Goal: Information Seeking & Learning: Learn about a topic

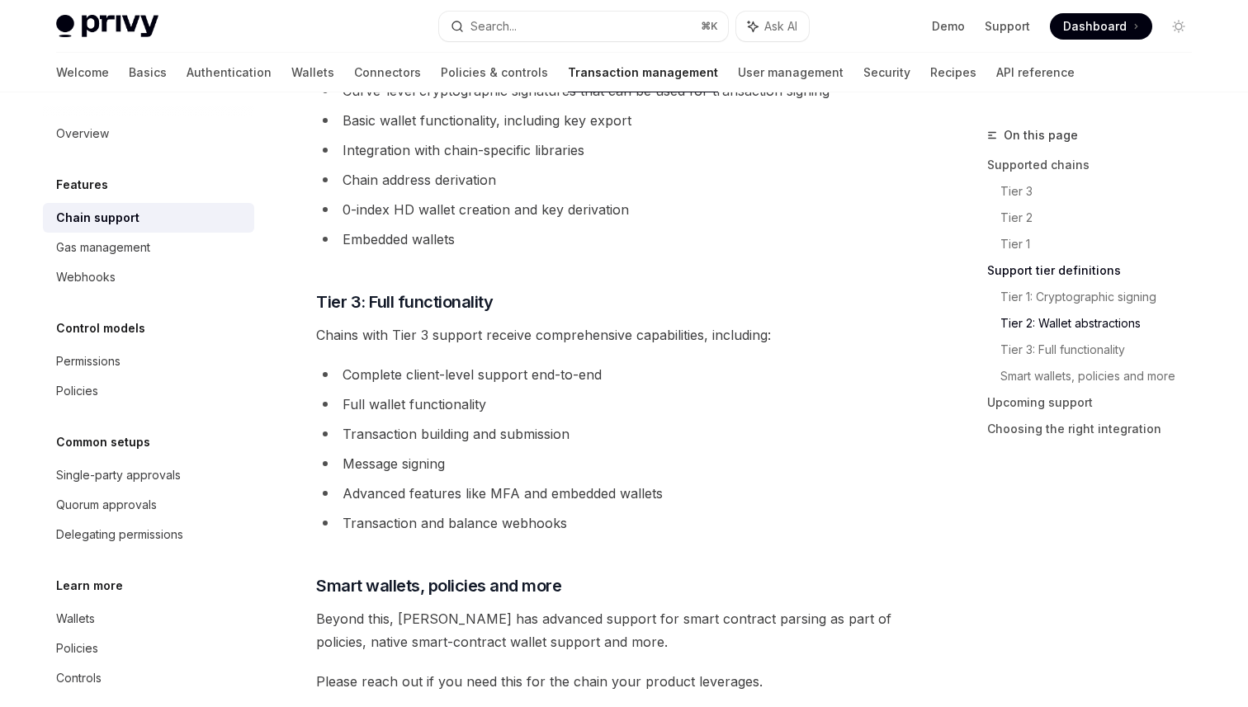
scroll to position [1142, 0]
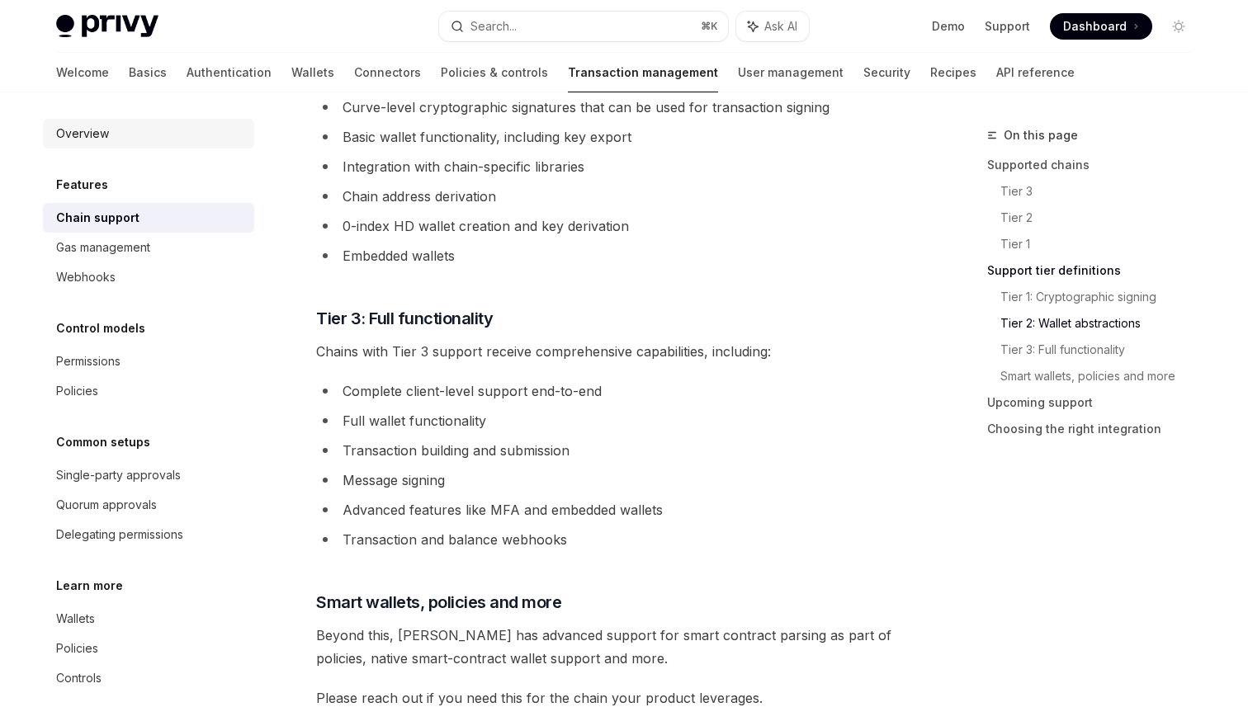
click at [66, 136] on div "Overview" at bounding box center [82, 134] width 53 height 20
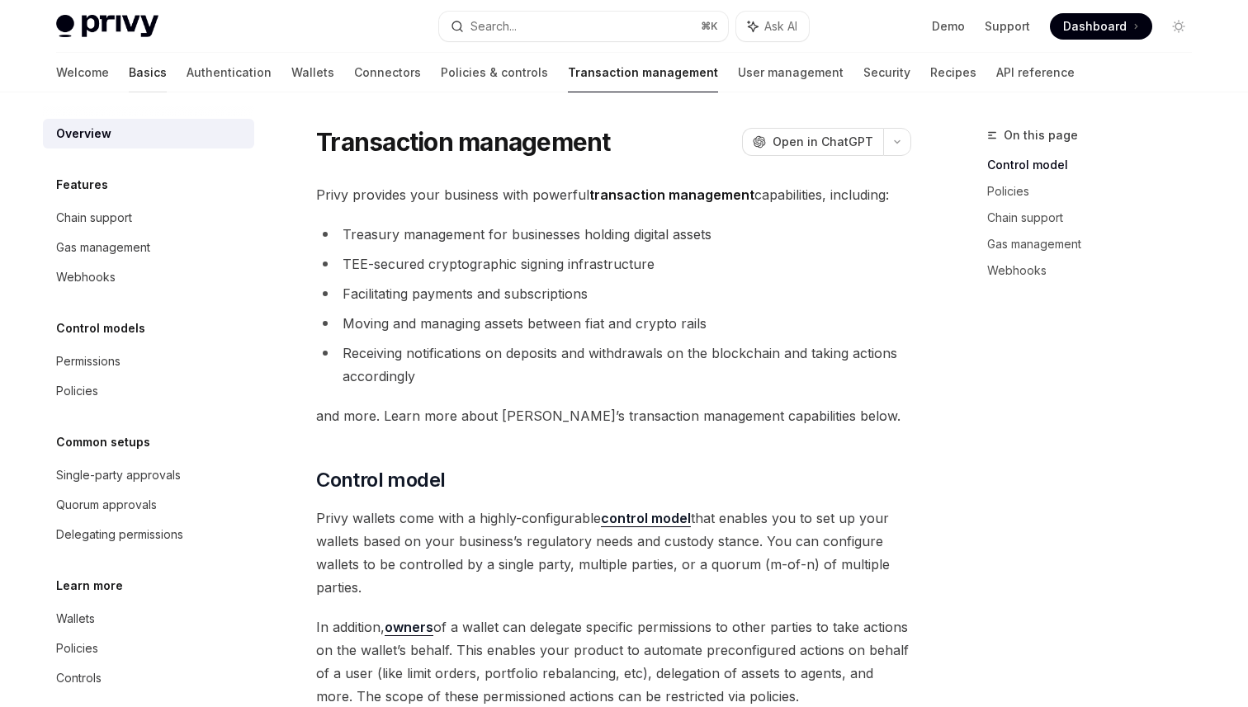
click at [129, 67] on link "Basics" at bounding box center [148, 73] width 38 height 40
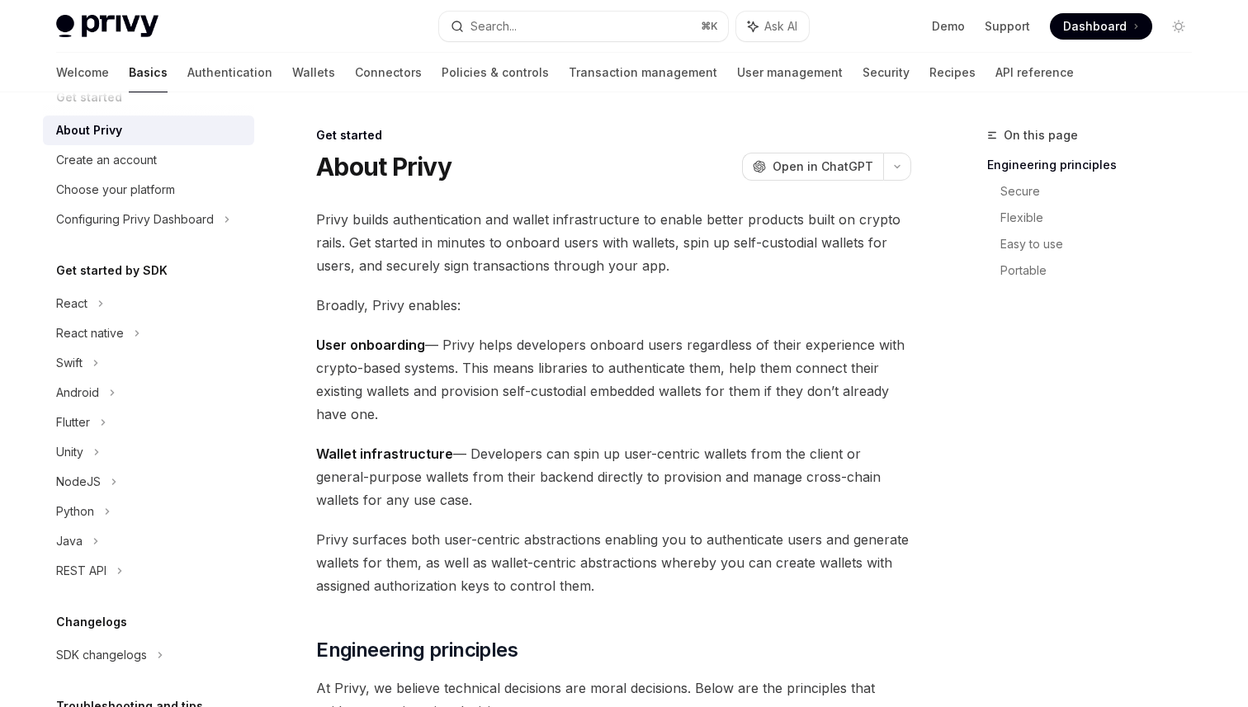
scroll to position [28, 0]
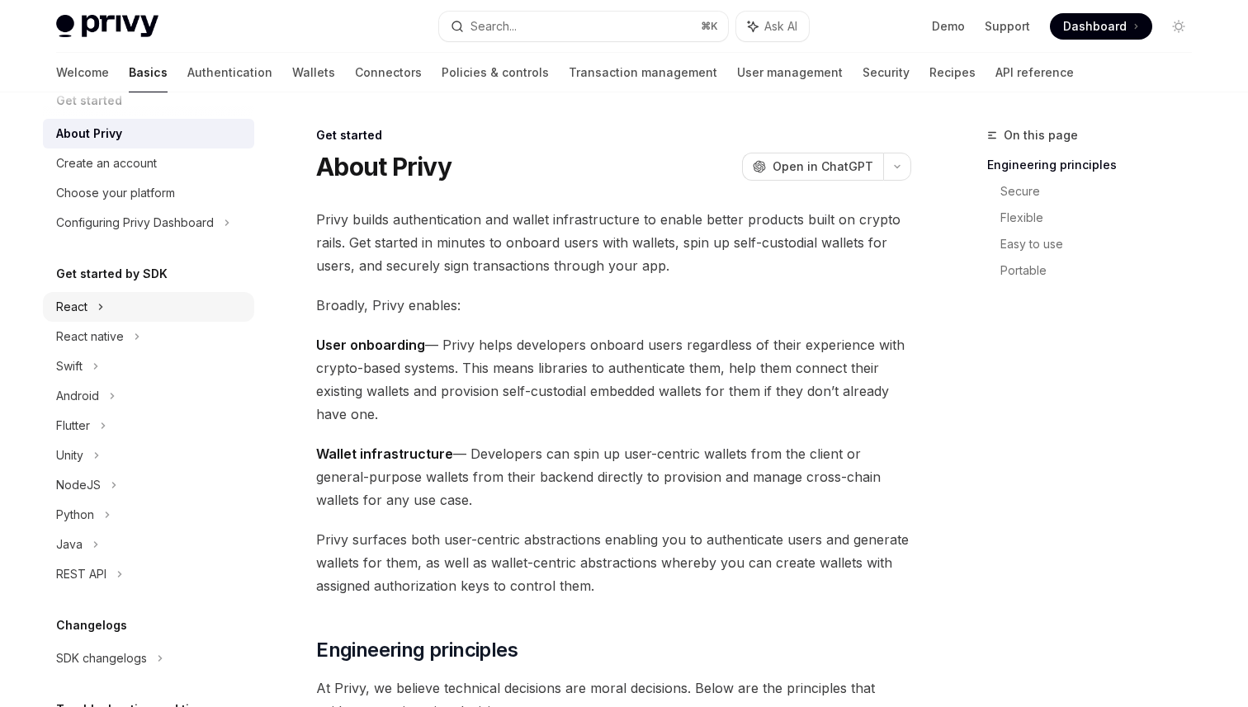
click at [84, 311] on div "React" at bounding box center [71, 307] width 31 height 20
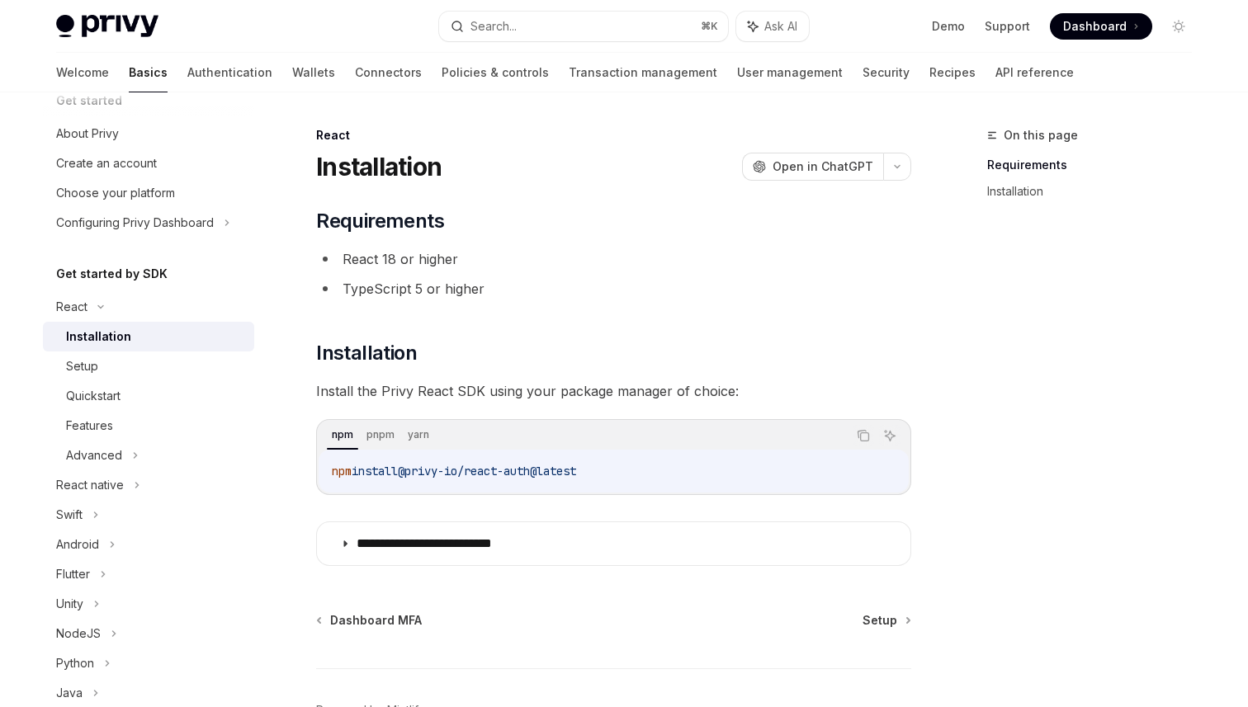
click at [106, 330] on div "Installation" at bounding box center [98, 337] width 65 height 20
type textarea "*"
drag, startPoint x: 412, startPoint y: 473, endPoint x: 552, endPoint y: 467, distance: 140.4
click at [552, 467] on span "@privy-io/react-auth@latest" at bounding box center [487, 471] width 178 height 15
copy span "@privy-io/react-auth"
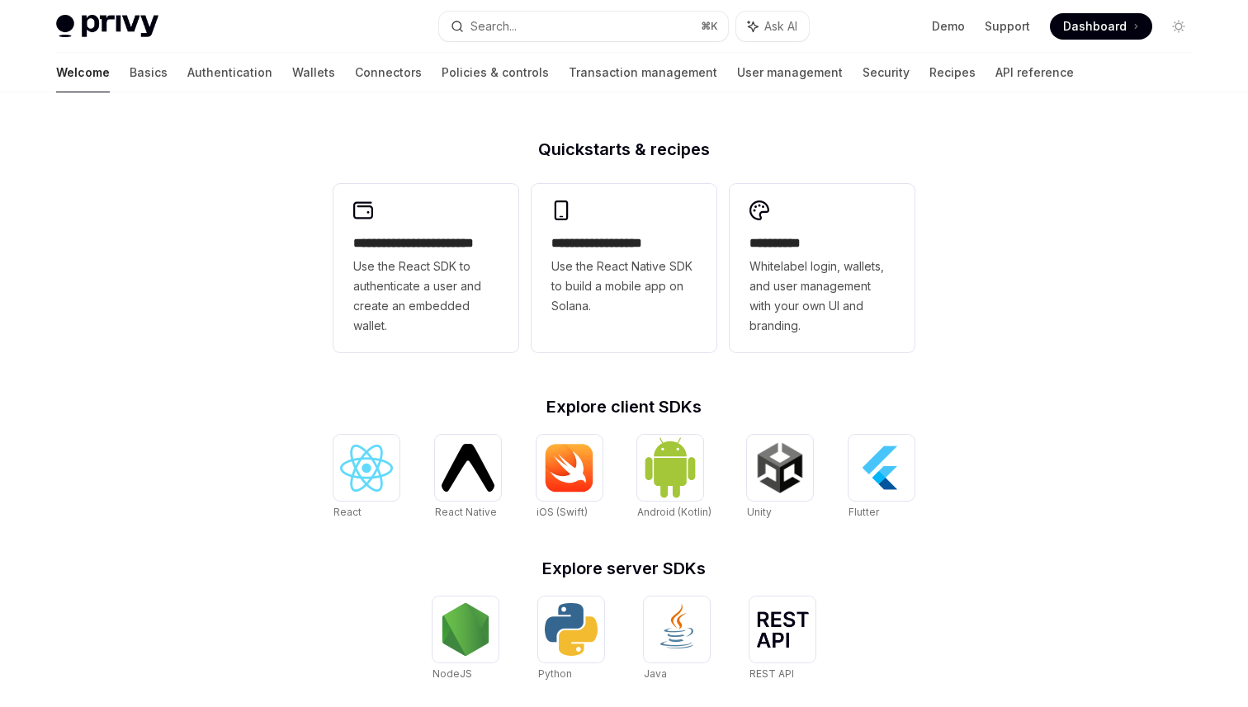
scroll to position [368, 0]
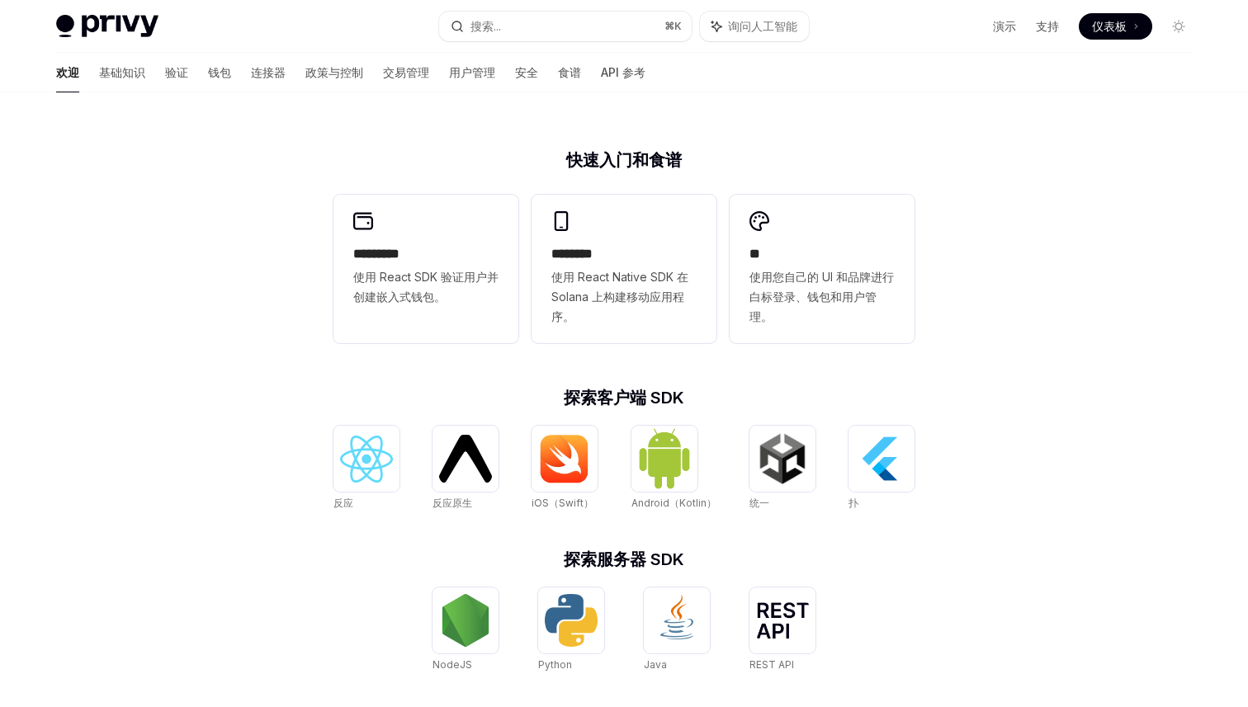
click at [1032, 343] on div "使用 Privy 进行构建。 Privy 构建用户入职和钱包基础设施，通过将资产控制直接嵌入到您的产品中，实现基于加密轨道构建的更好的产品。 帮助我学习如何.…" at bounding box center [624, 324] width 1248 height 1200
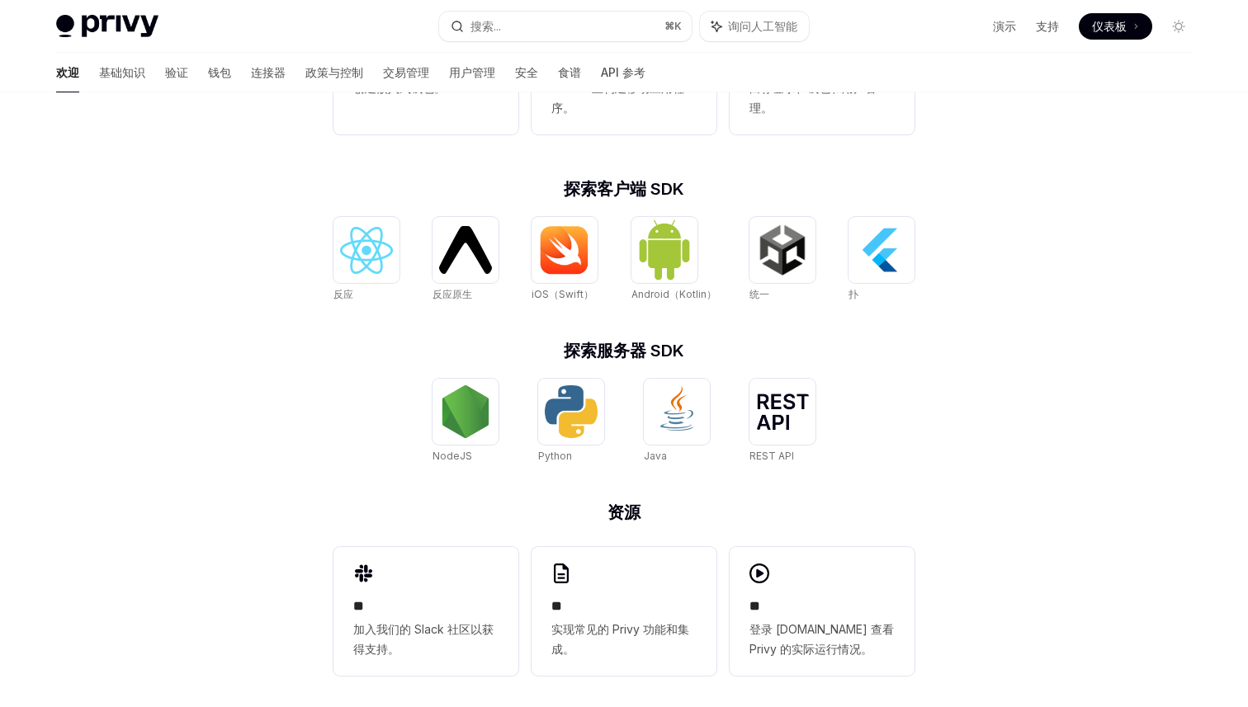
scroll to position [585, 0]
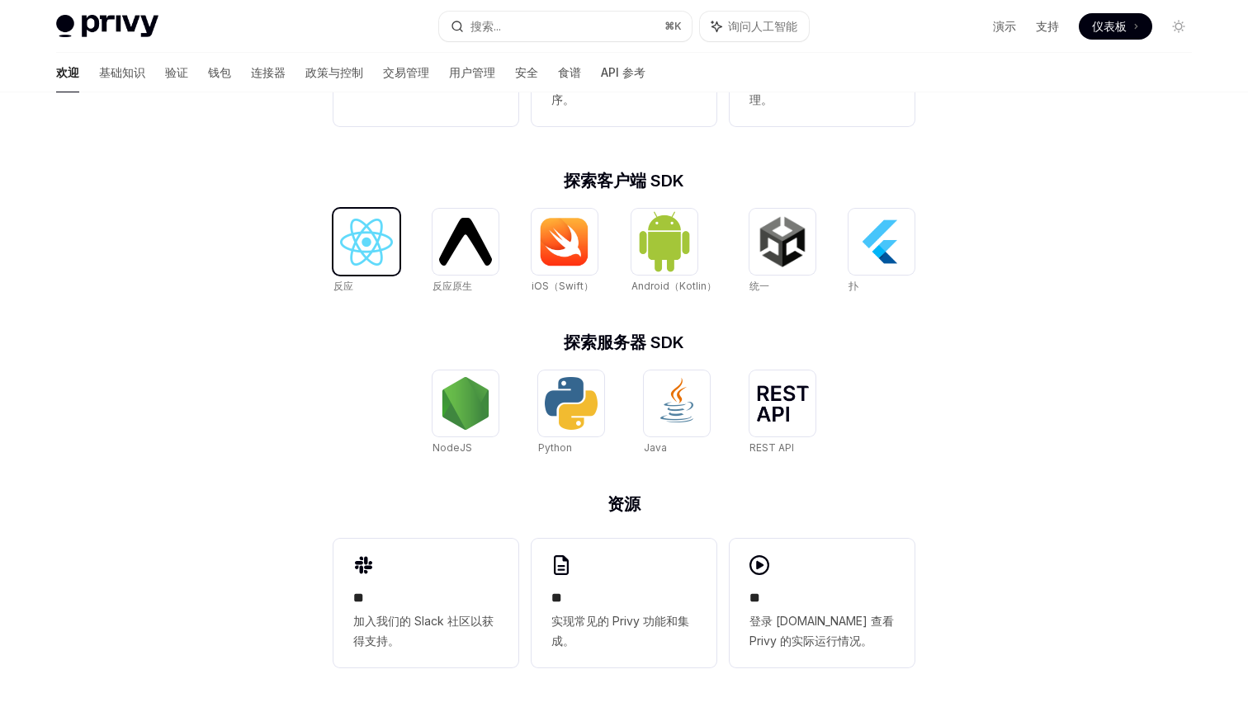
click at [378, 257] on img at bounding box center [366, 242] width 53 height 47
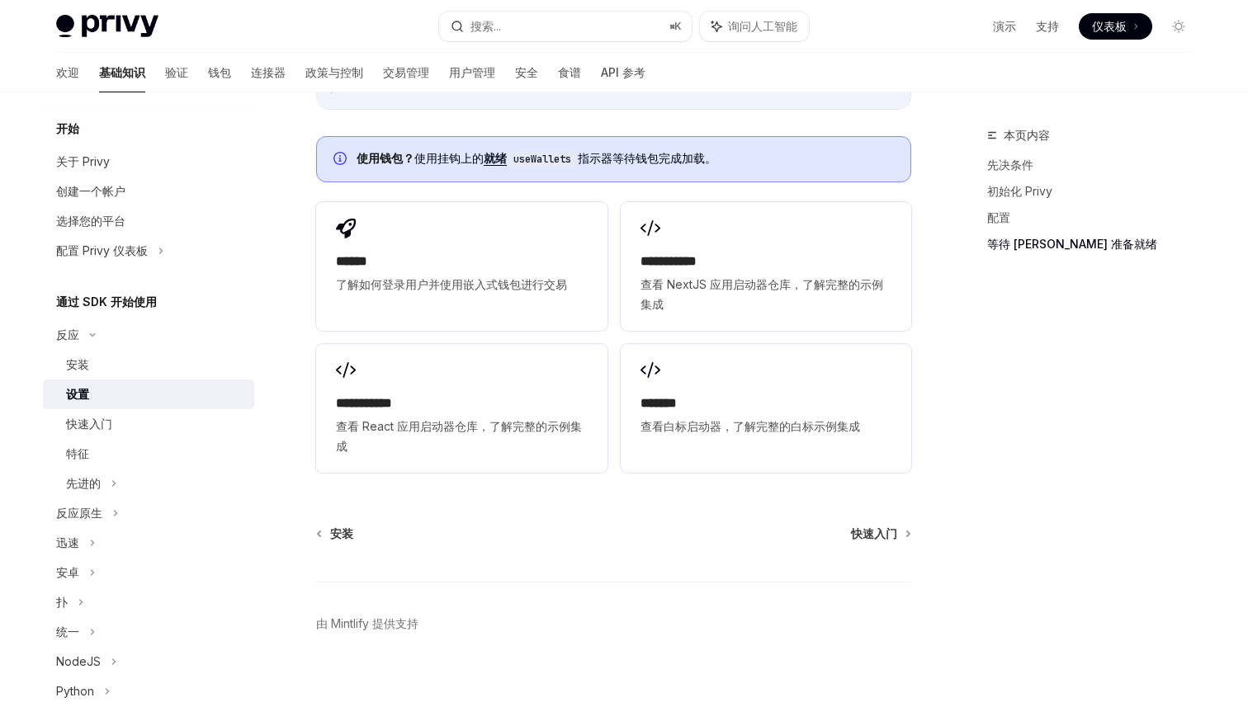
scroll to position [2170, 0]
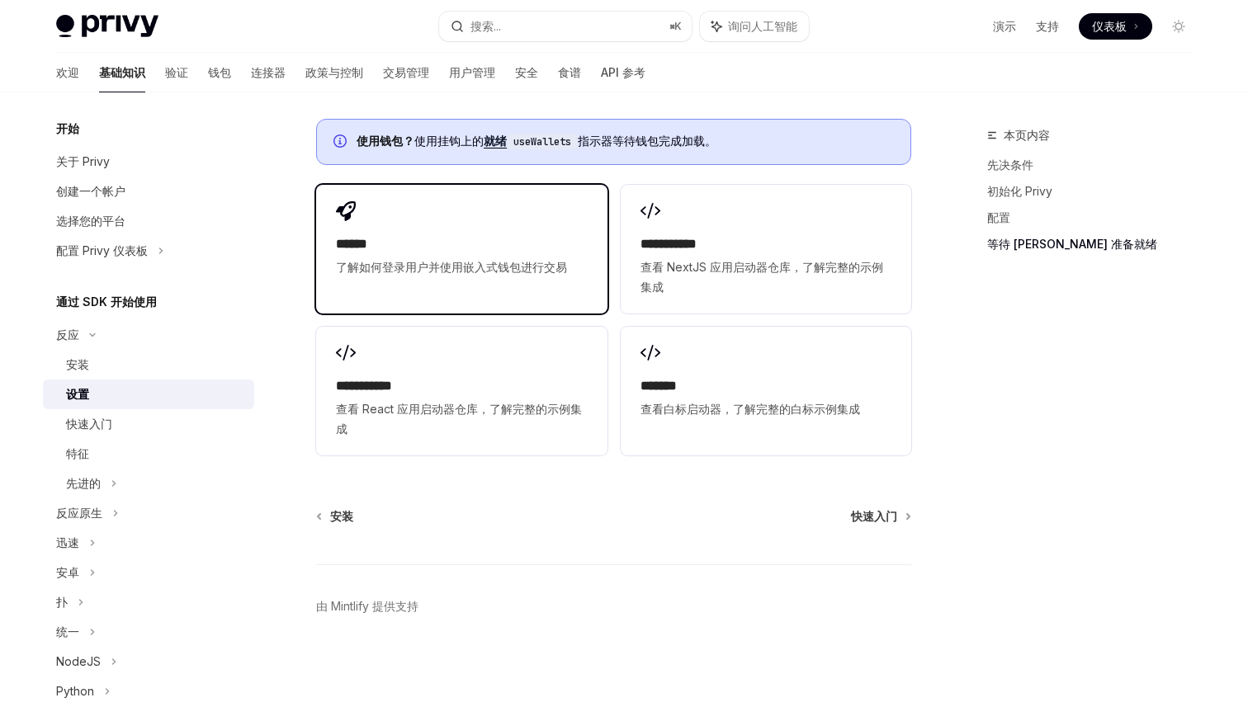
click at [395, 258] on span "了解如何登录用户并使用嵌入式钱包进行交易" at bounding box center [461, 268] width 251 height 20
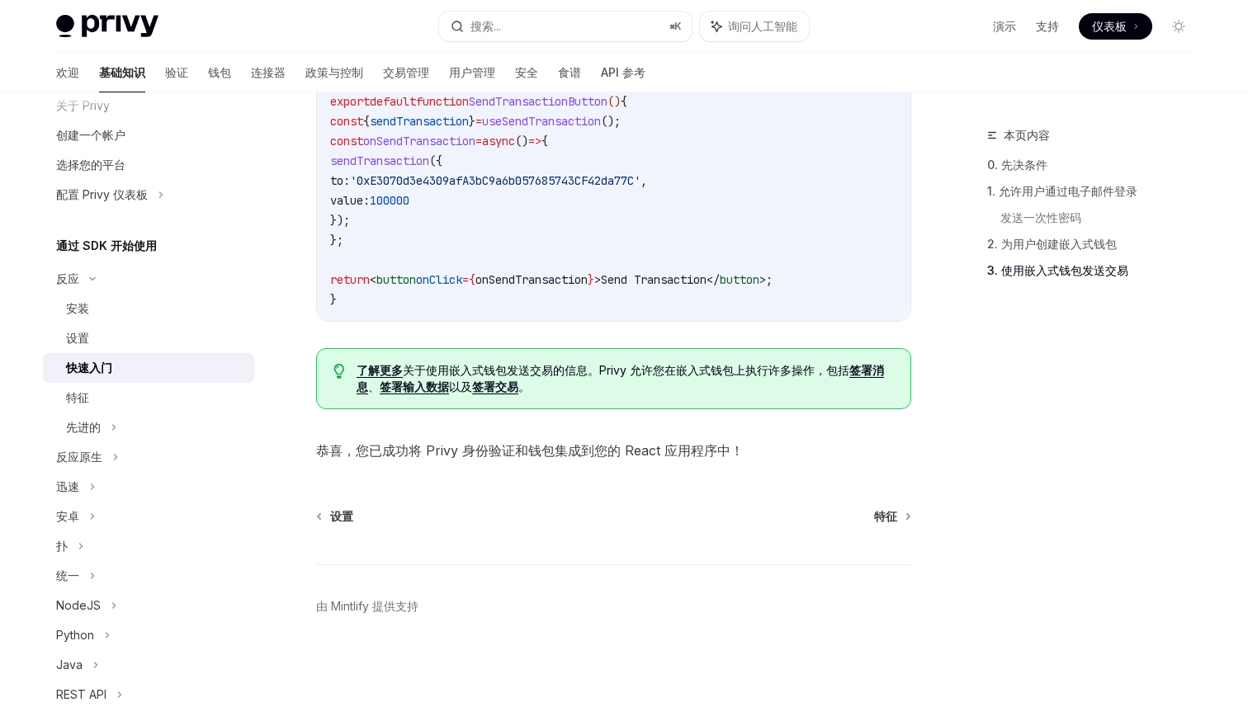
scroll to position [71, 0]
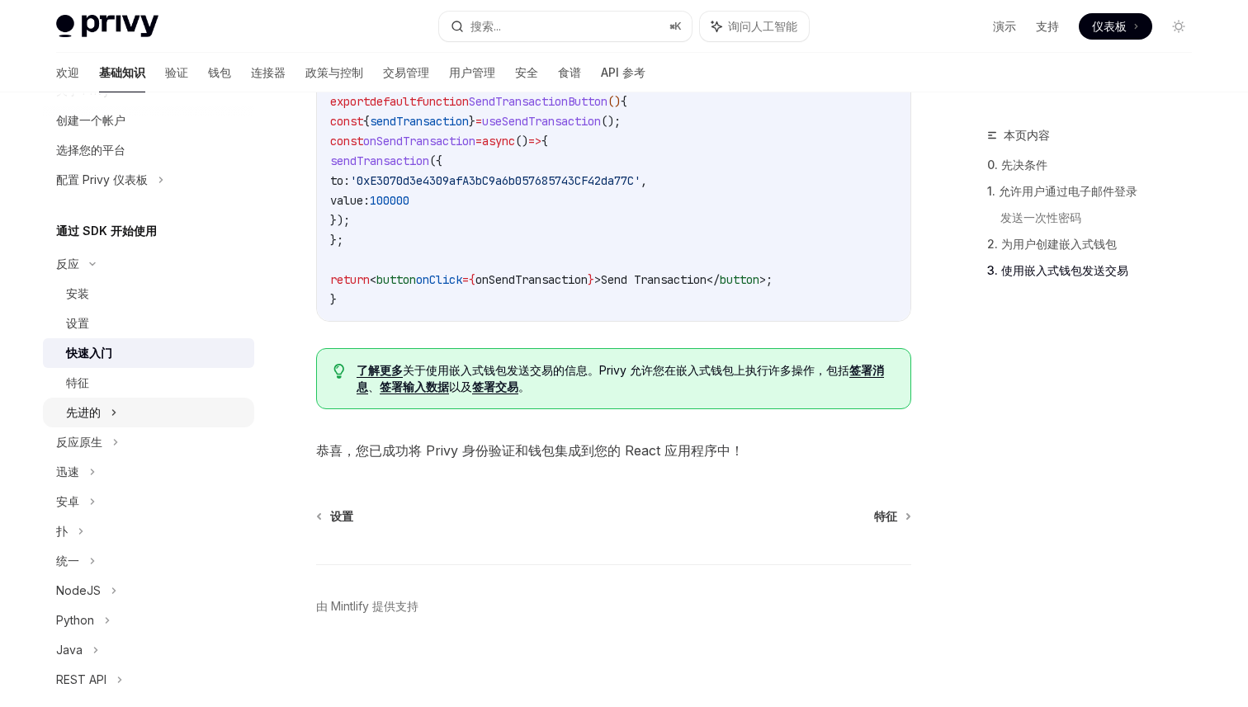
click at [111, 413] on icon at bounding box center [114, 413] width 7 height 20
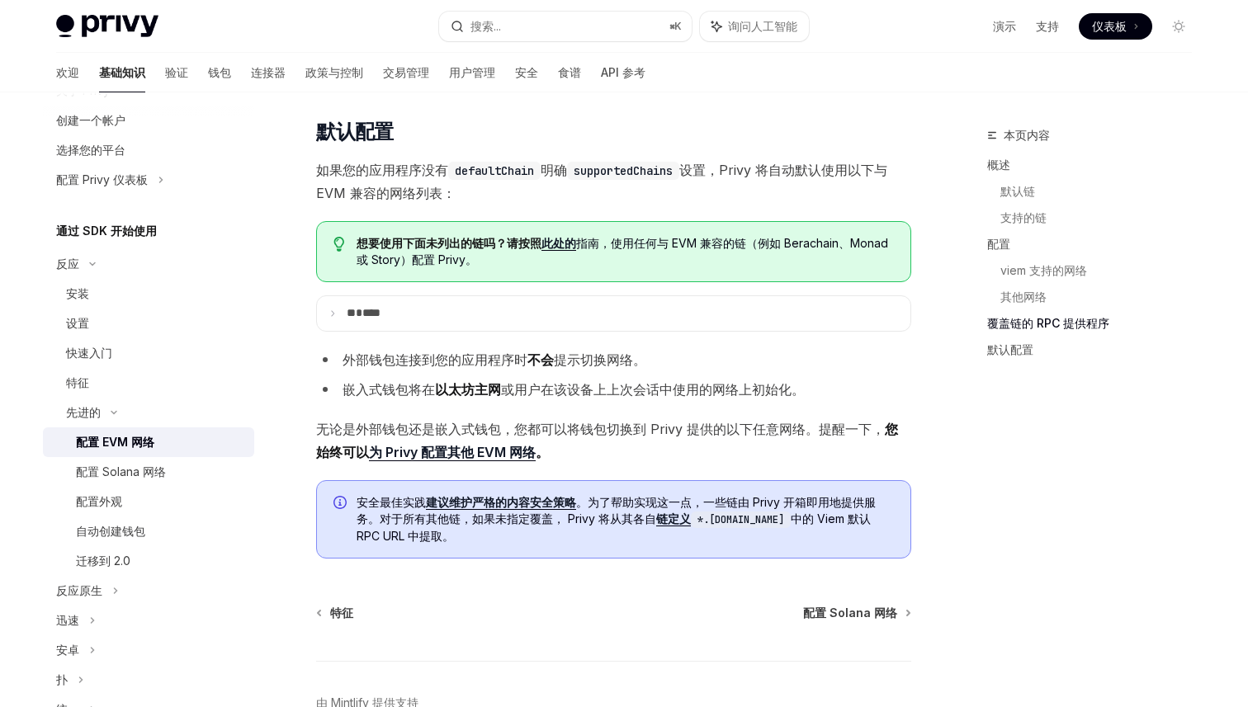
scroll to position [3644, 0]
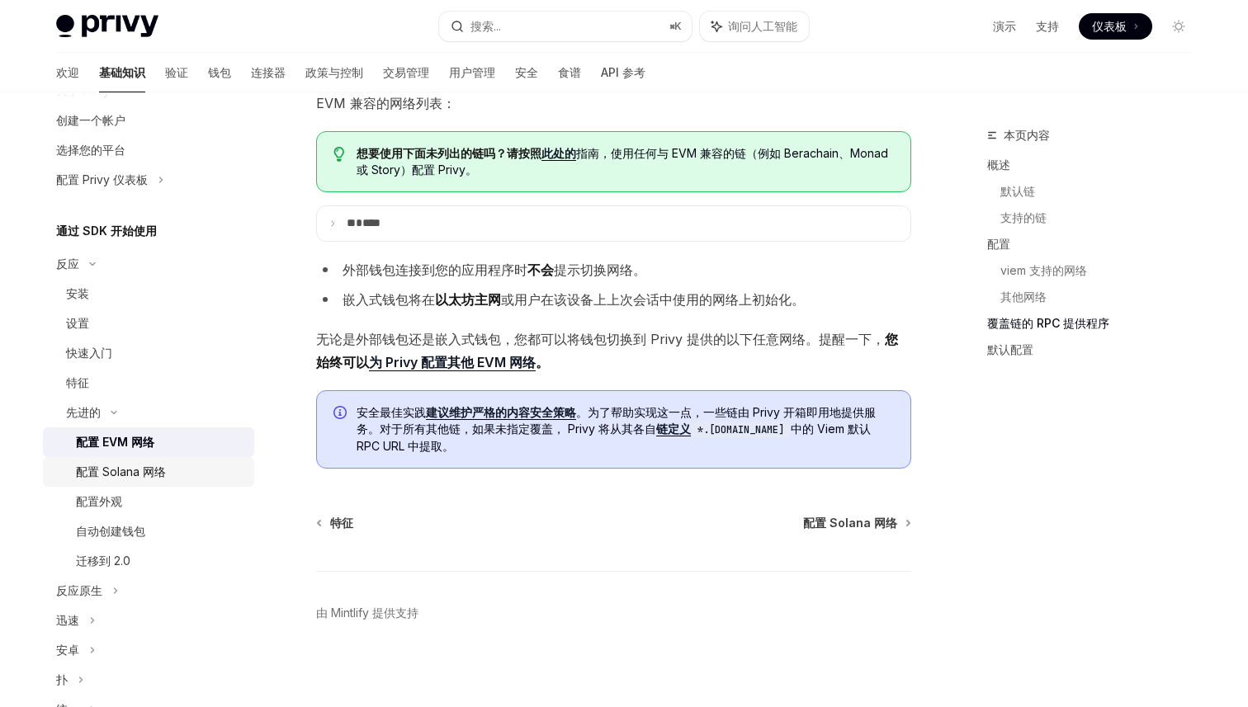
click at [168, 472] on div "配置 Solana 网络" at bounding box center [160, 472] width 168 height 20
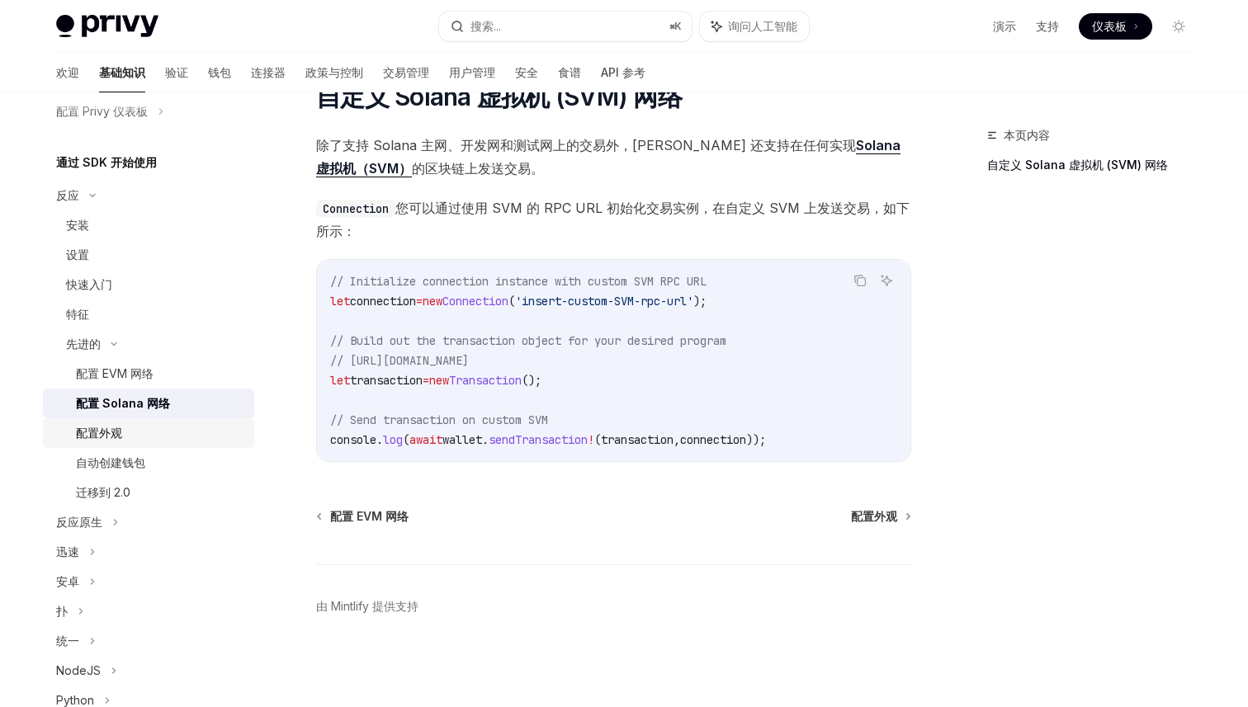
scroll to position [153, 0]
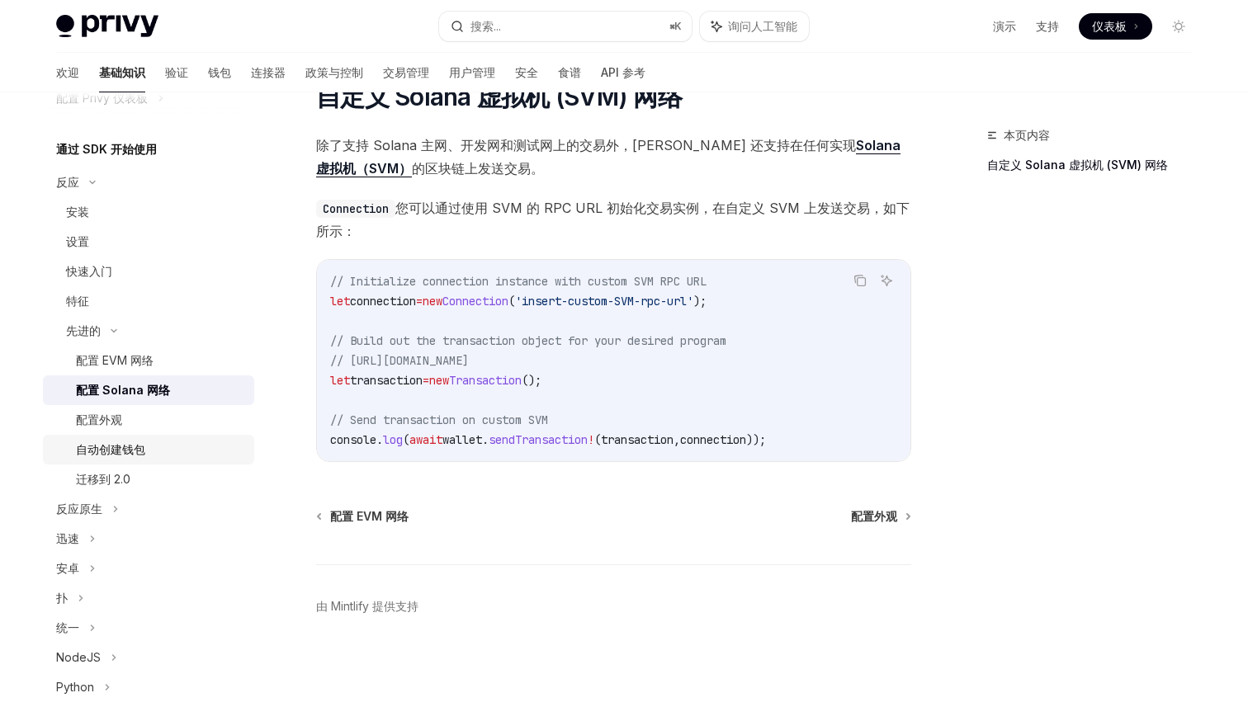
click at [134, 458] on div "自动创建钱包" at bounding box center [110, 450] width 69 height 20
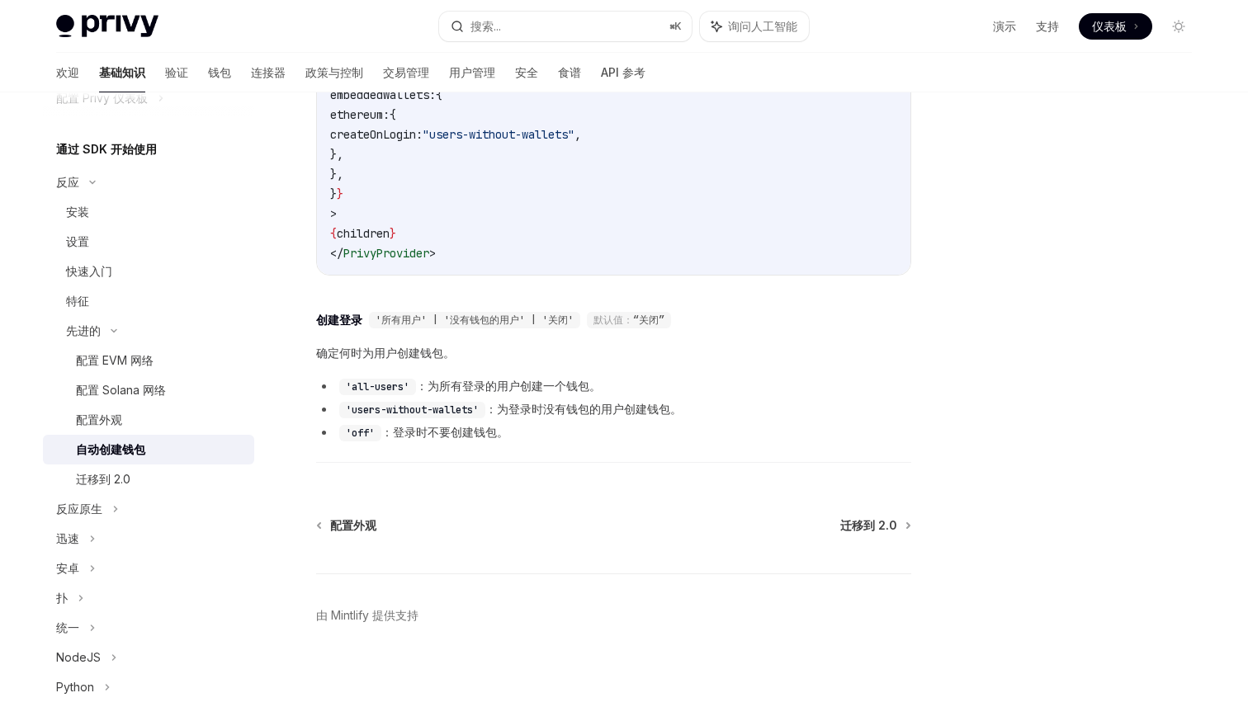
scroll to position [554, 0]
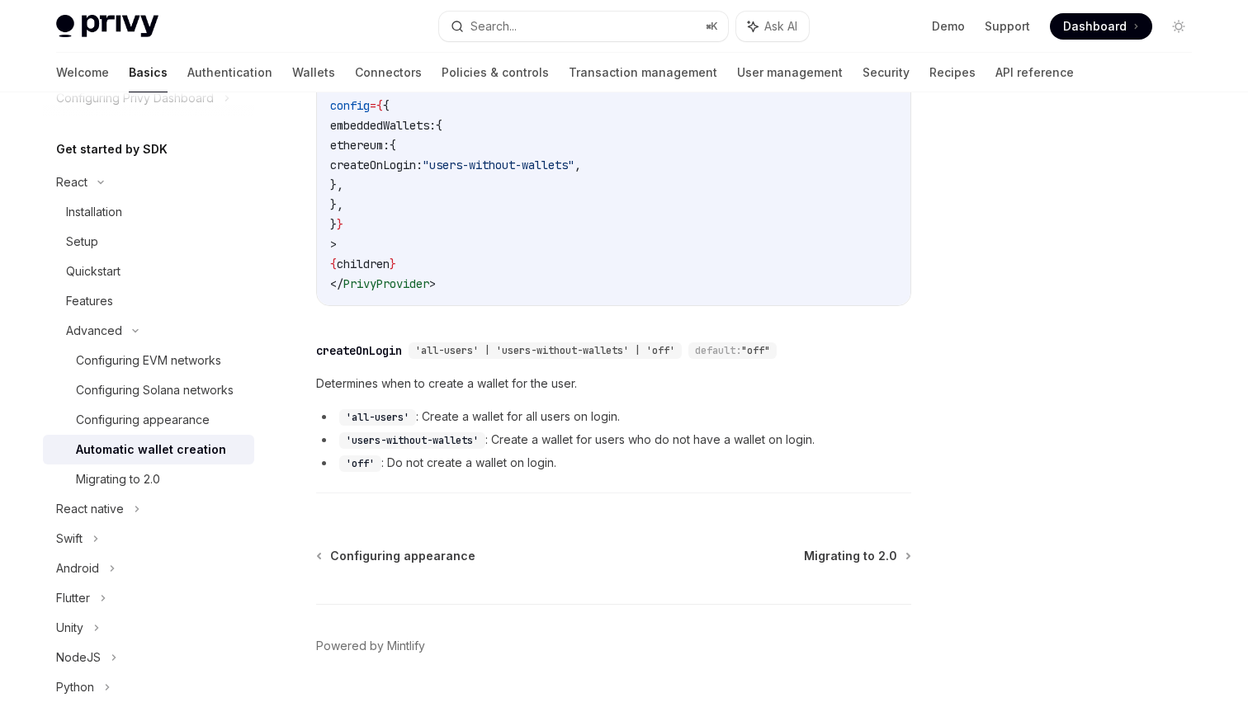
click at [495, 41] on div "Privy Docs home page Search... ⌘ K Ask AI Demo Support Dashboard Dashboard Sear…" at bounding box center [624, 26] width 1136 height 53
click at [995, 83] on link "API reference" at bounding box center [1034, 73] width 78 height 40
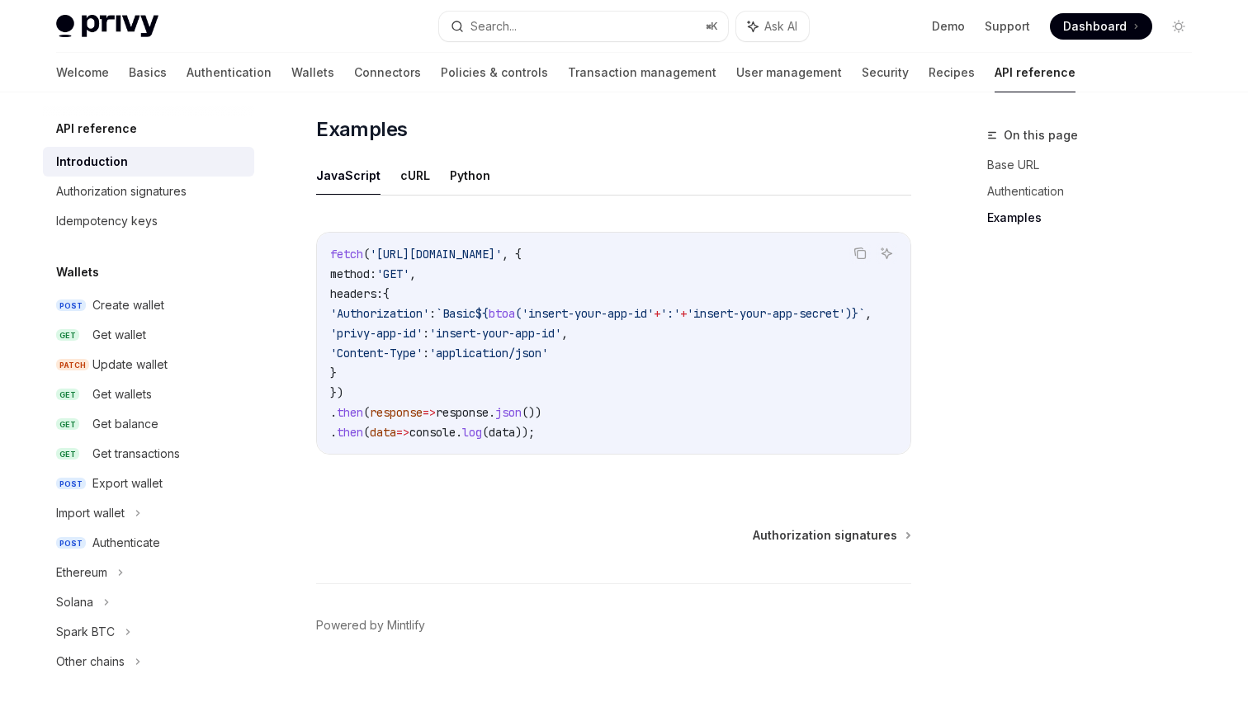
scroll to position [1047, 0]
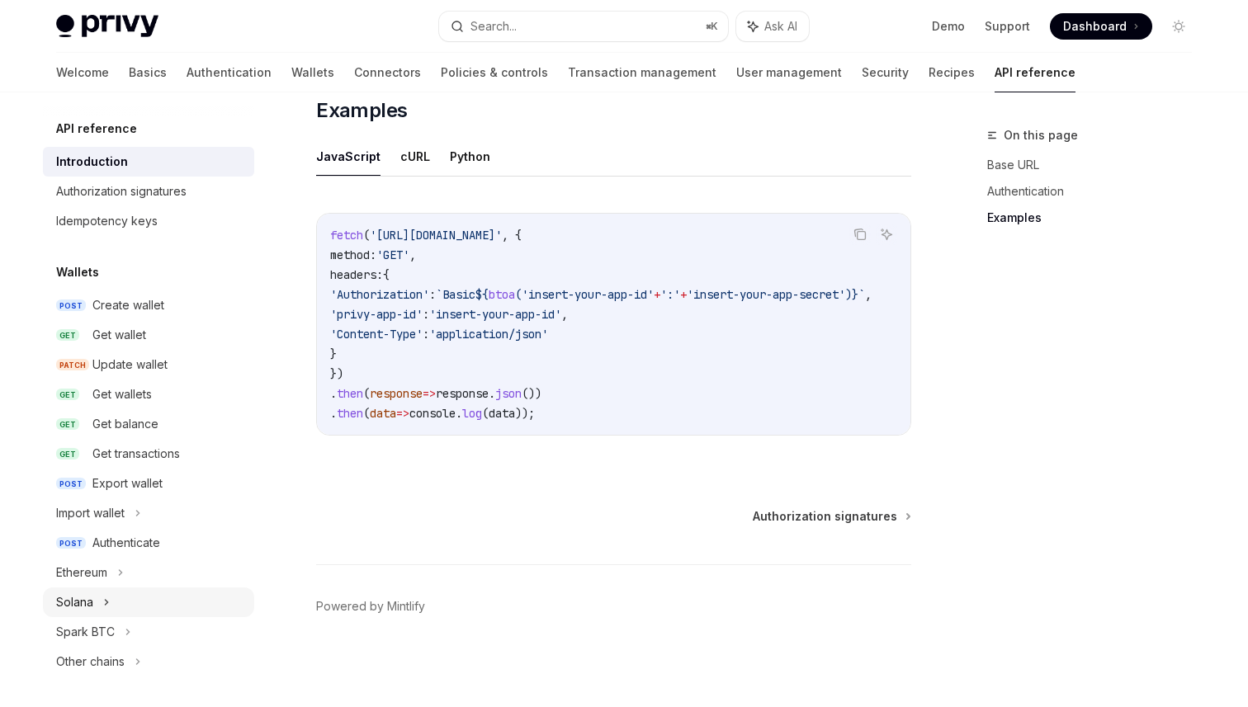
click at [82, 603] on div "Solana" at bounding box center [74, 603] width 37 height 20
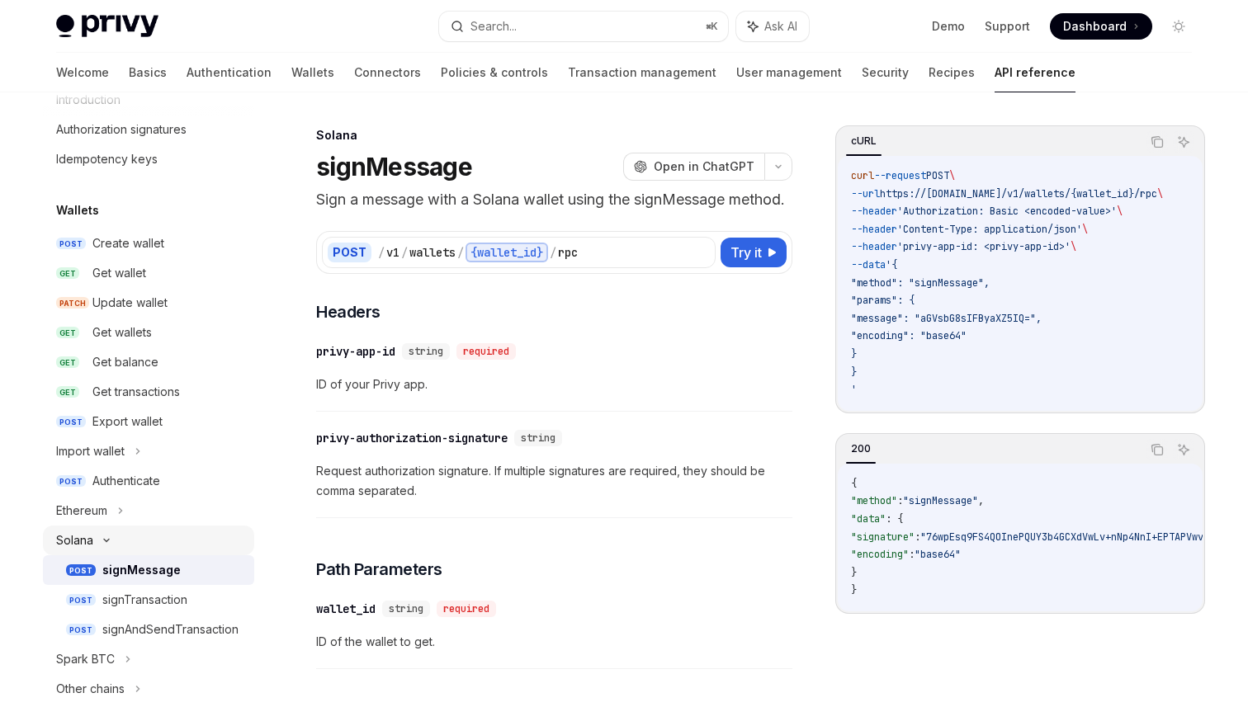
scroll to position [64, 0]
click at [138, 570] on div "signMessage" at bounding box center [141, 569] width 78 height 20
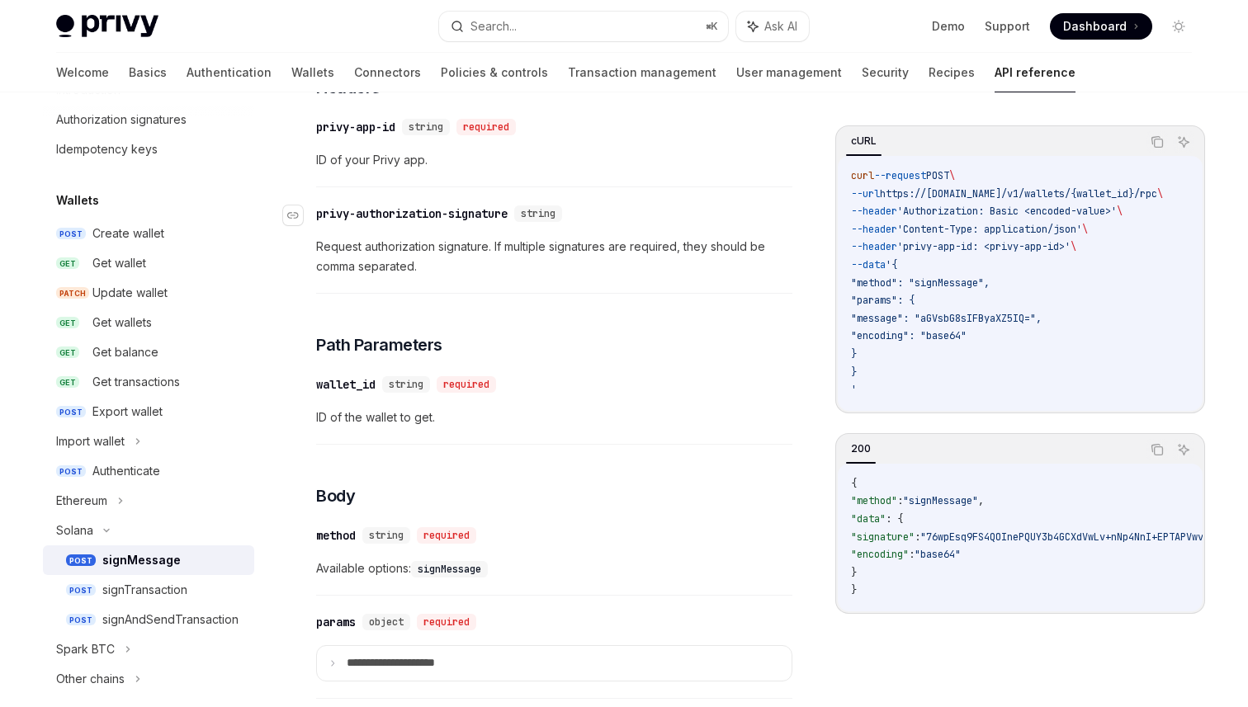
scroll to position [287, 0]
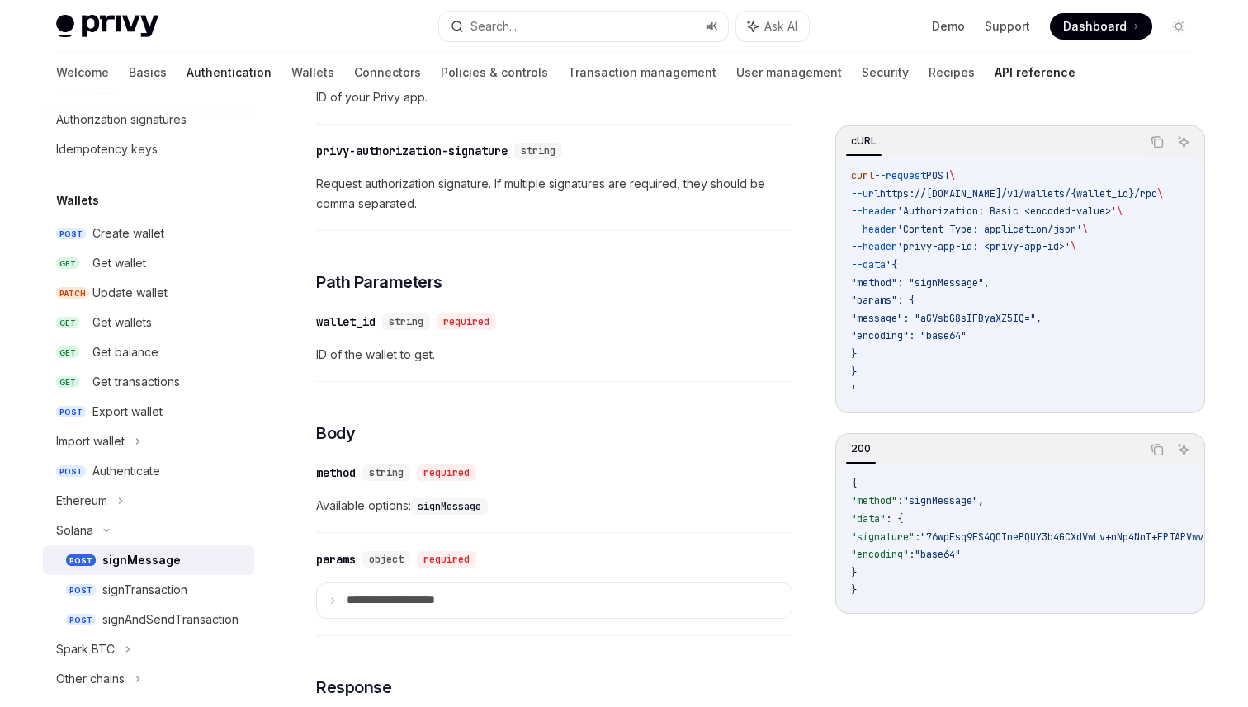
click at [187, 74] on link "Authentication" at bounding box center [229, 73] width 85 height 40
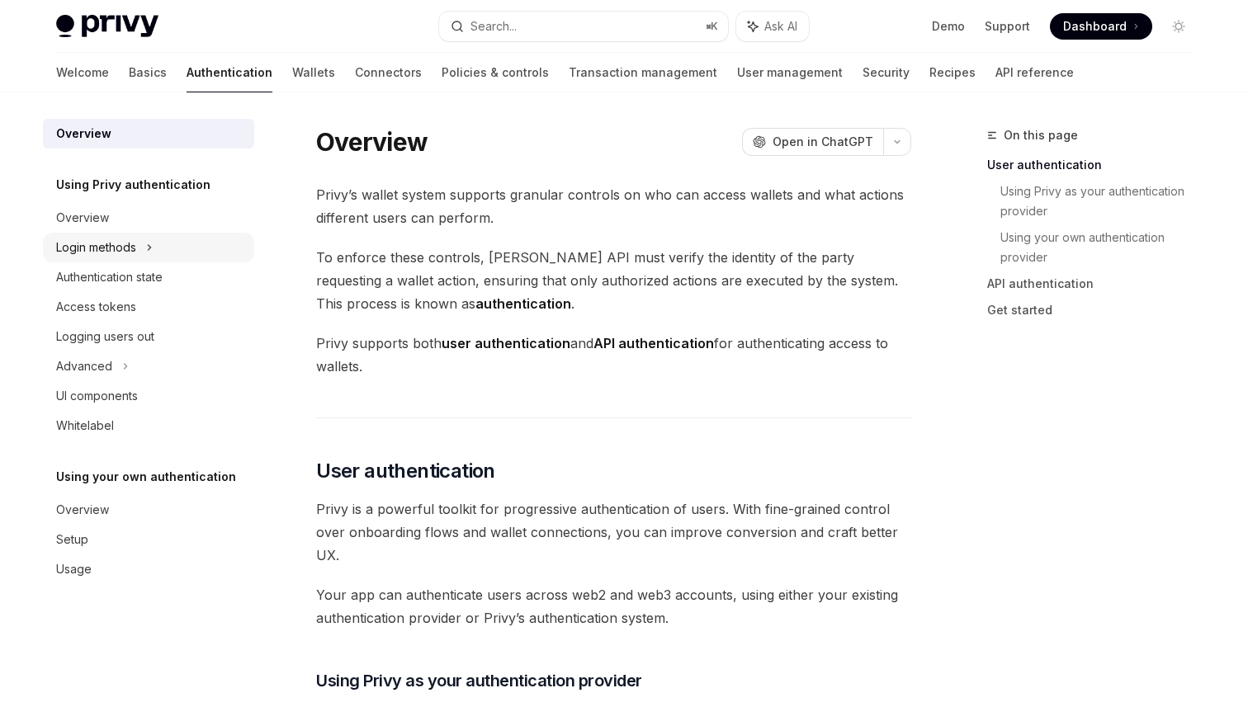
click at [98, 259] on div "Login methods" at bounding box center [148, 248] width 211 height 30
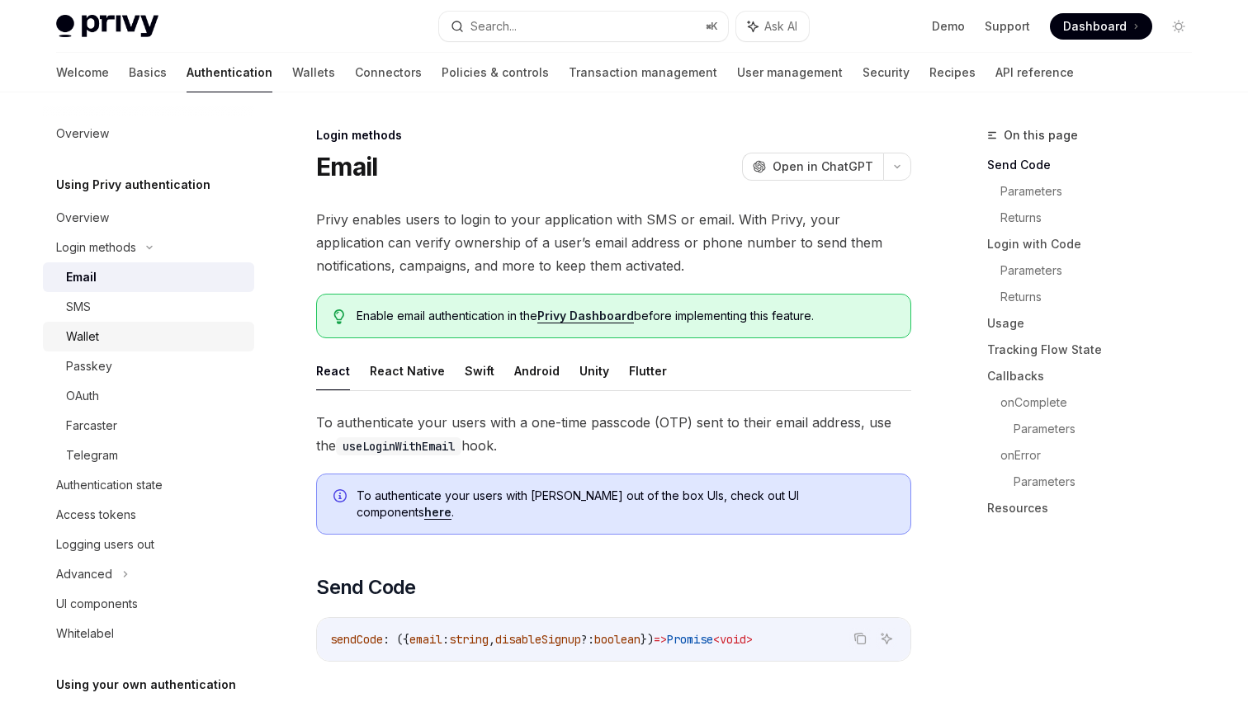
click at [93, 331] on div "Wallet" at bounding box center [82, 337] width 33 height 20
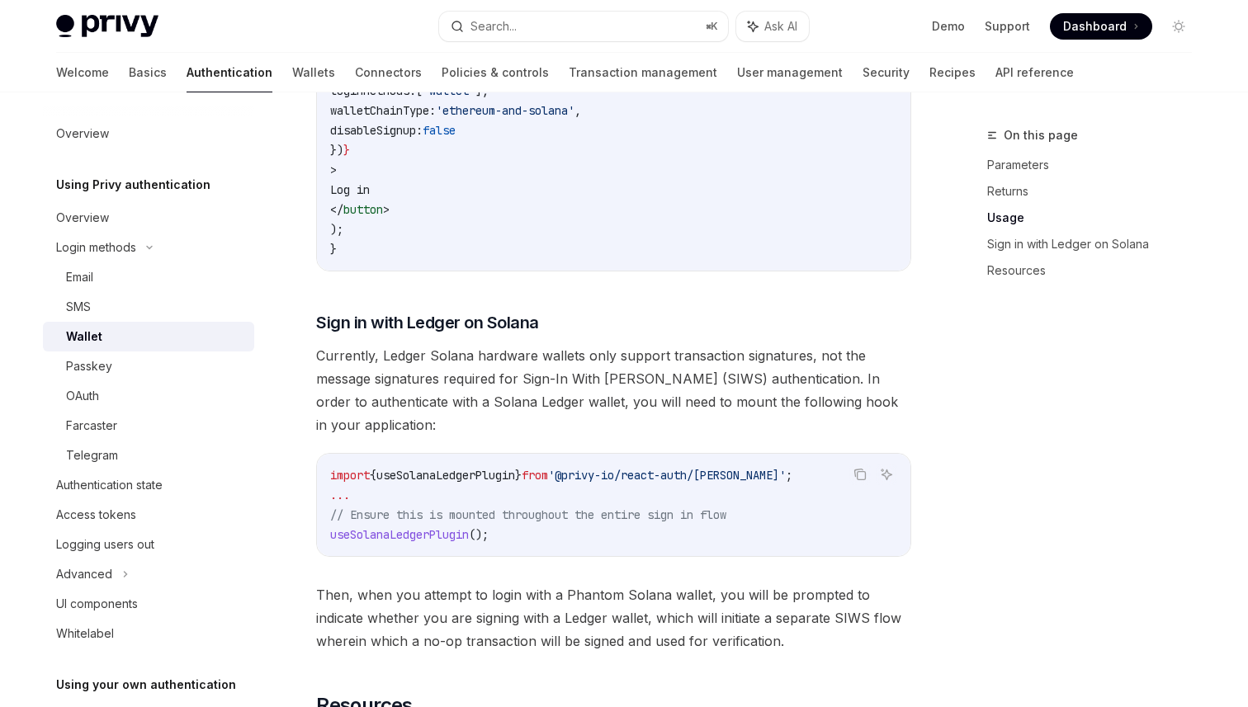
scroll to position [1283, 0]
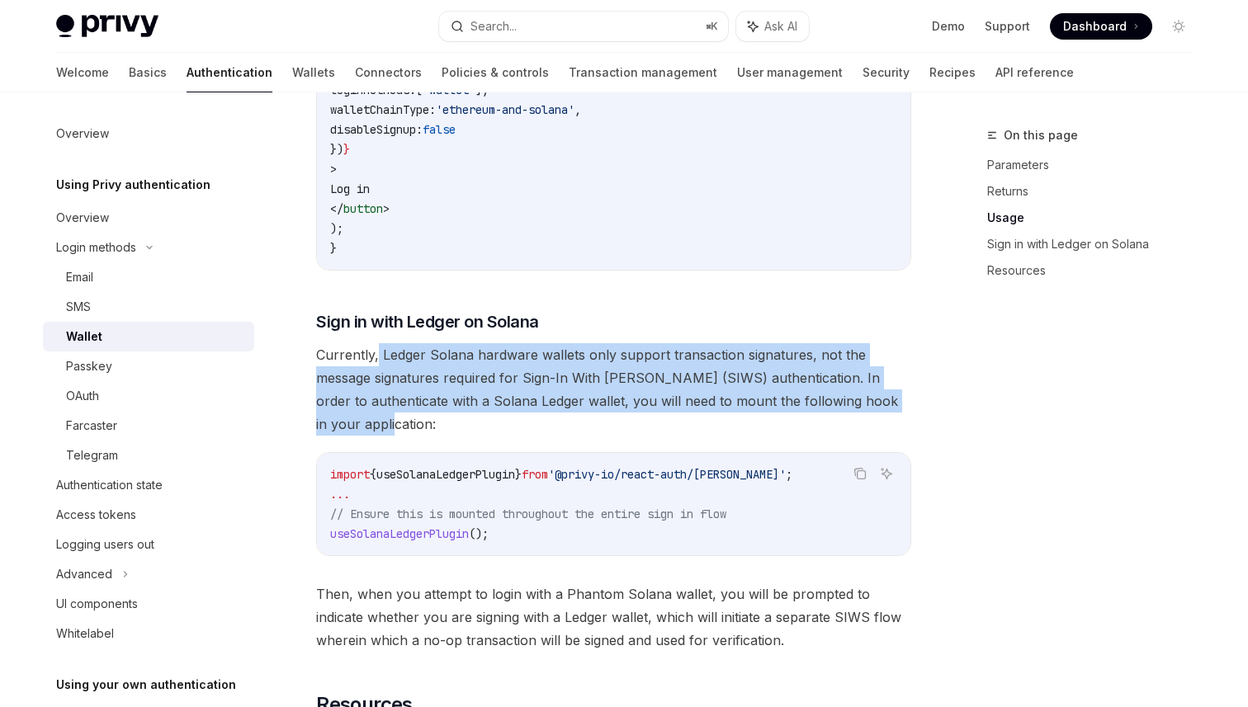
drag, startPoint x: 376, startPoint y: 394, endPoint x: 399, endPoint y: 468, distance: 77.6
click at [399, 436] on span "Currently, Ledger Solana hardware wallets only support transaction signatures, …" at bounding box center [613, 389] width 595 height 92
click at [292, 77] on link "Wallets" at bounding box center [313, 73] width 43 height 40
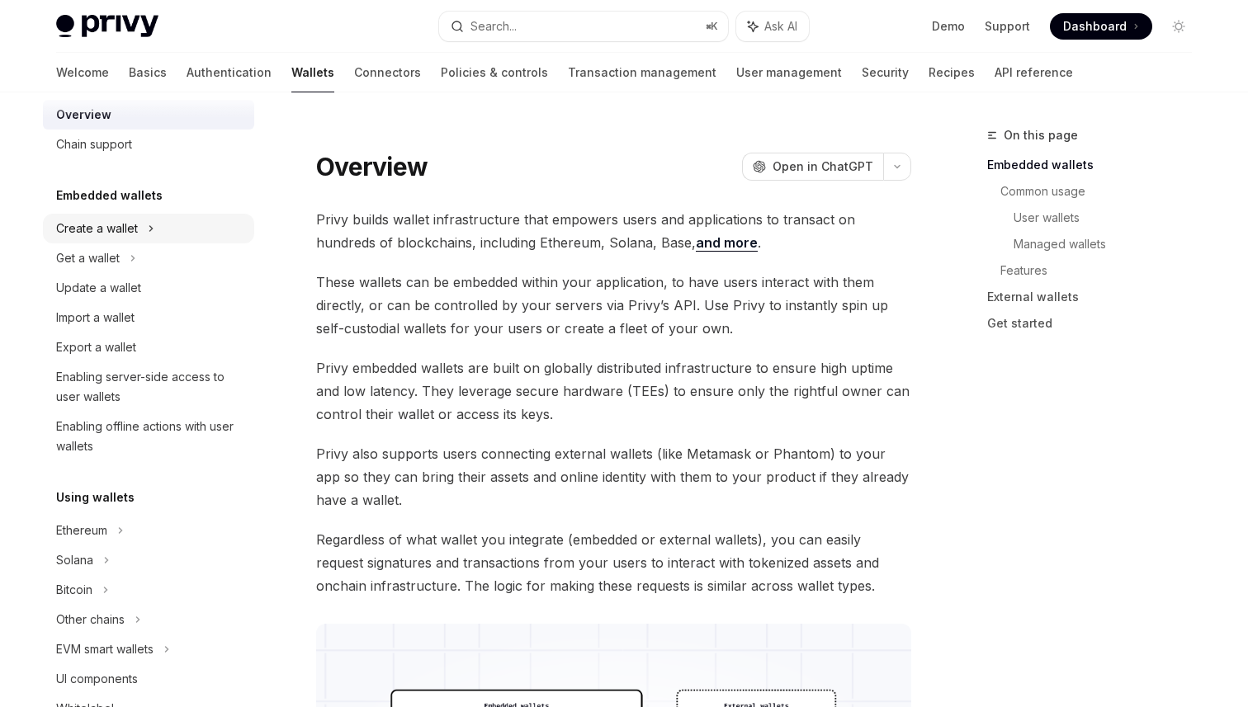
scroll to position [32, 0]
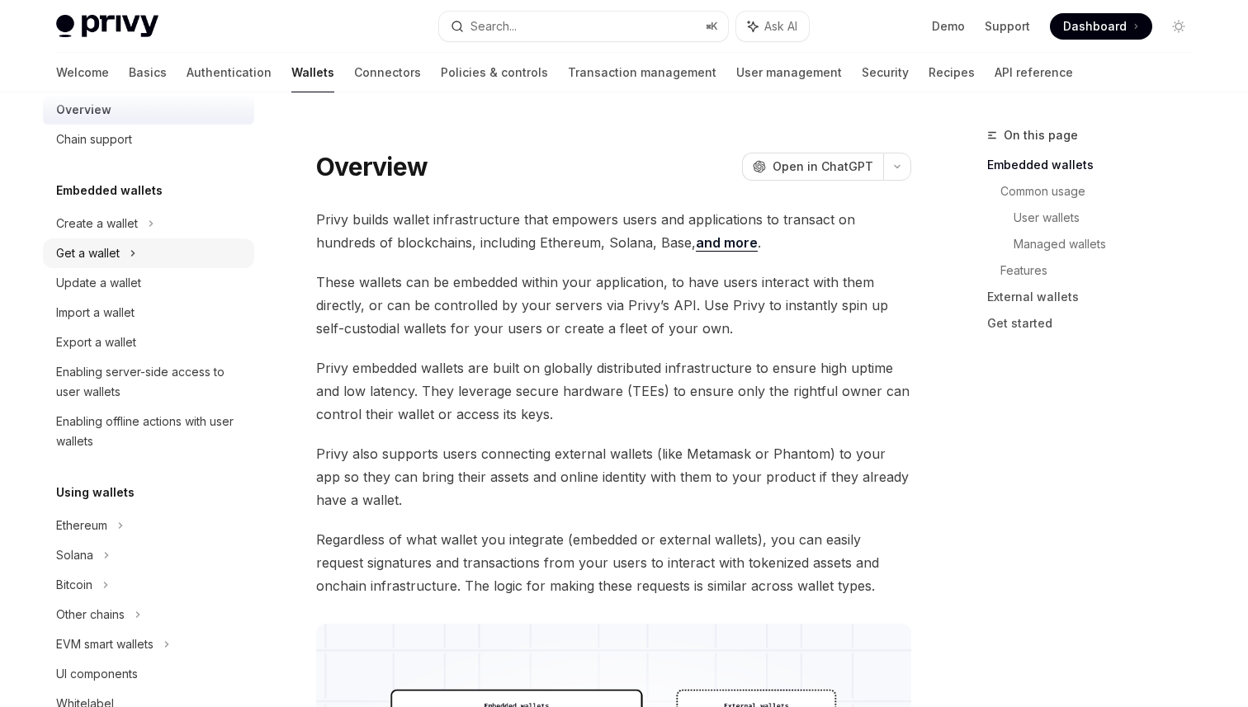
click at [121, 258] on div "Get a wallet" at bounding box center [148, 254] width 211 height 30
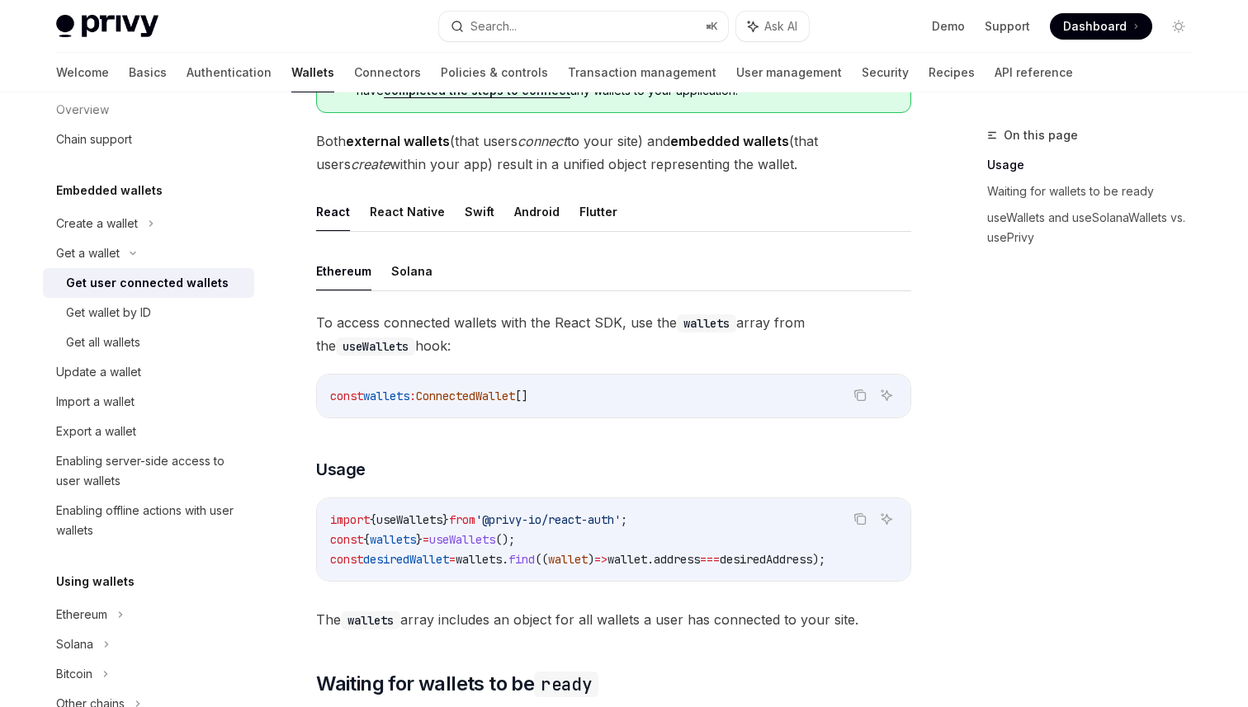
scroll to position [417, 0]
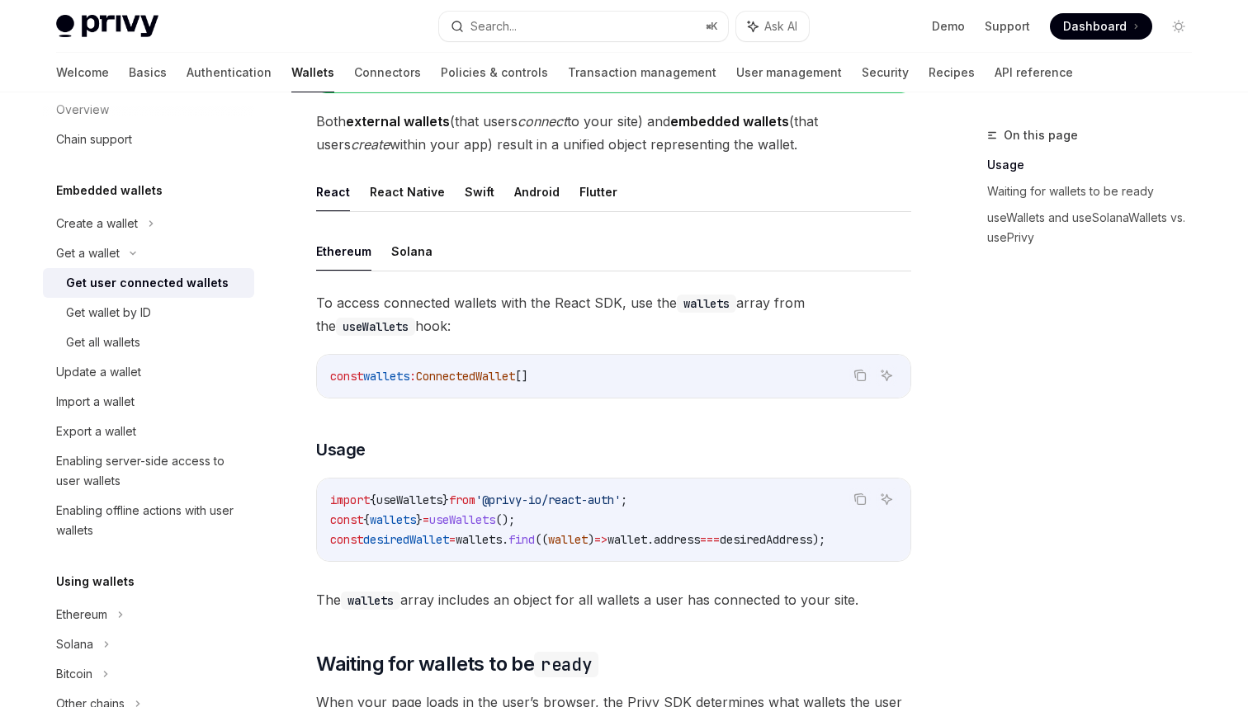
click at [496, 558] on div "import { useWallets } from '@privy-io/react-auth' ; const { wallets } = useWall…" at bounding box center [614, 520] width 594 height 83
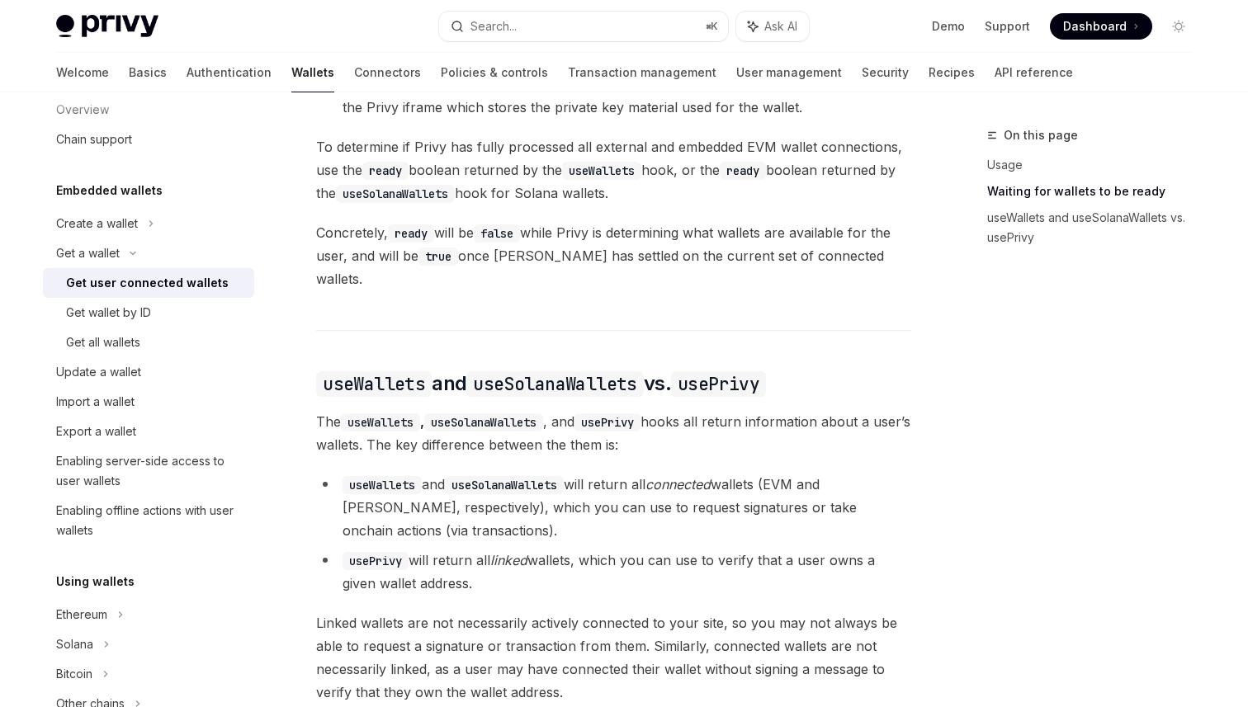
scroll to position [1162, 0]
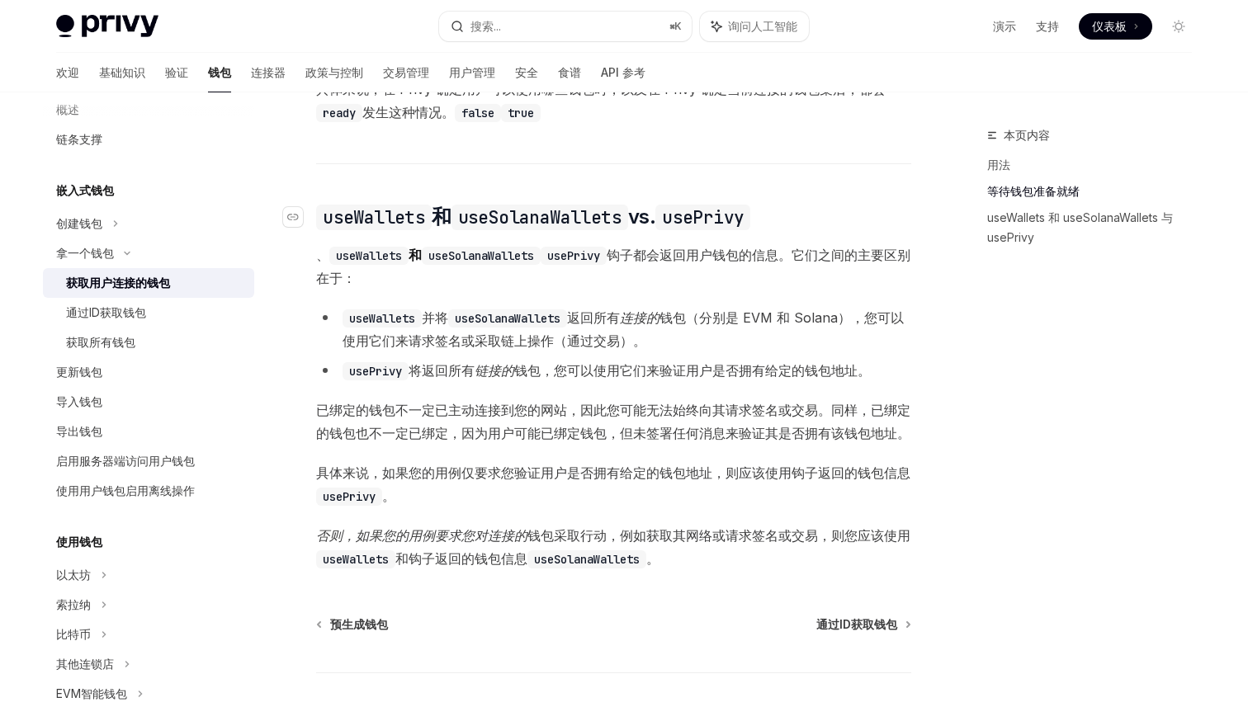
click at [822, 223] on h2 "​ useWallets 和 useSolanaWallets vs. usePrivy" at bounding box center [613, 217] width 595 height 26
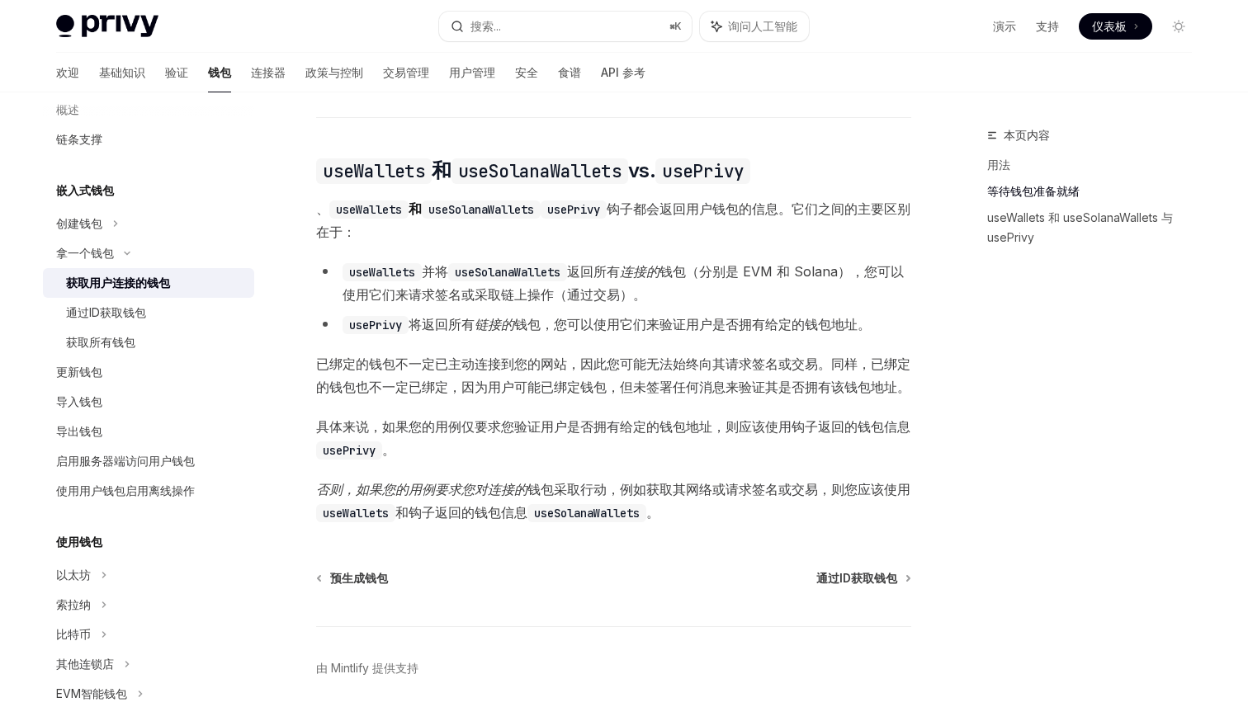
scroll to position [1209, 0]
click at [140, 312] on font "通过ID获取钱包" at bounding box center [106, 312] width 80 height 14
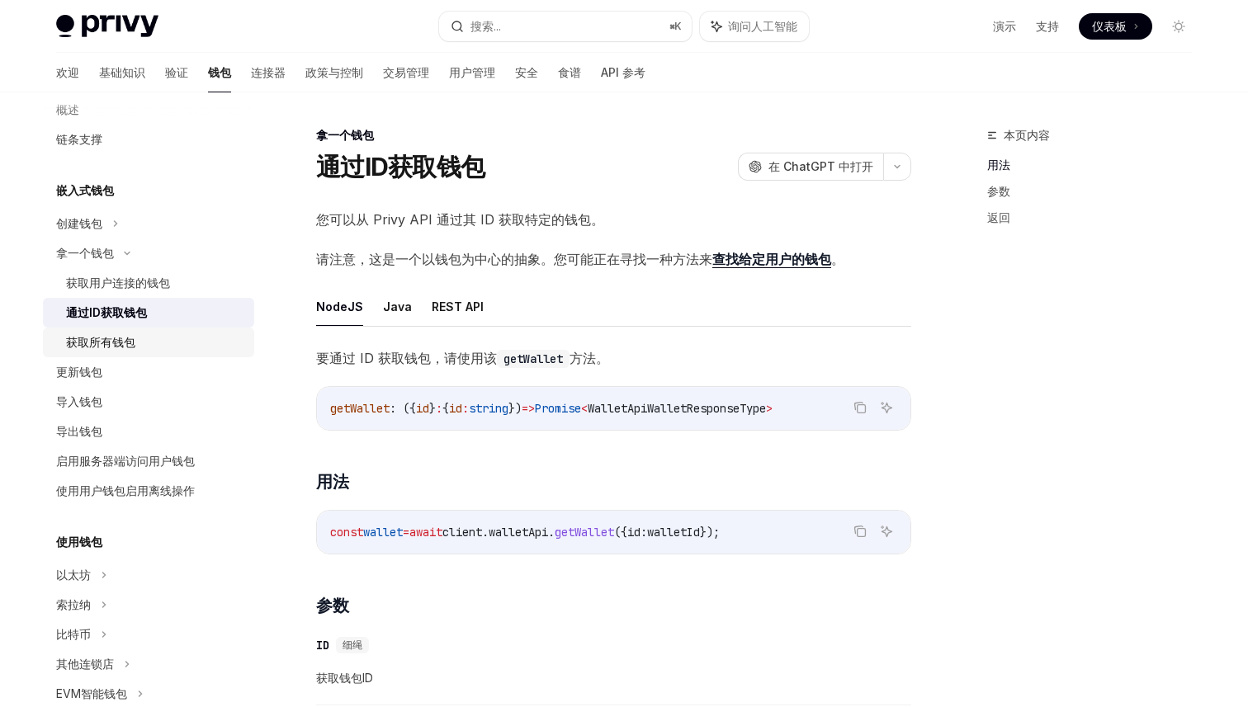
click at [130, 347] on font "获取所有钱包" at bounding box center [100, 342] width 69 height 14
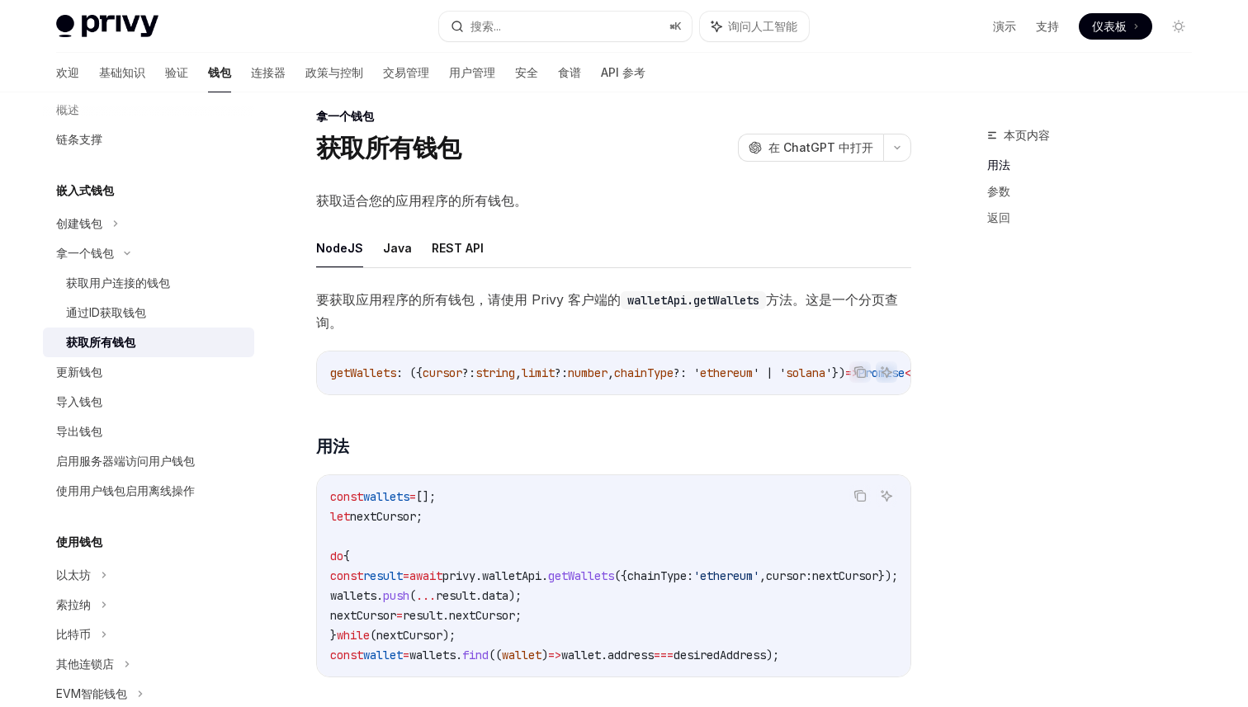
scroll to position [7, 0]
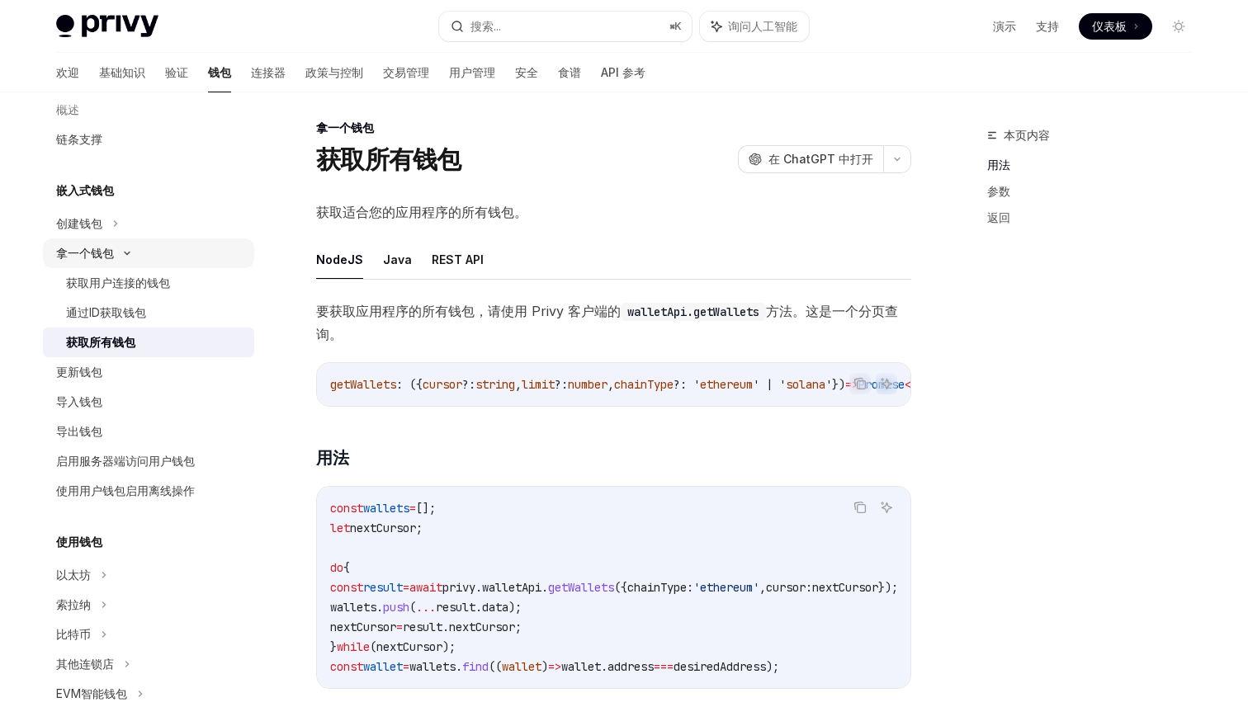
click at [97, 253] on font "拿一个钱包" at bounding box center [85, 253] width 58 height 14
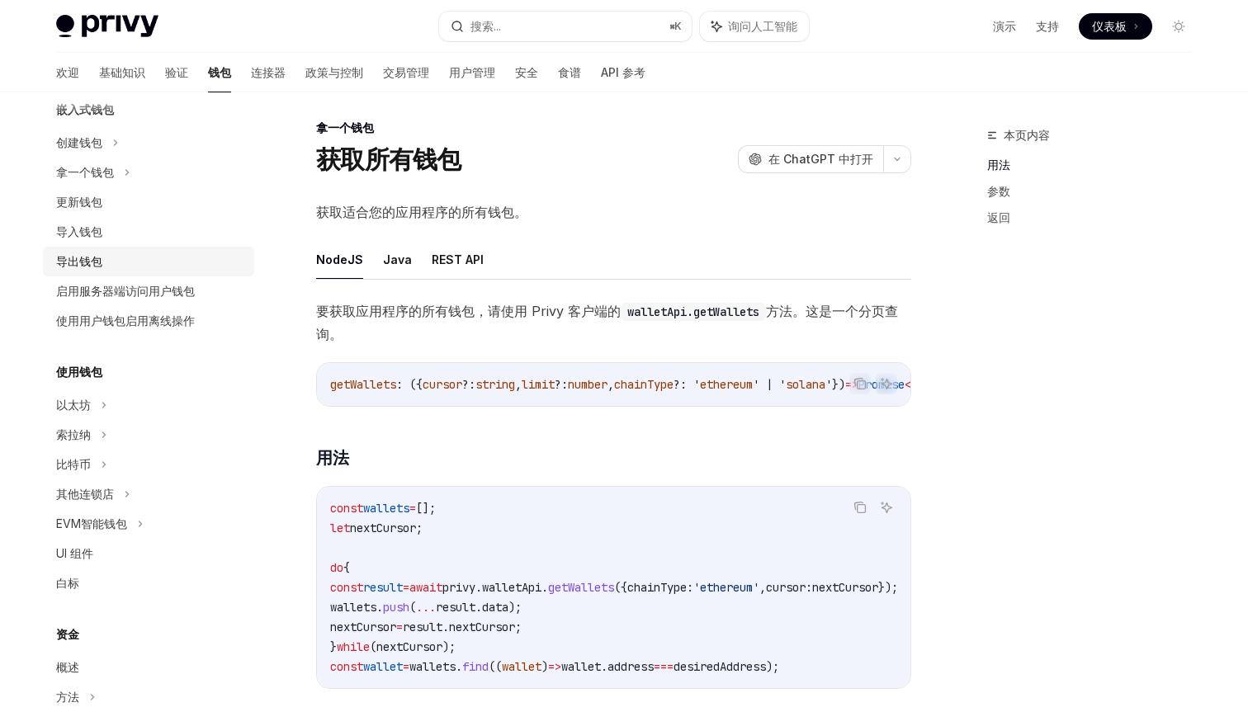
scroll to position [127, 0]
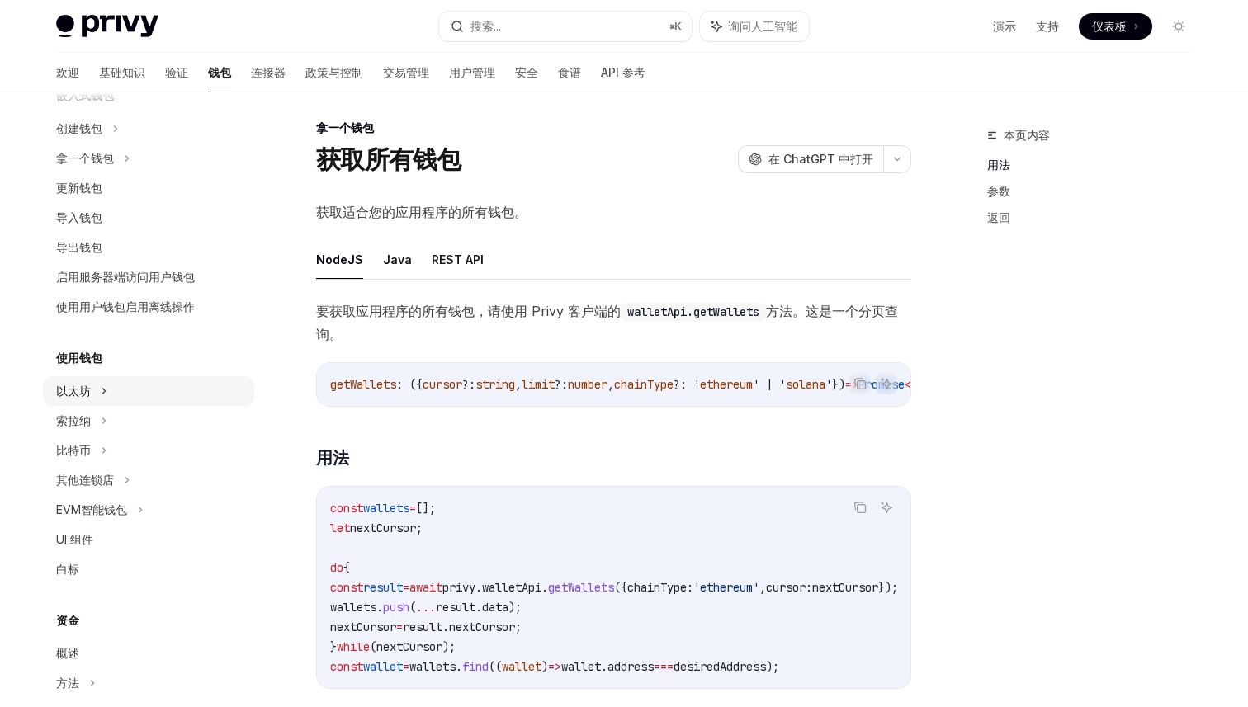
click at [89, 135] on font "以太坊" at bounding box center [79, 128] width 46 height 14
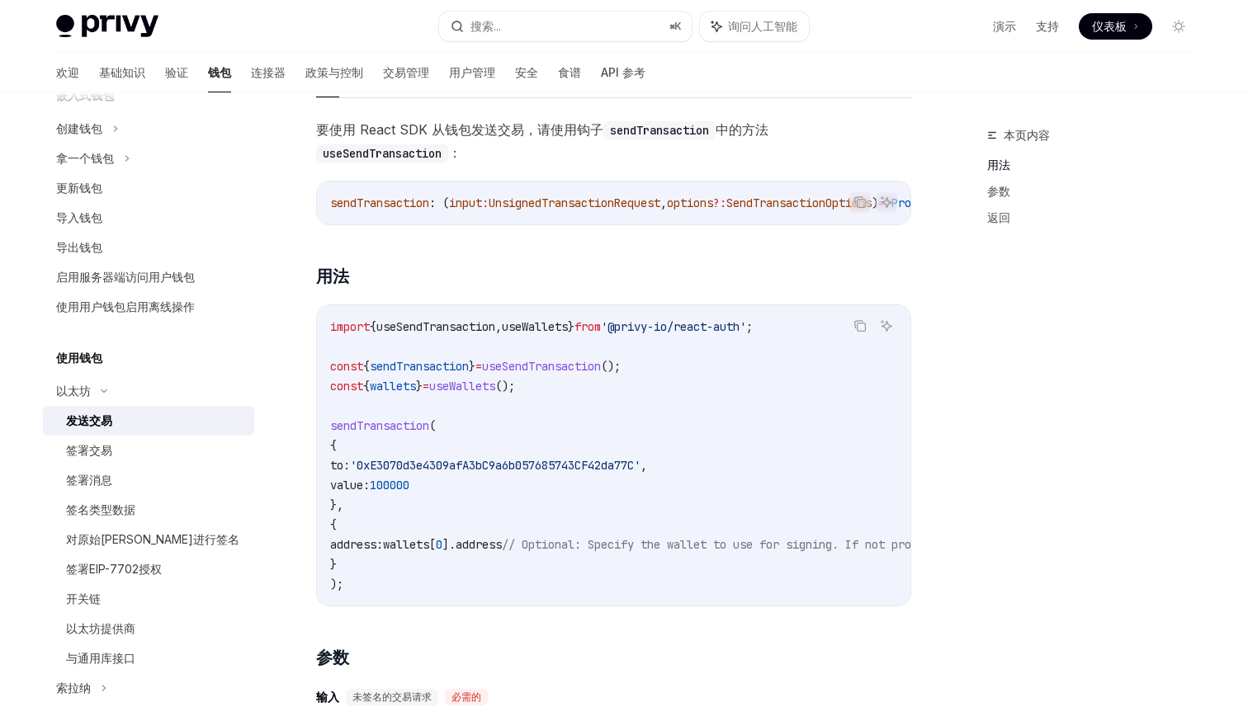
scroll to position [153, 0]
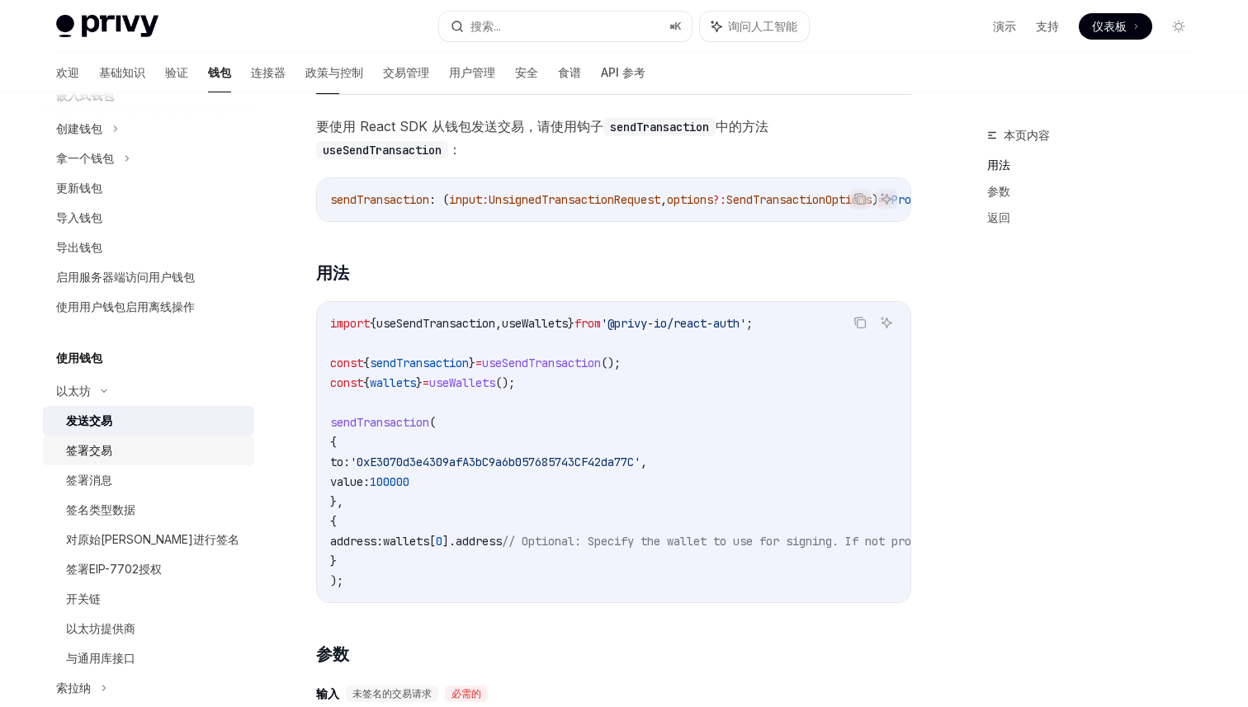
click at [121, 453] on div "签署交易" at bounding box center [155, 451] width 178 height 20
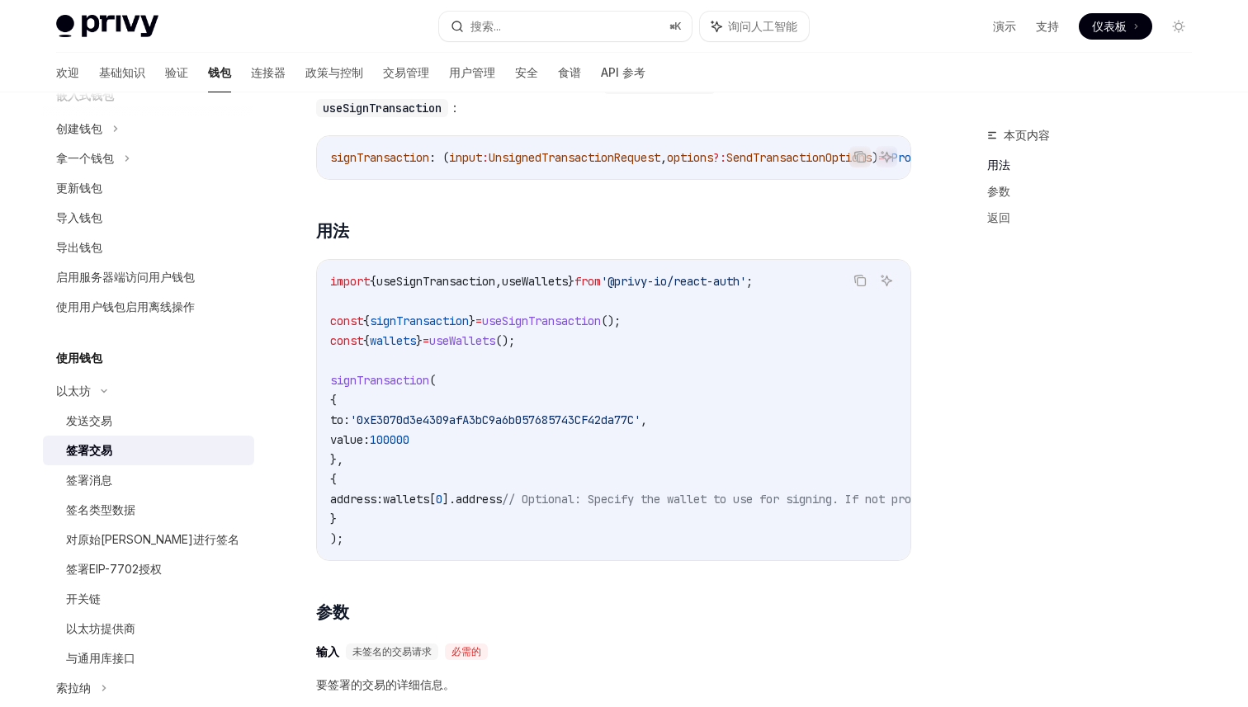
scroll to position [198, 0]
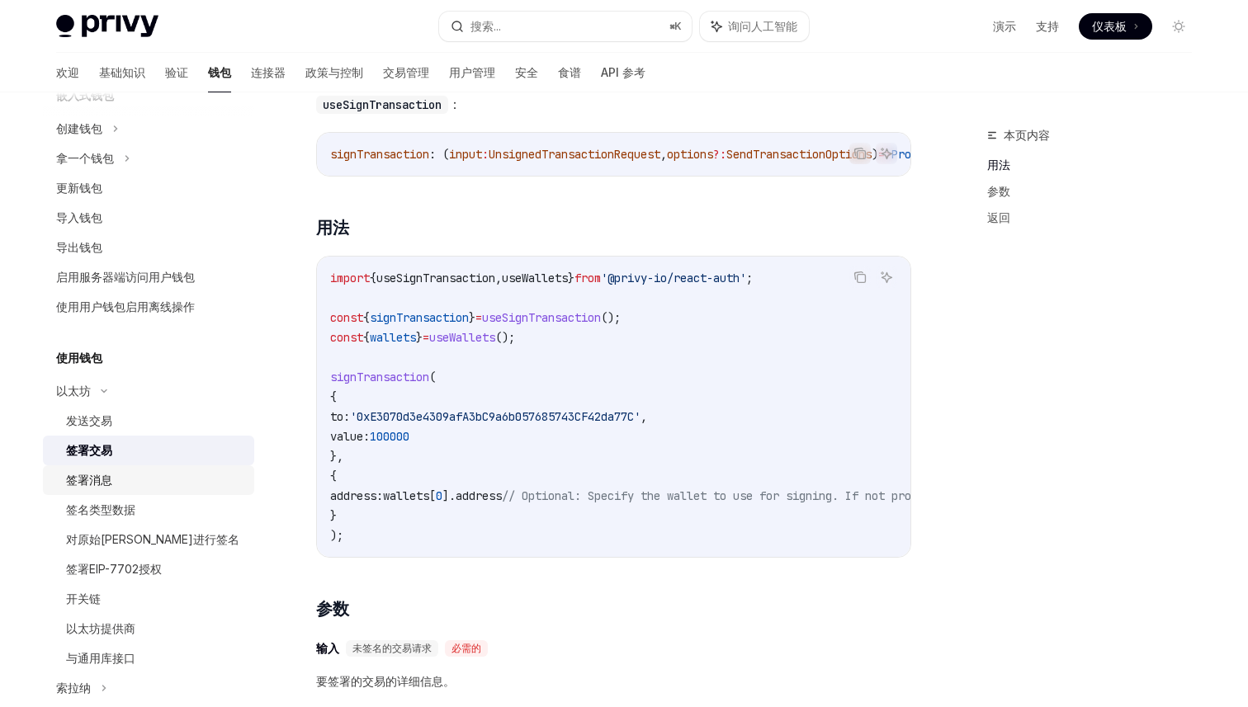
click at [148, 483] on div "签署消息" at bounding box center [155, 481] width 178 height 20
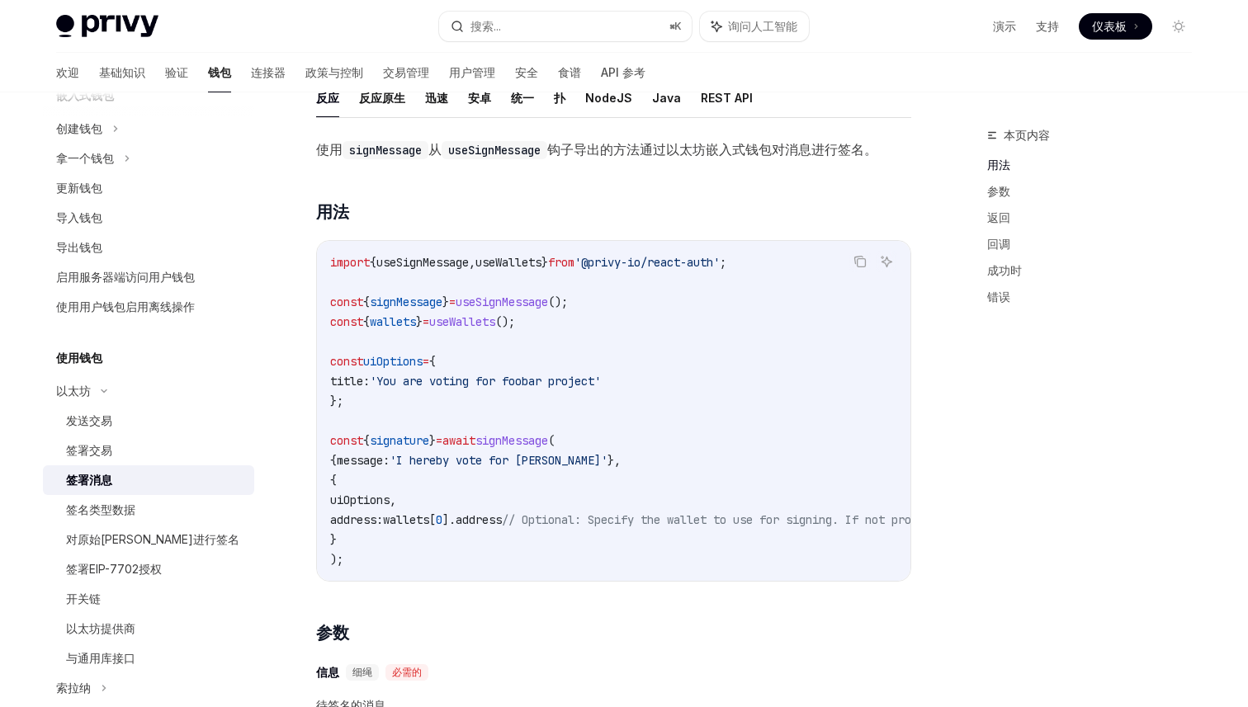
scroll to position [222, 0]
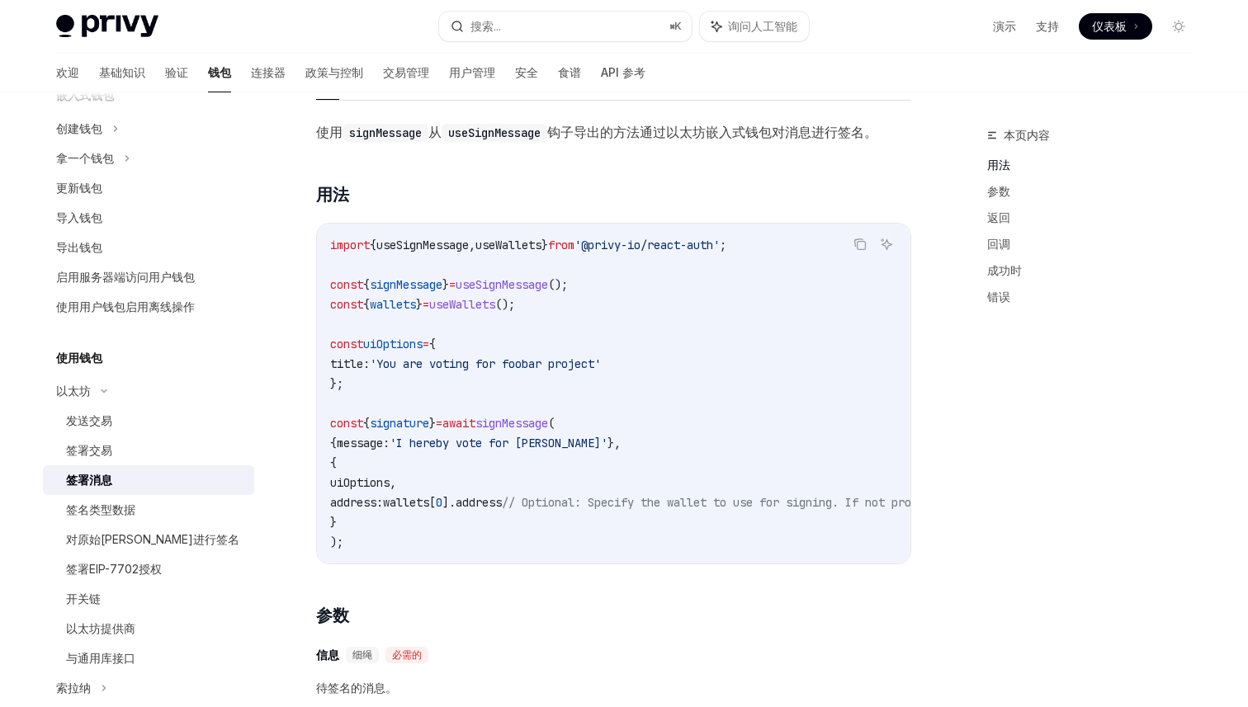
click at [408, 540] on code "import { useSignMessage , useWallets } from '@privy-io/react-auth' ; const { si…" at bounding box center [762, 393] width 865 height 317
click at [154, 509] on div "签名类型数据" at bounding box center [155, 510] width 178 height 20
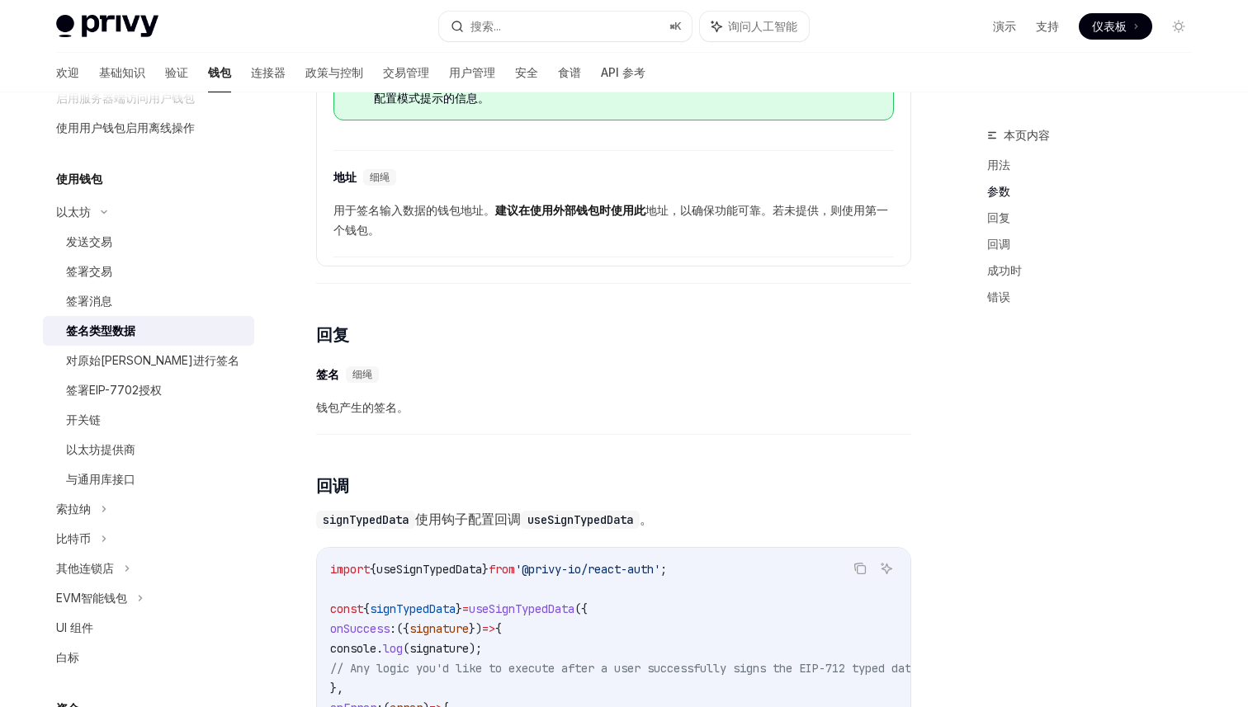
scroll to position [317, 0]
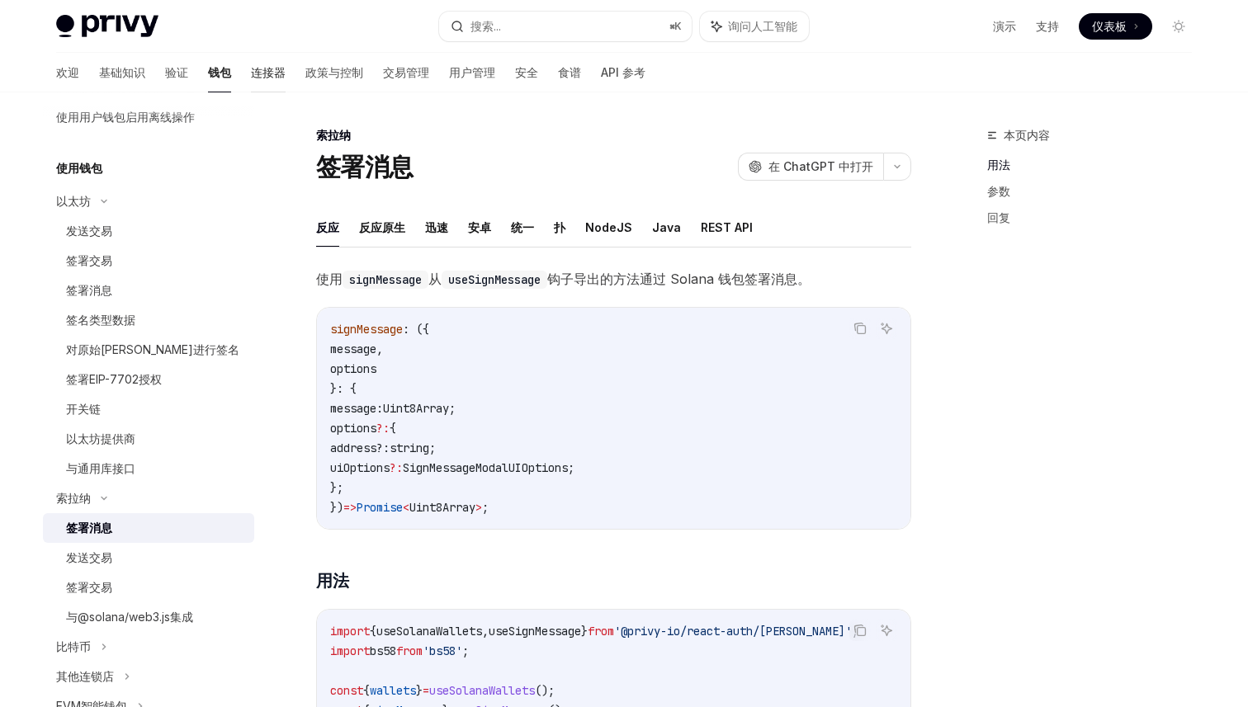
click at [251, 78] on font "连接器" at bounding box center [268, 72] width 35 height 14
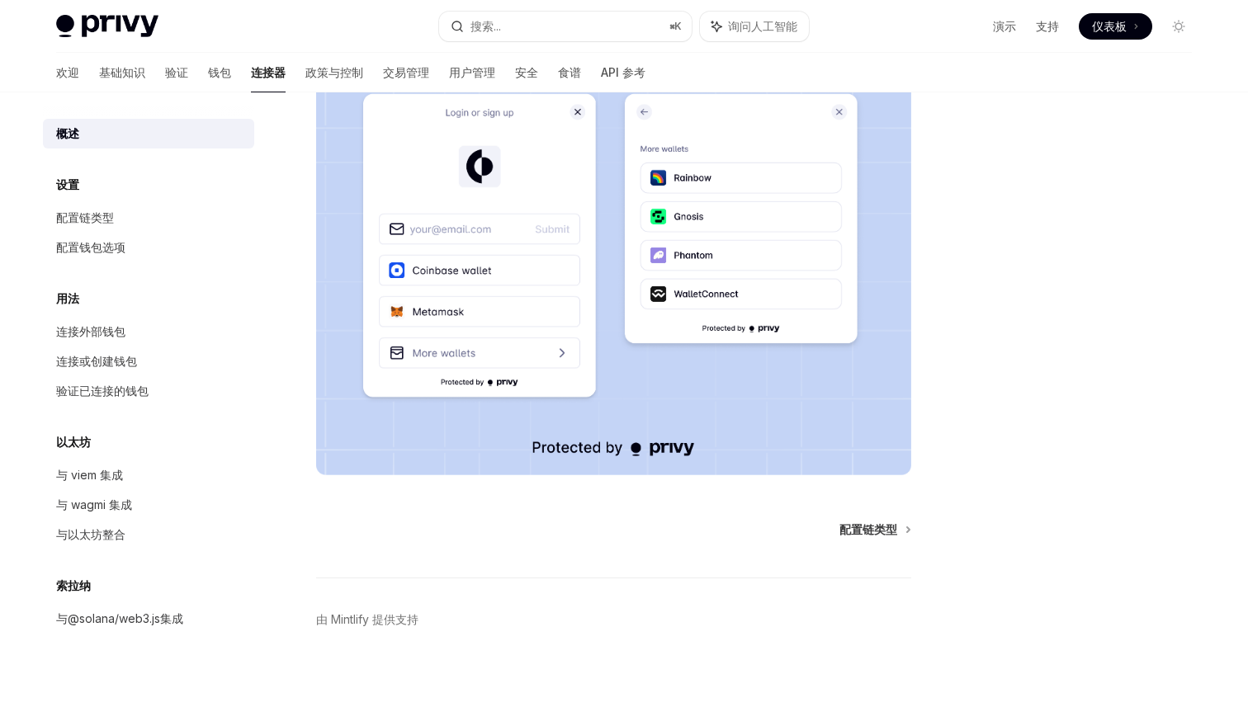
scroll to position [281, 0]
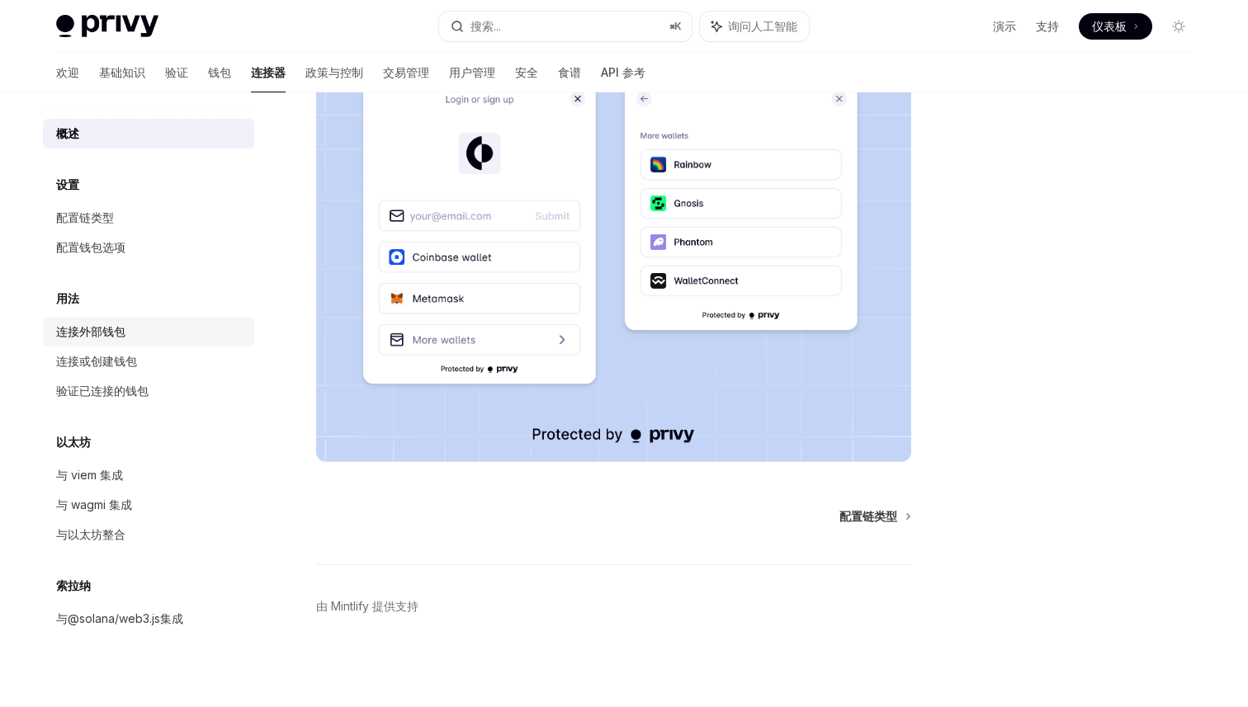
click at [108, 329] on font "连接外部钱包" at bounding box center [90, 331] width 69 height 14
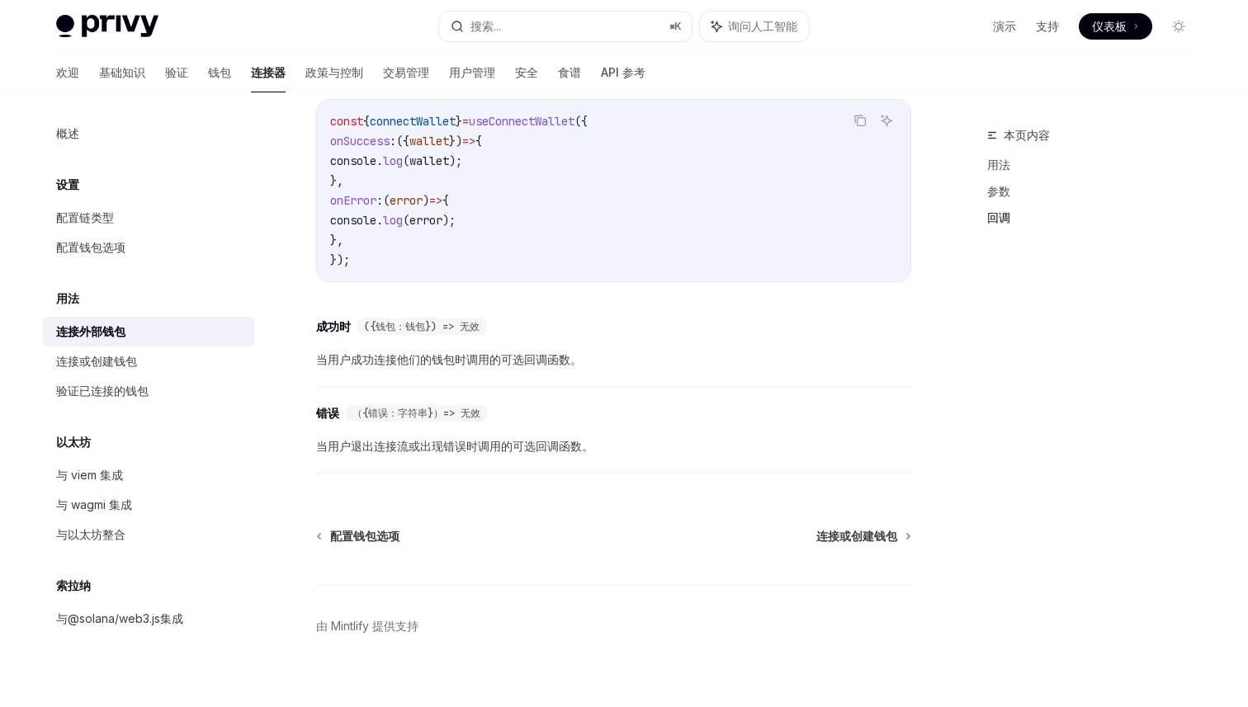
scroll to position [1073, 0]
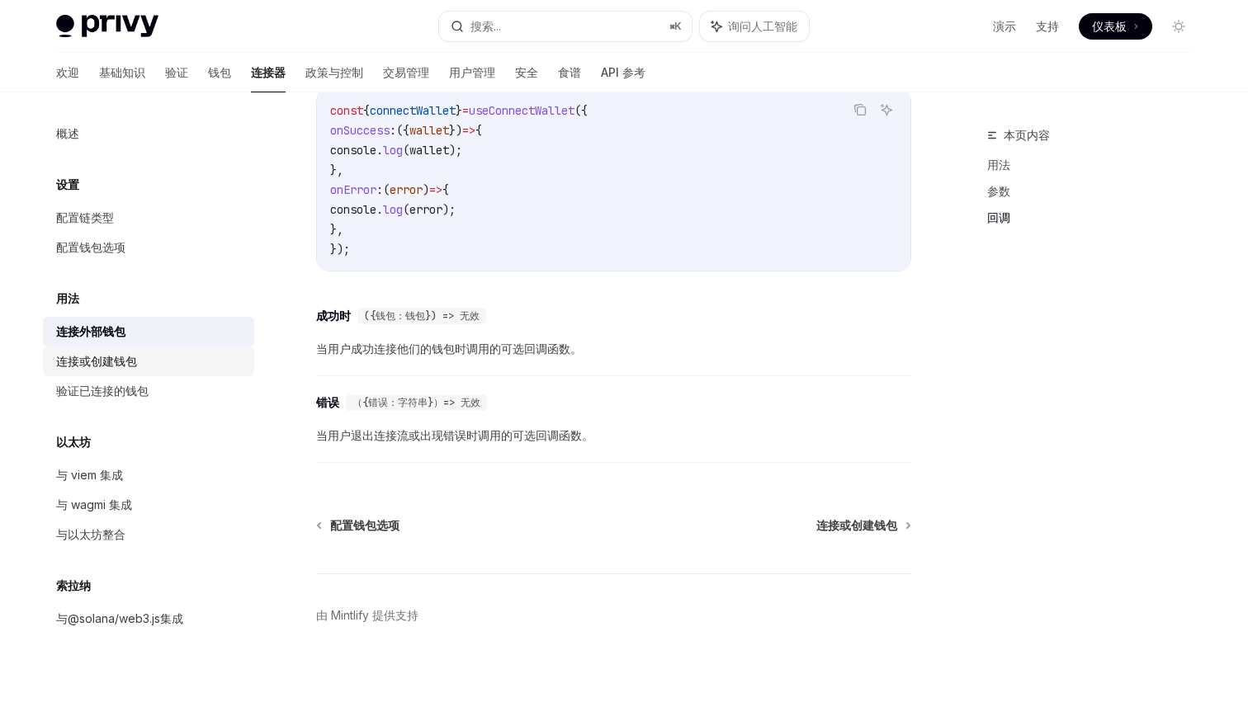
click at [137, 359] on div "连接或创建钱包" at bounding box center [150, 362] width 188 height 20
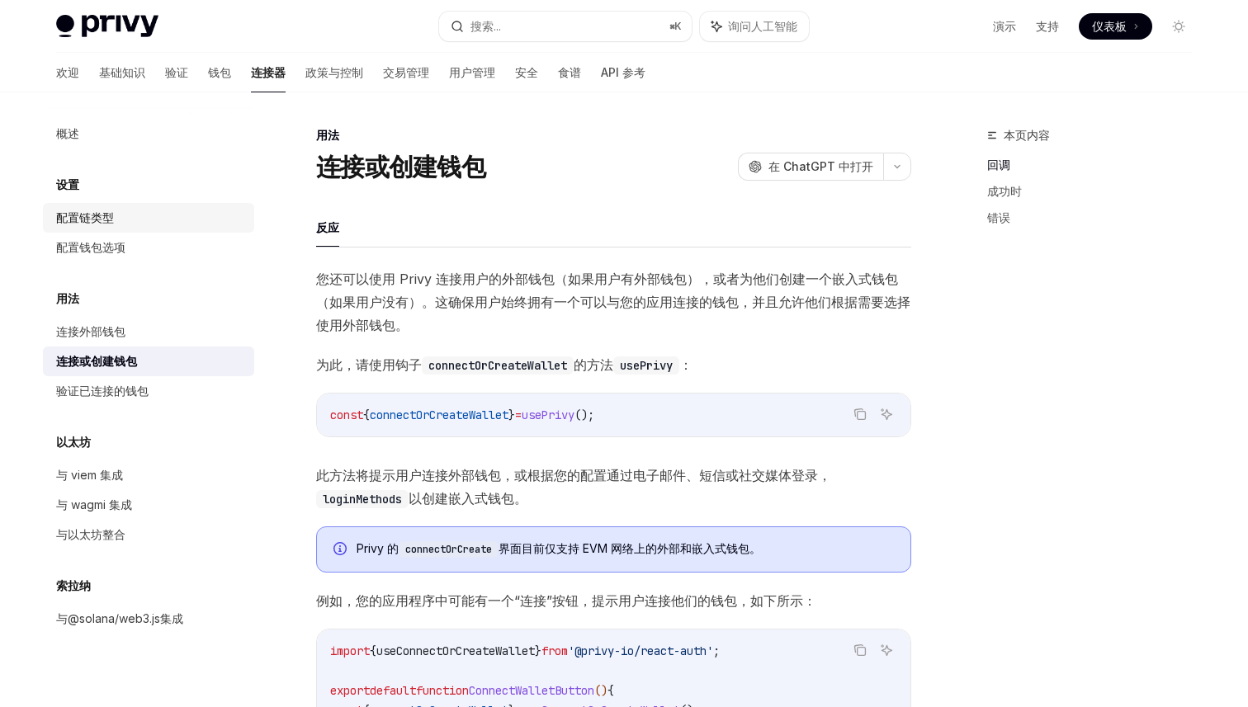
click at [107, 222] on font "配置链类型" at bounding box center [85, 217] width 58 height 14
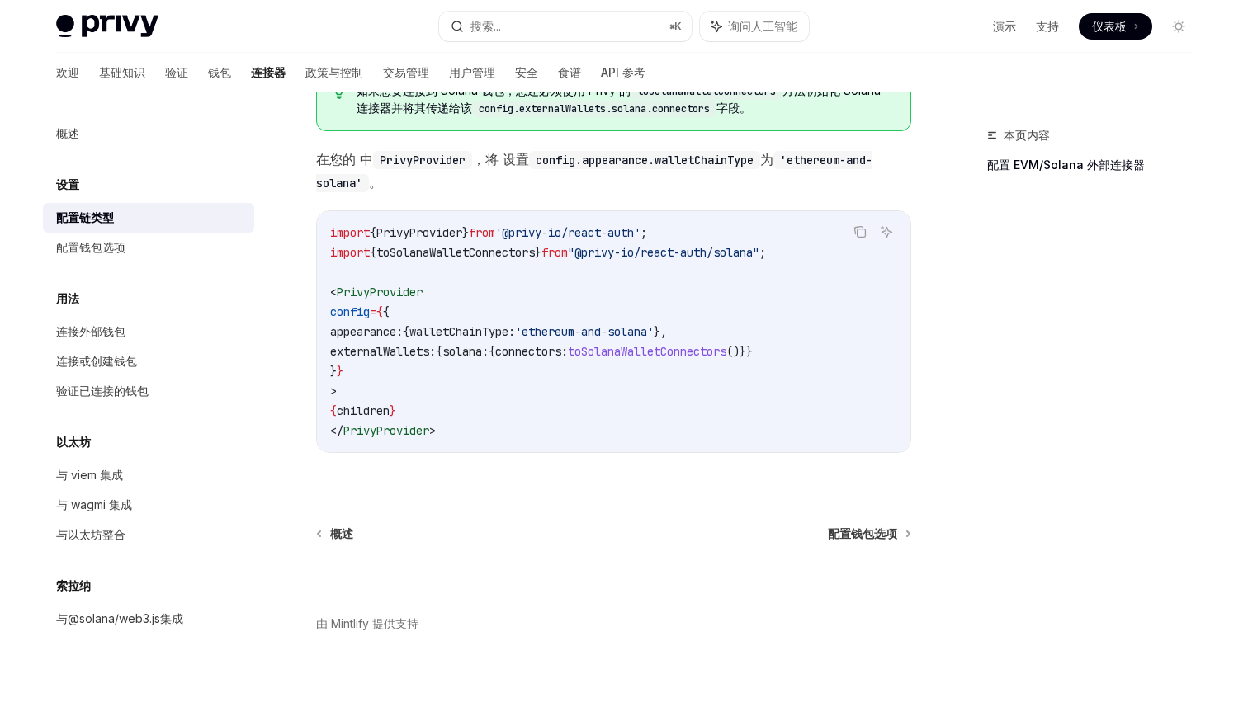
scroll to position [354, 0]
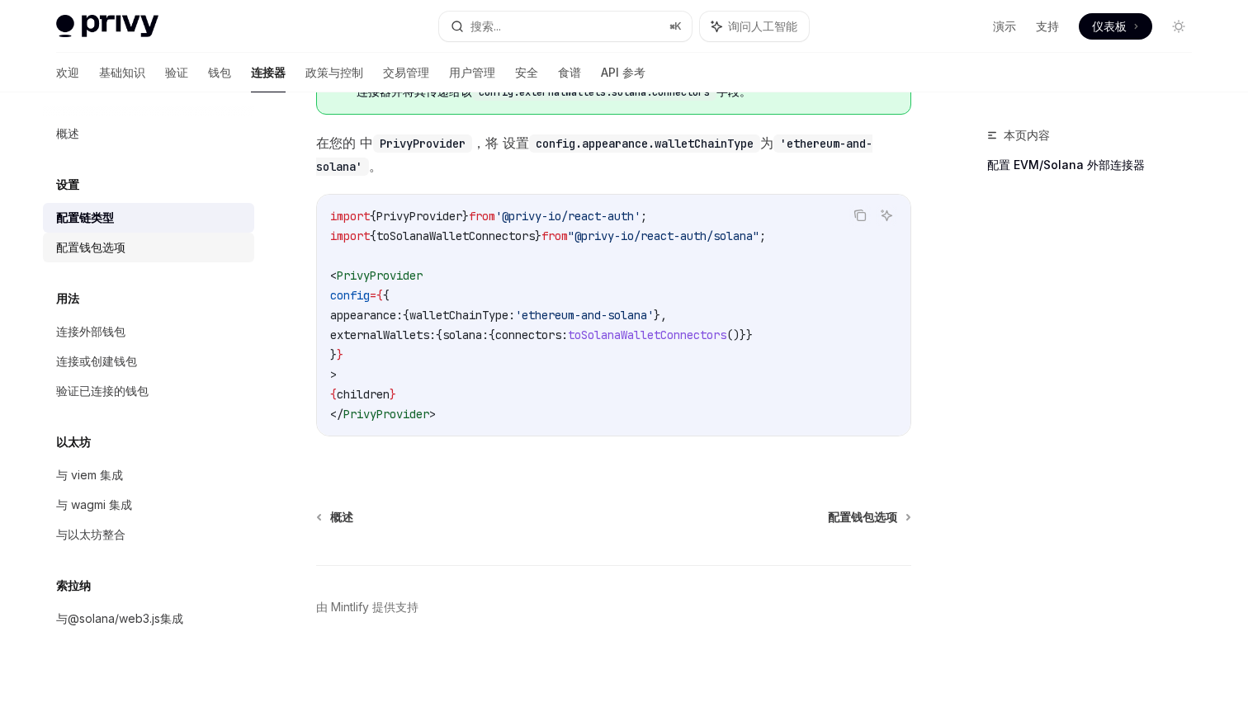
click at [129, 252] on div "配置钱包选项" at bounding box center [150, 248] width 188 height 20
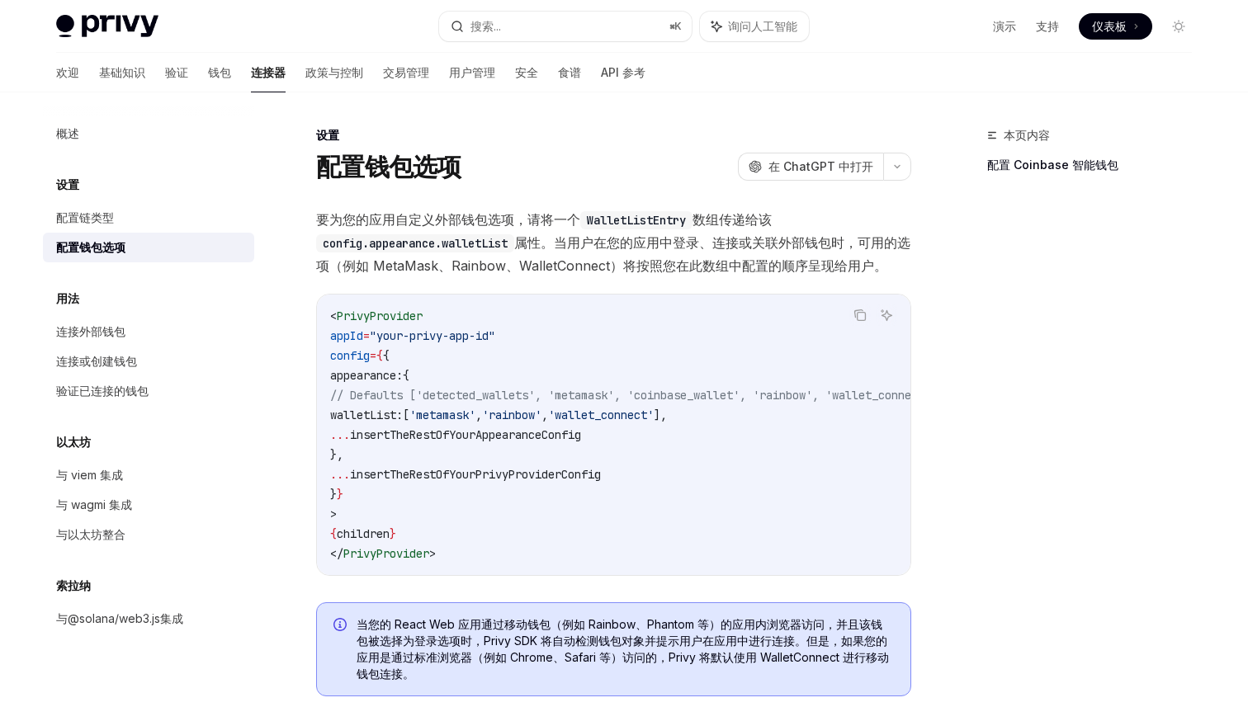
drag, startPoint x: 342, startPoint y: 335, endPoint x: 382, endPoint y: 456, distance: 127.9
click at [382, 456] on code "< PrivyProvider appId = "your-privy-app-id" config = { { appearance: { // Defau…" at bounding box center [653, 435] width 647 height 258
click at [404, 504] on code "< PrivyProvider appId = "your-privy-app-id" config = { { appearance: { // Defau…" at bounding box center [653, 435] width 647 height 258
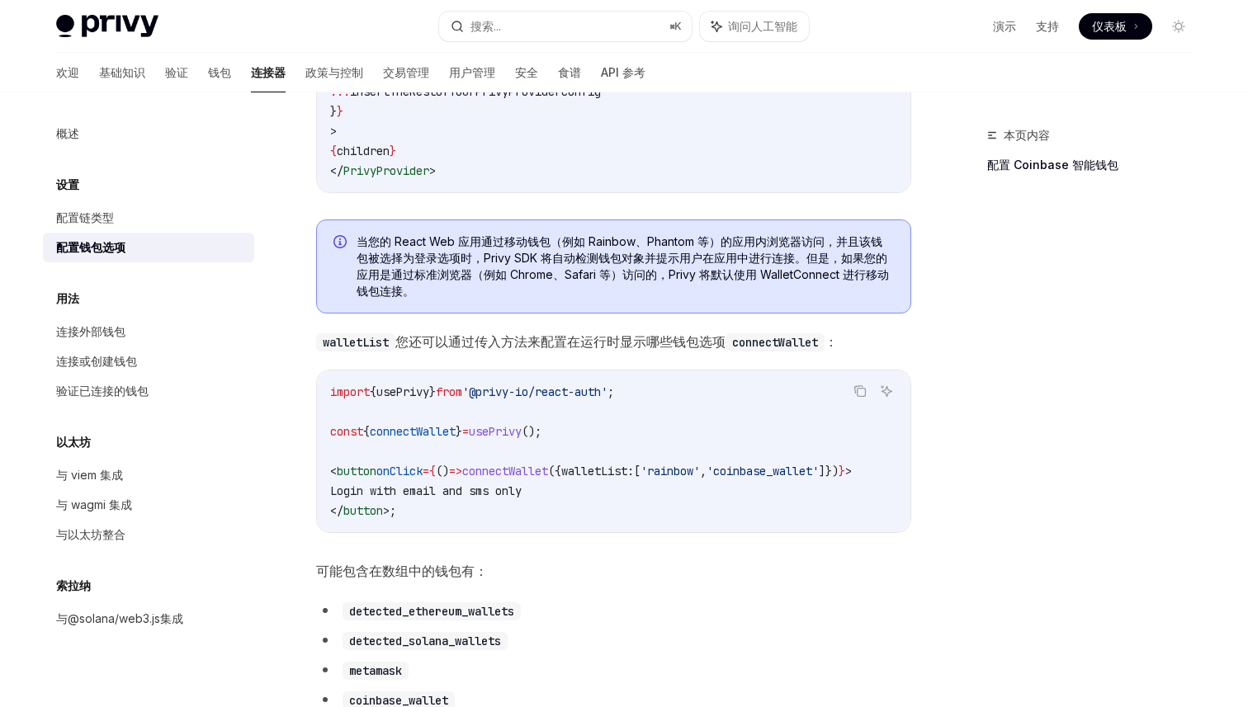
scroll to position [382, 0]
click at [497, 475] on span "connectWallet" at bounding box center [505, 472] width 86 height 15
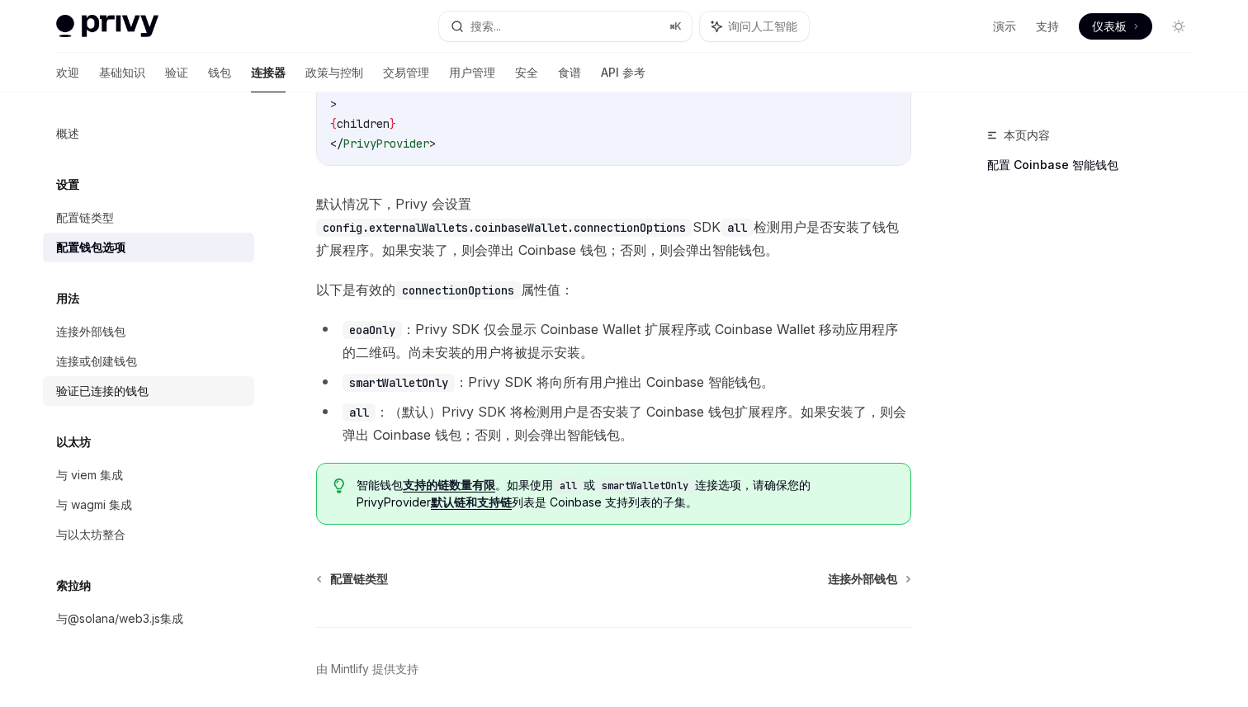
scroll to position [2098, 0]
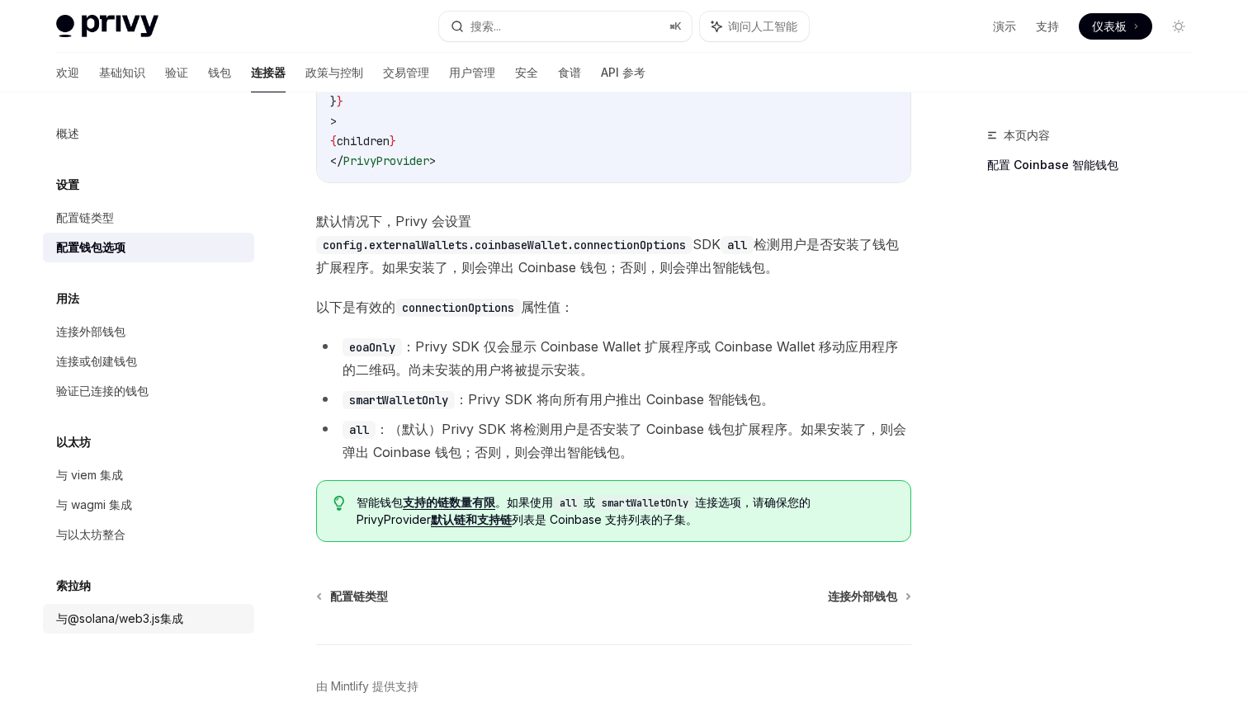
click at [125, 613] on font "与@solana/web3.js集成" at bounding box center [119, 619] width 127 height 14
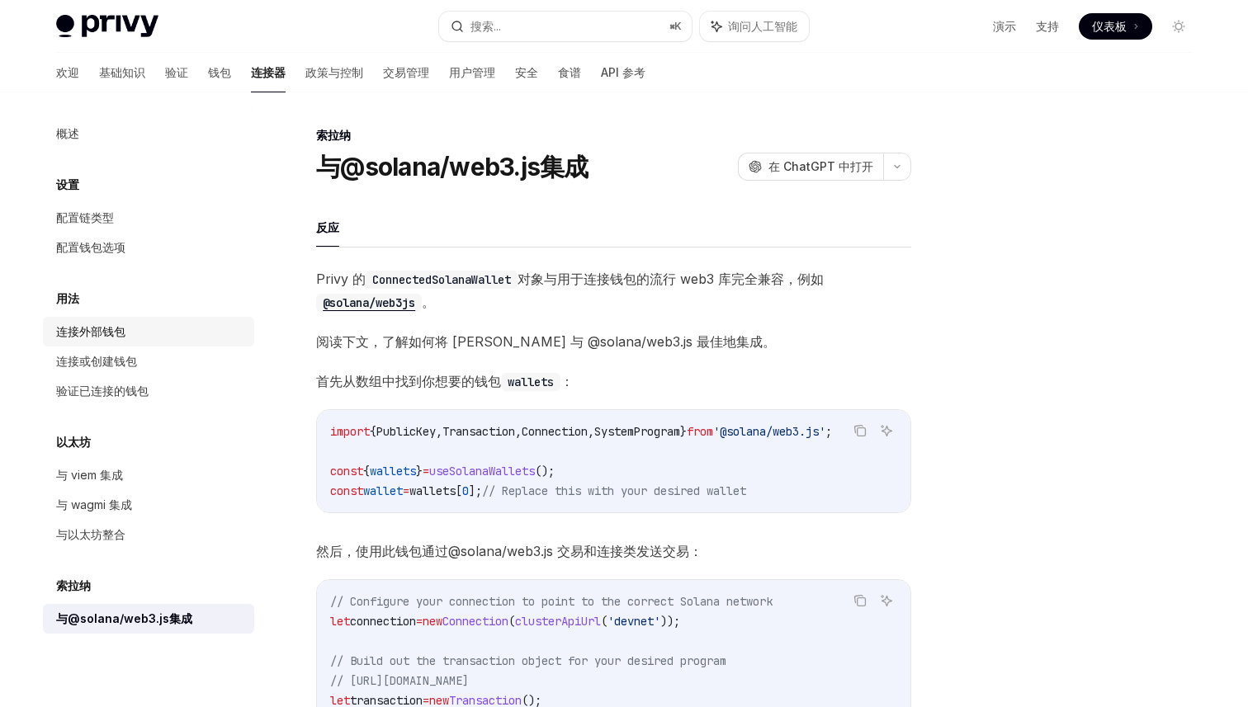
click at [108, 329] on font "连接外部钱包" at bounding box center [90, 331] width 69 height 14
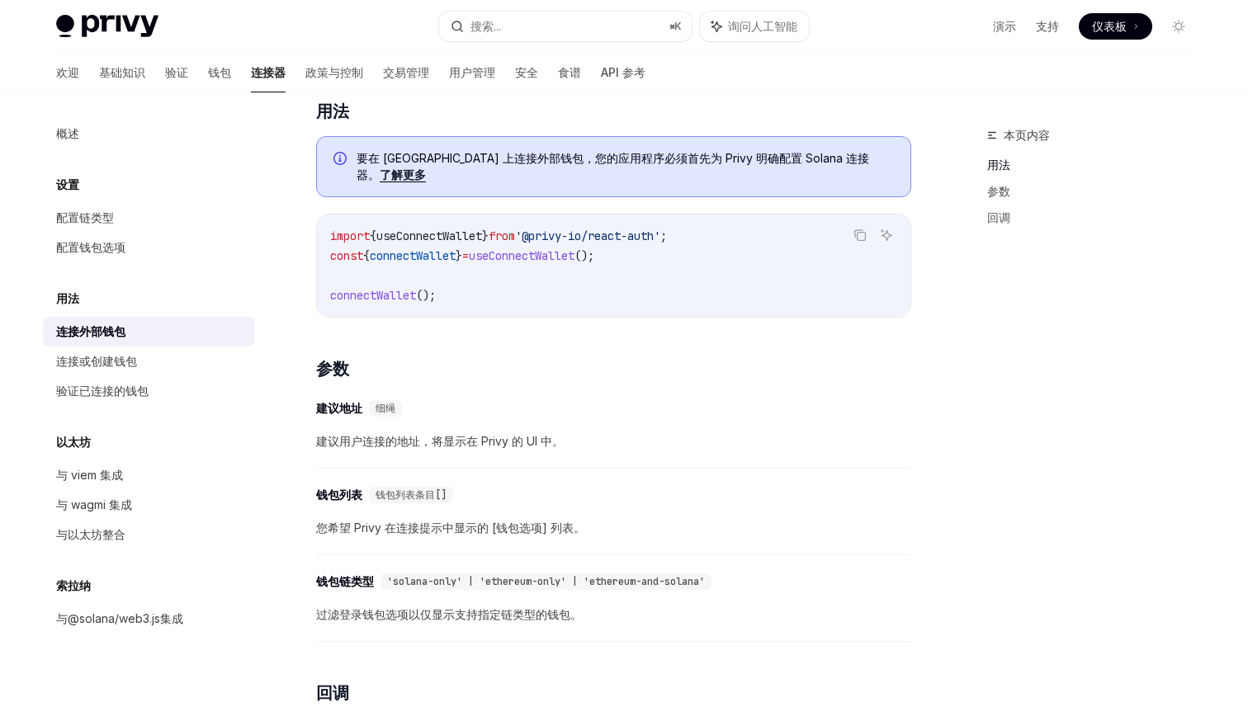
scroll to position [421, 0]
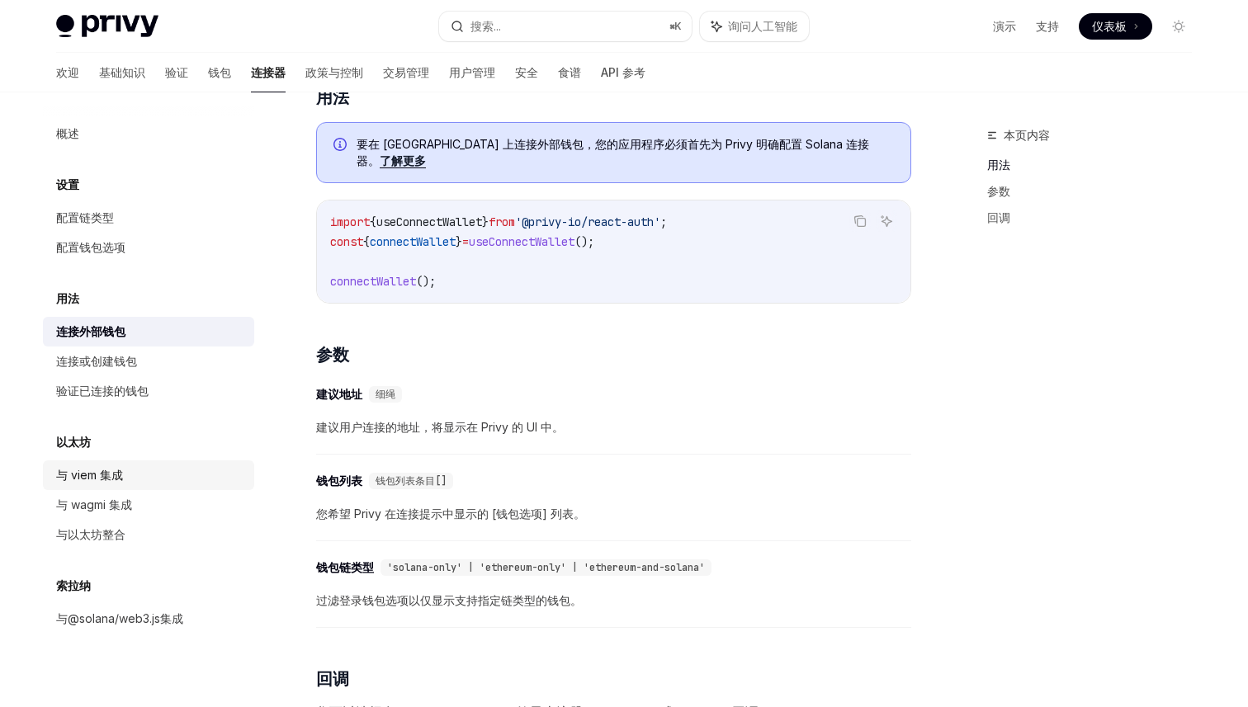
click at [95, 475] on font "与 viem 集成" at bounding box center [89, 475] width 67 height 14
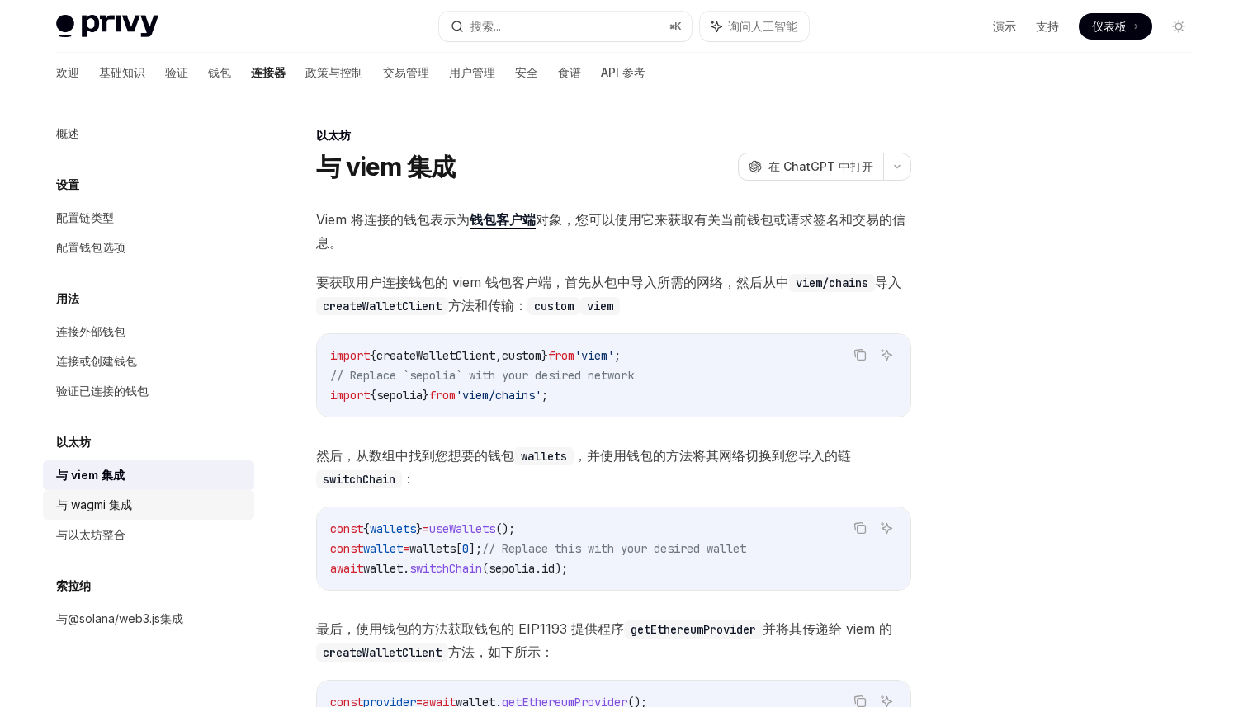
click at [111, 506] on font "与 wagmi 集成" at bounding box center [94, 505] width 76 height 14
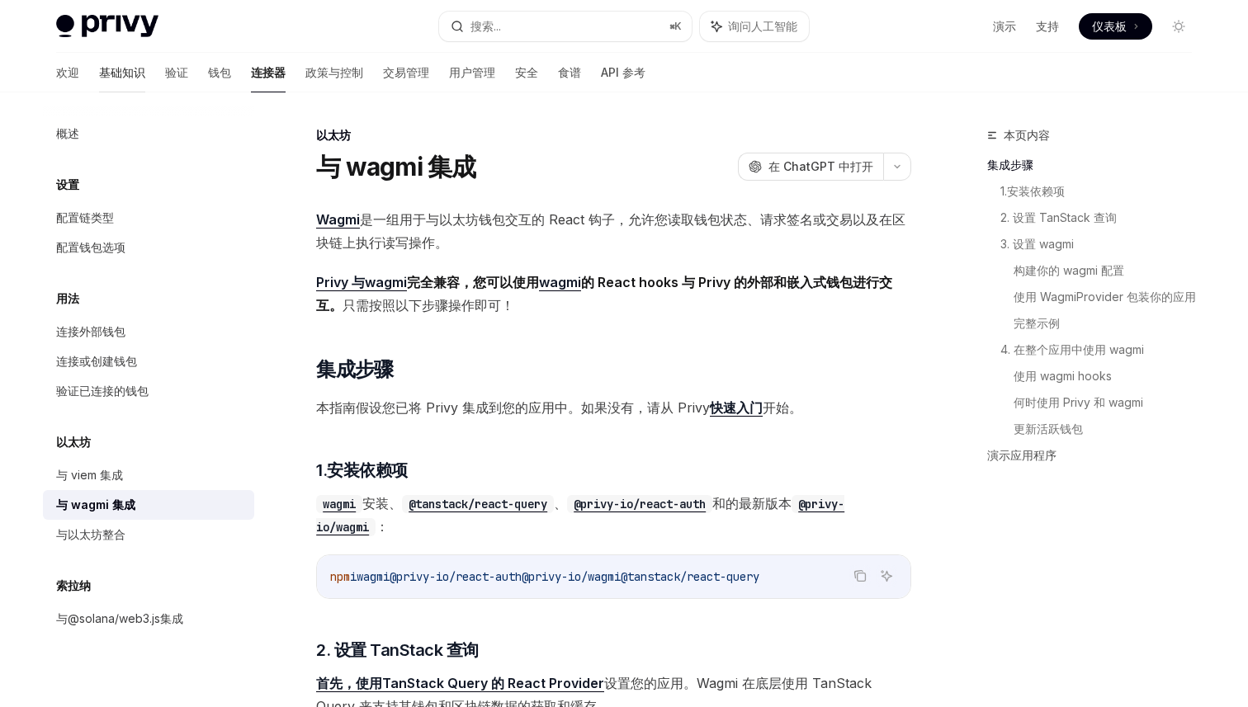
click at [99, 81] on link "基础知识" at bounding box center [122, 73] width 46 height 40
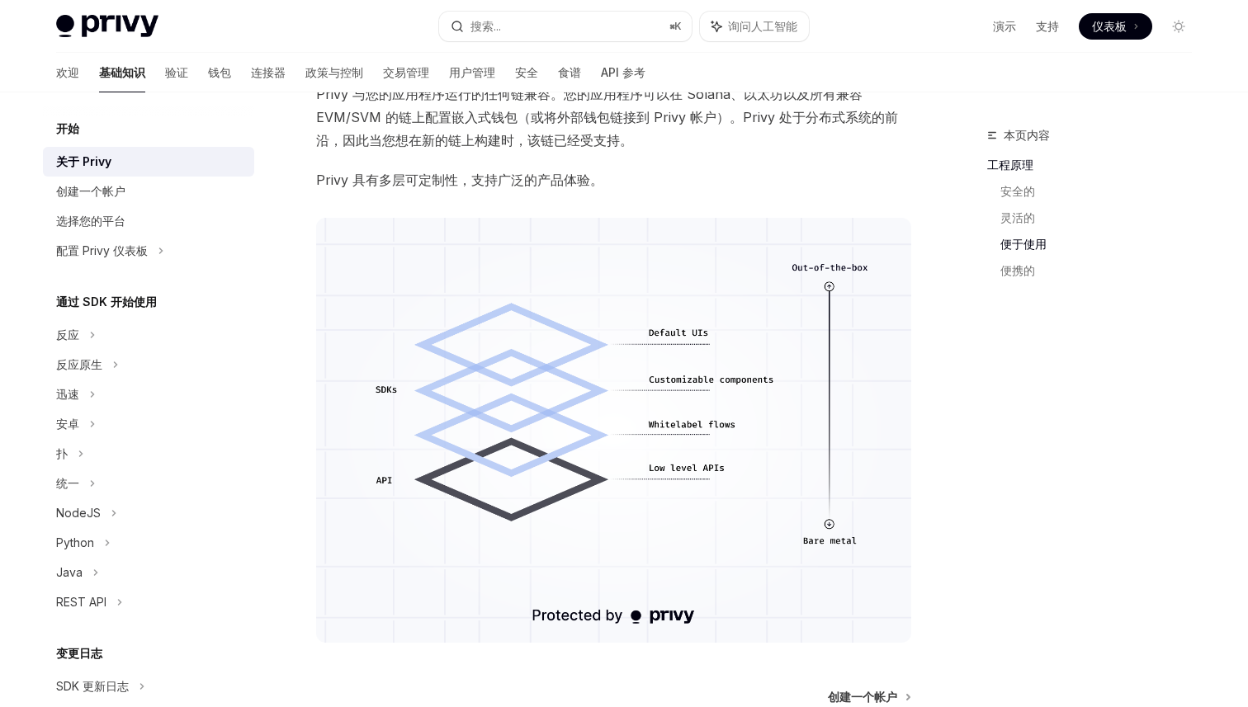
scroll to position [1198, 0]
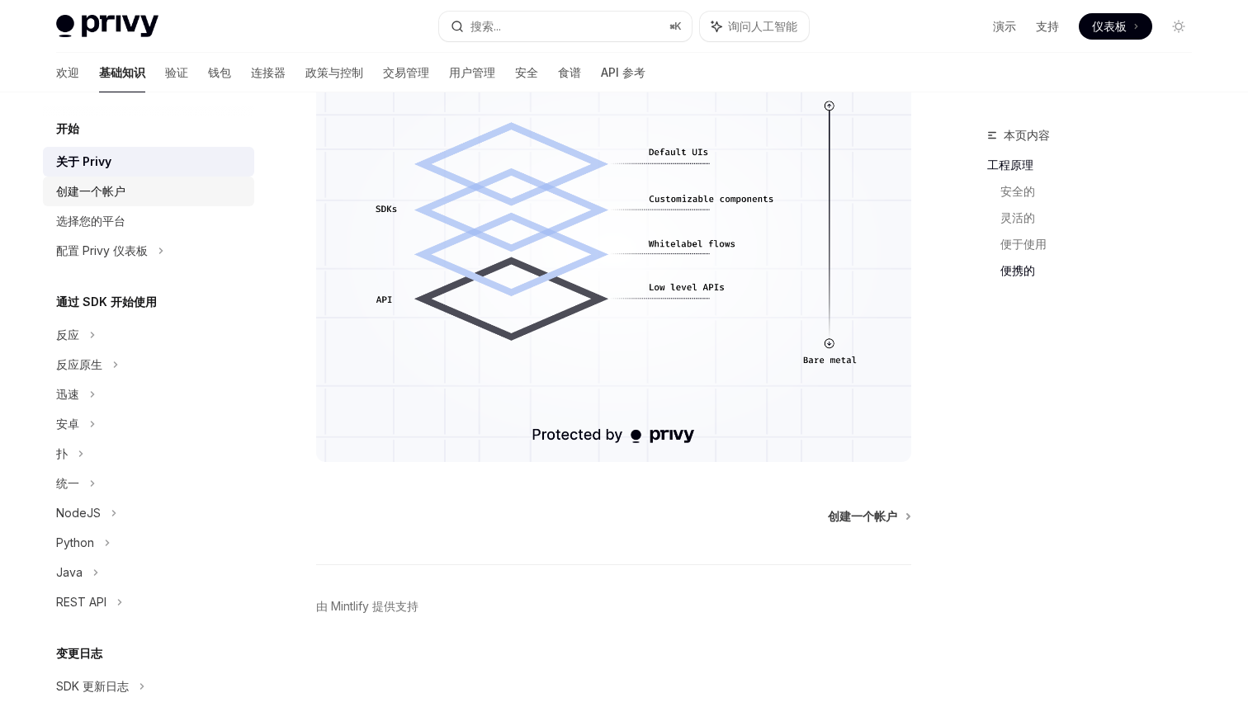
click at [122, 192] on font "创建一个帐户" at bounding box center [90, 191] width 69 height 14
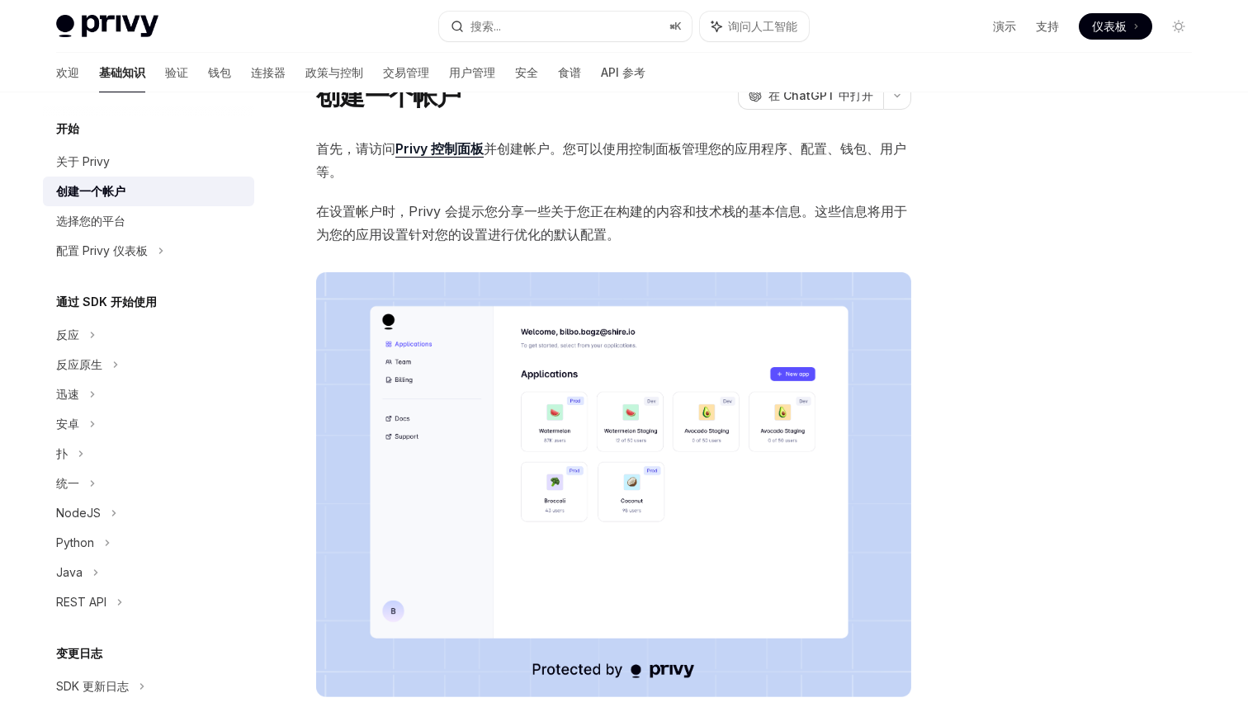
scroll to position [69, 0]
click at [458, 152] on font "Privy 控制面板" at bounding box center [439, 150] width 88 height 17
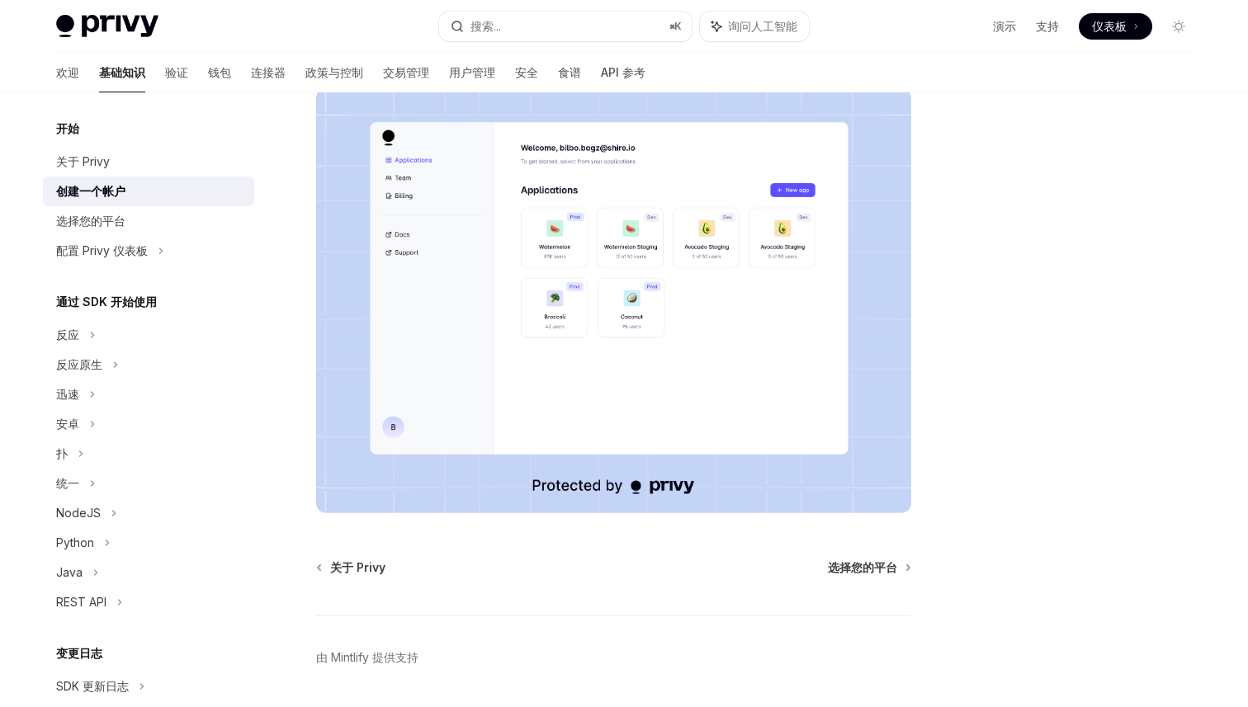
scroll to position [306, 0]
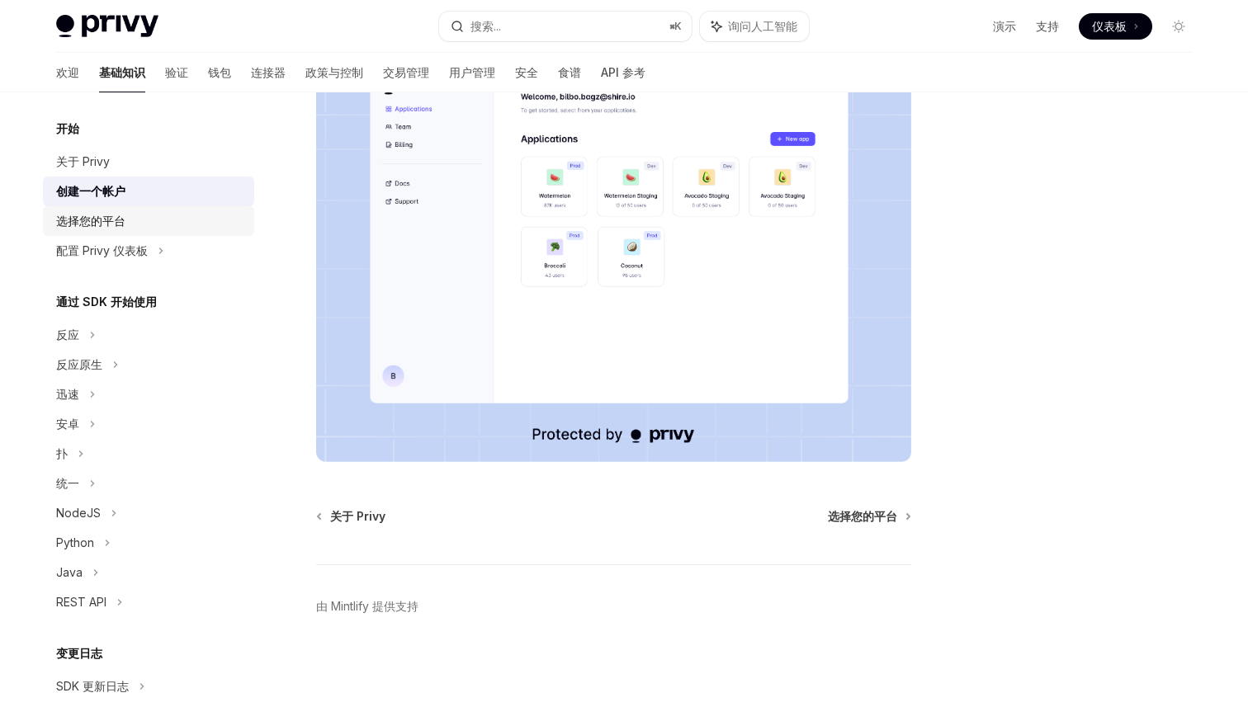
click at [124, 221] on font "选择您的平台" at bounding box center [90, 221] width 69 height 14
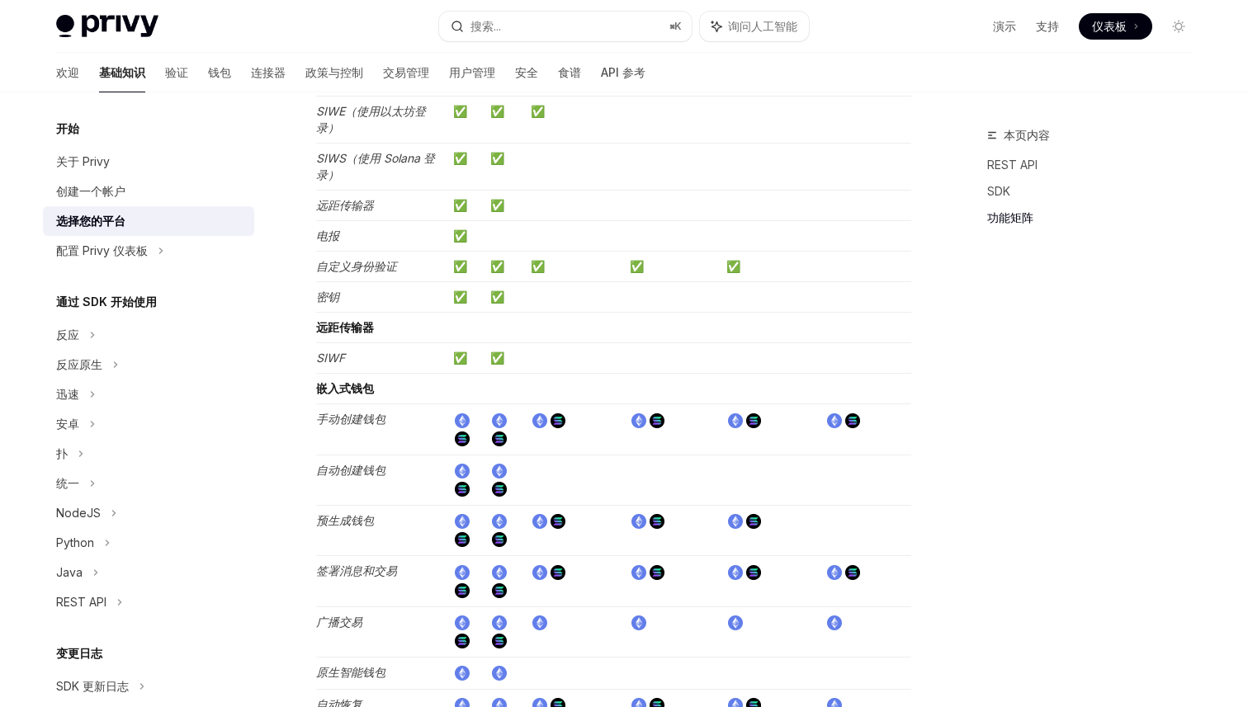
scroll to position [1702, 0]
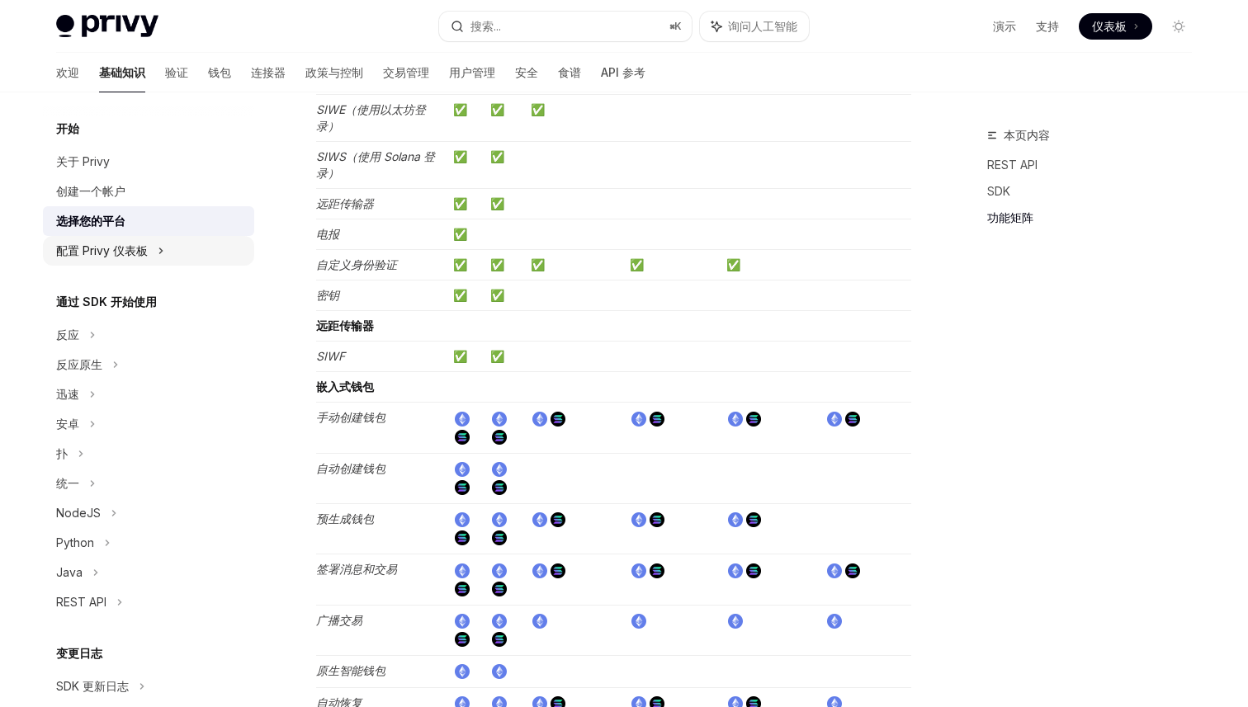
click at [125, 255] on font "配置 Privy 仪表板" at bounding box center [102, 251] width 92 height 14
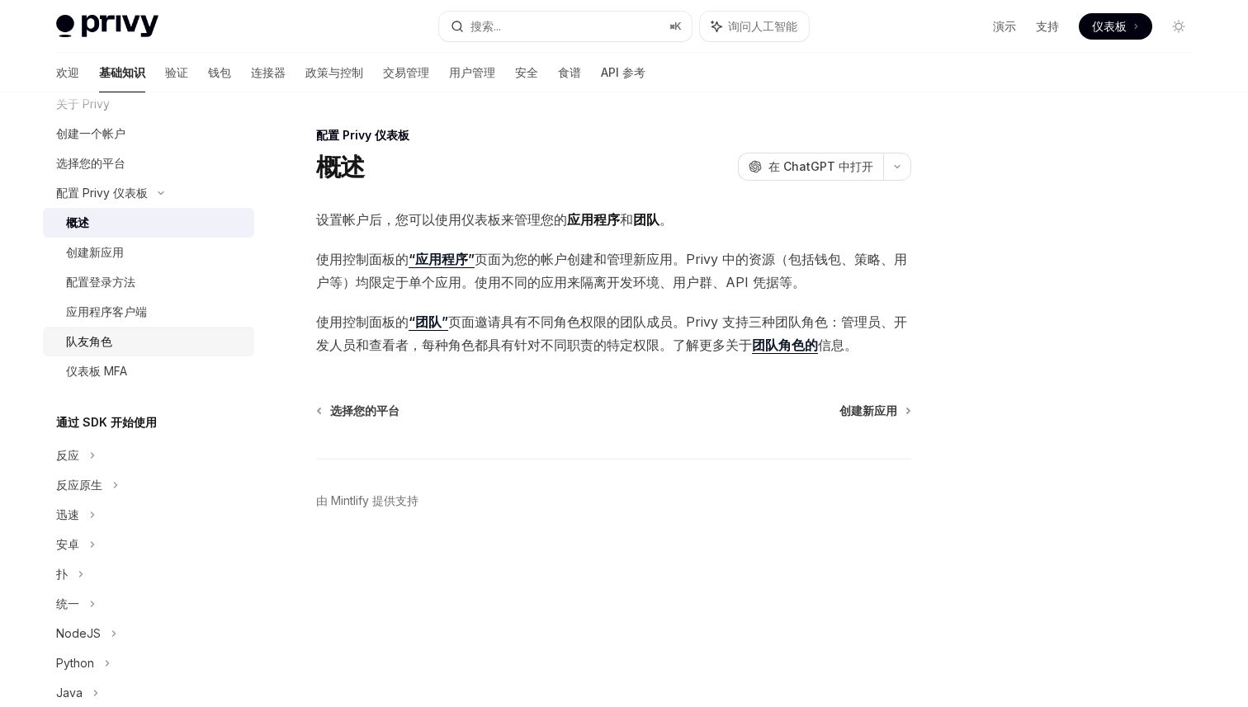
scroll to position [75, 0]
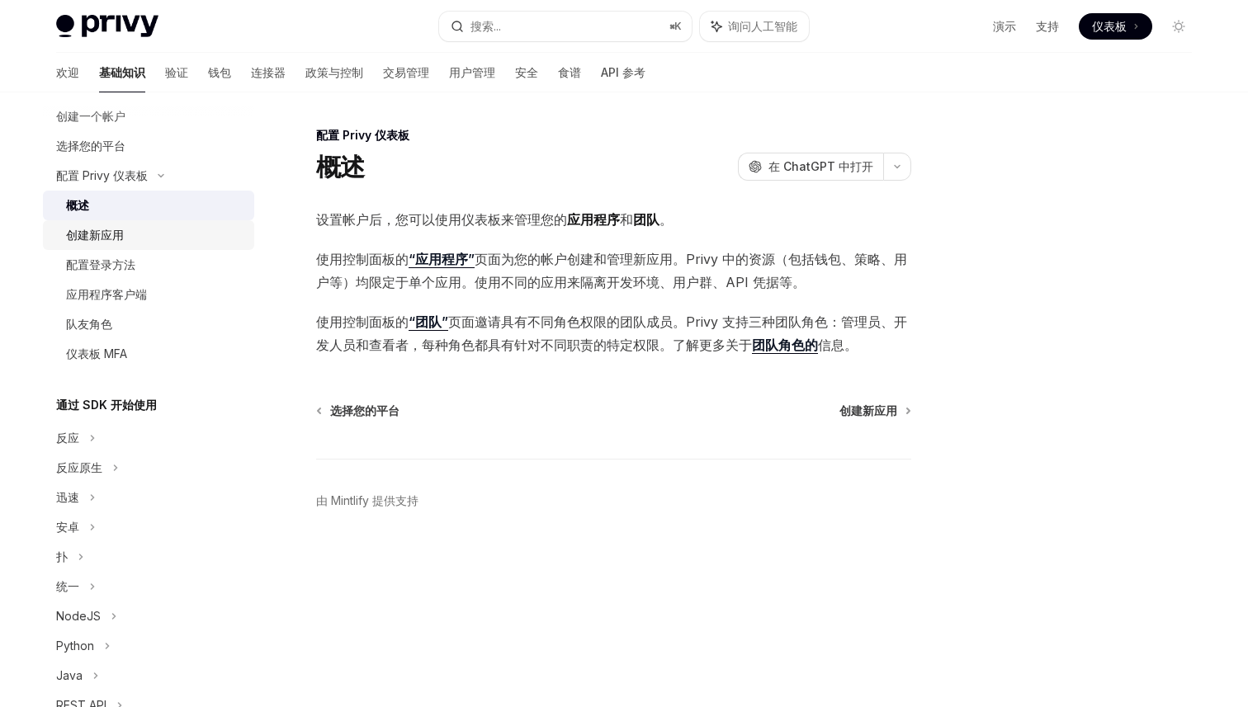
click at [121, 236] on font "创建新应用" at bounding box center [95, 235] width 58 height 14
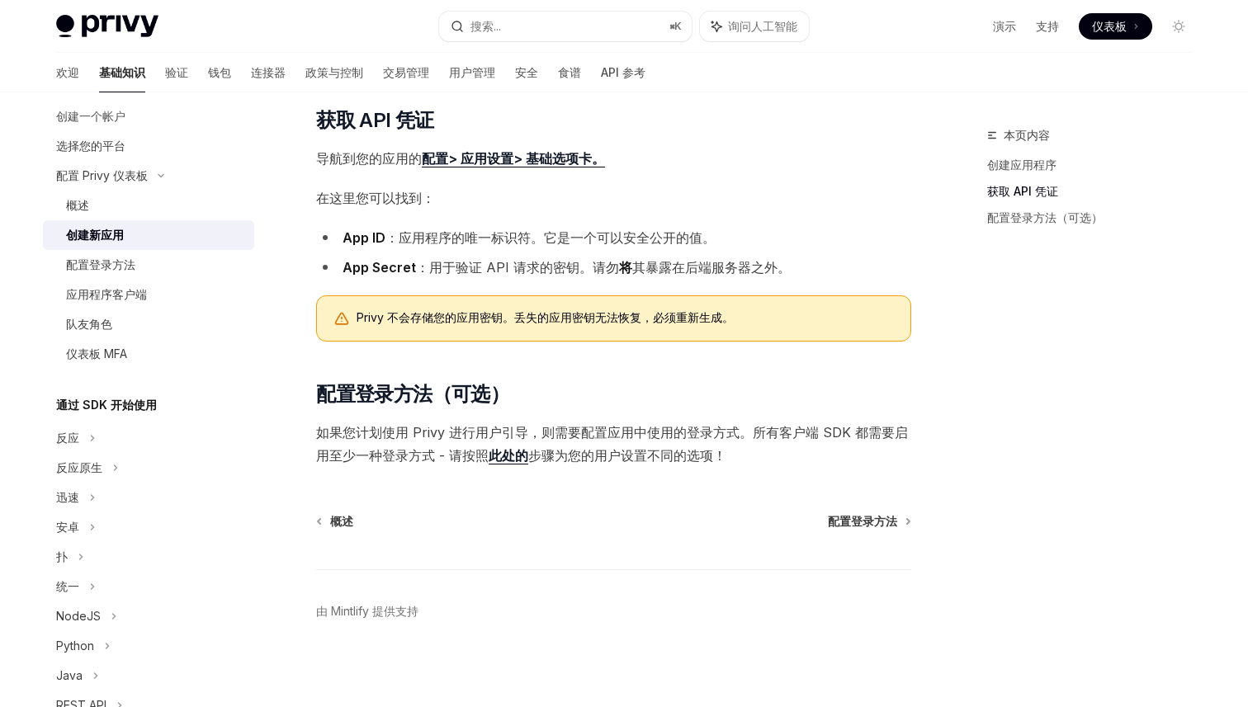
scroll to position [355, 0]
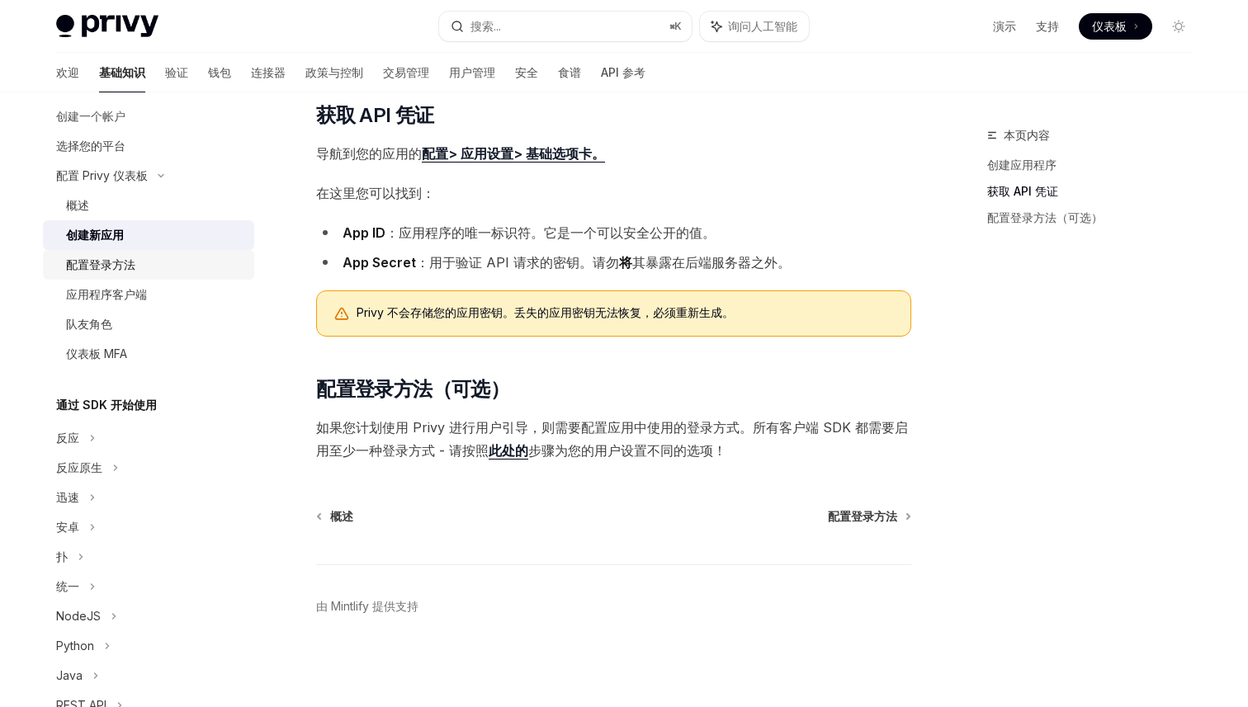
click at [120, 276] on link "配置登录方法" at bounding box center [148, 265] width 211 height 30
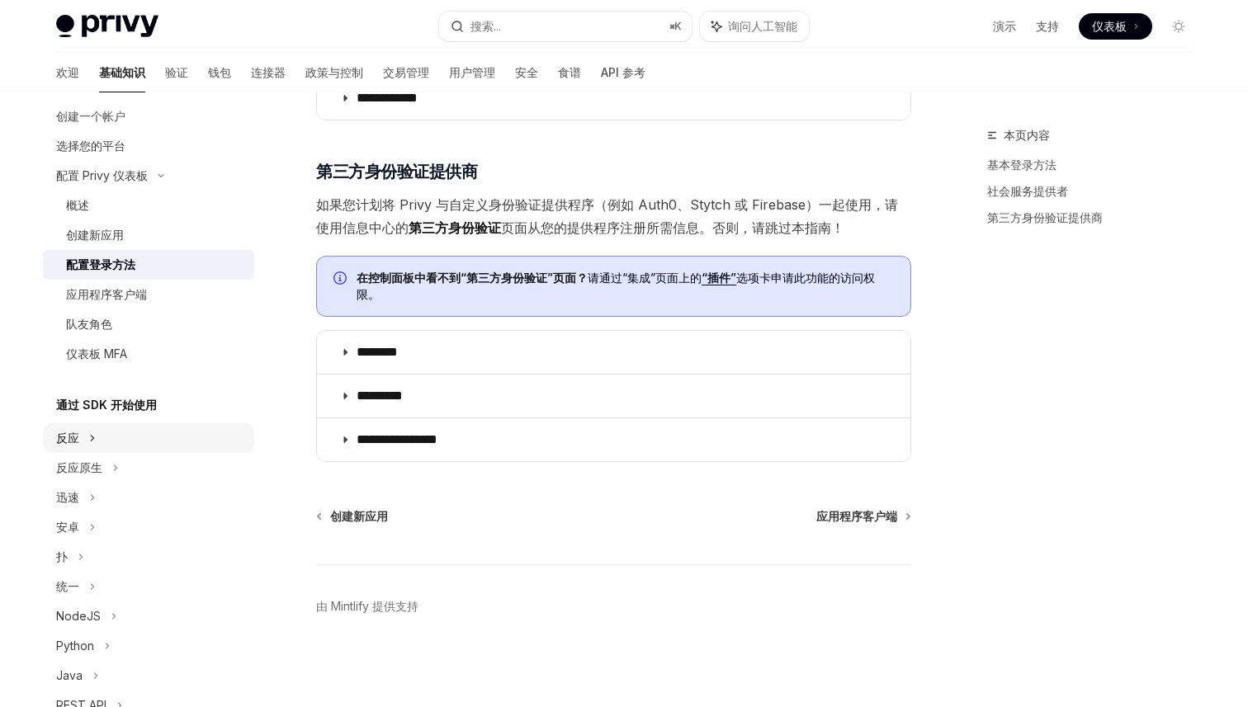
scroll to position [122, 0]
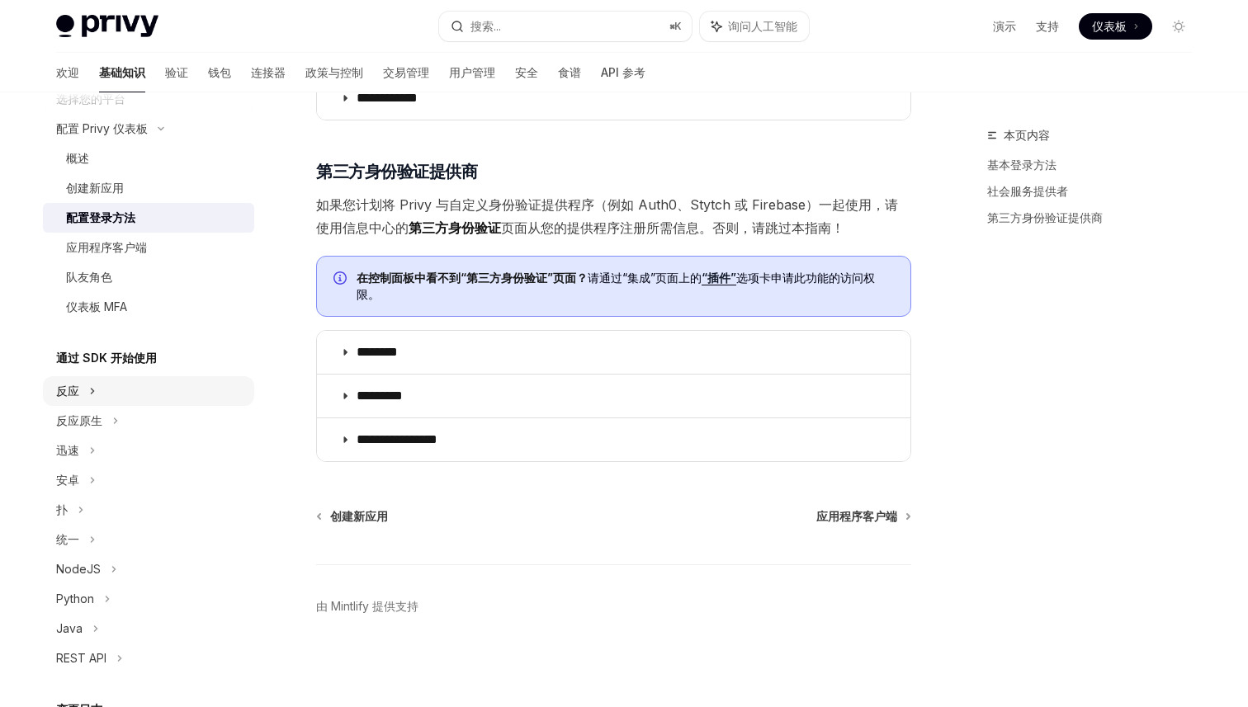
click at [70, 396] on font "反应" at bounding box center [67, 391] width 23 height 14
type textarea "*"
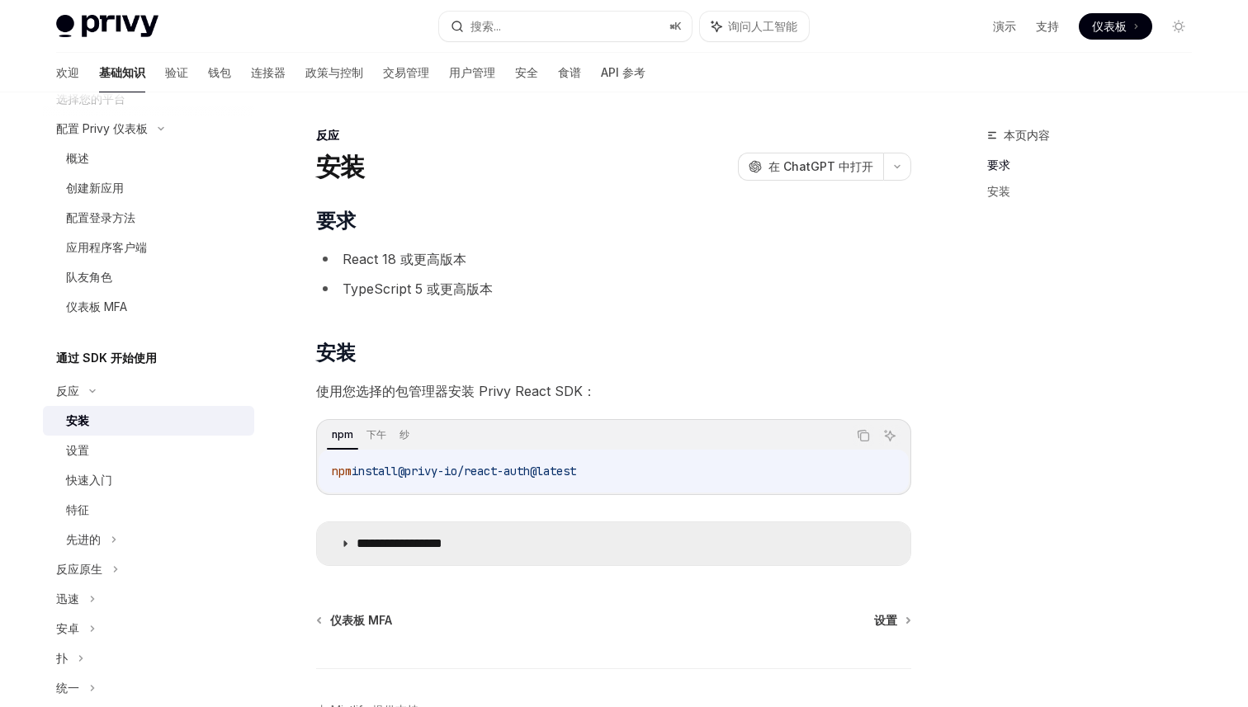
click at [344, 538] on summary "**********" at bounding box center [614, 544] width 594 height 43
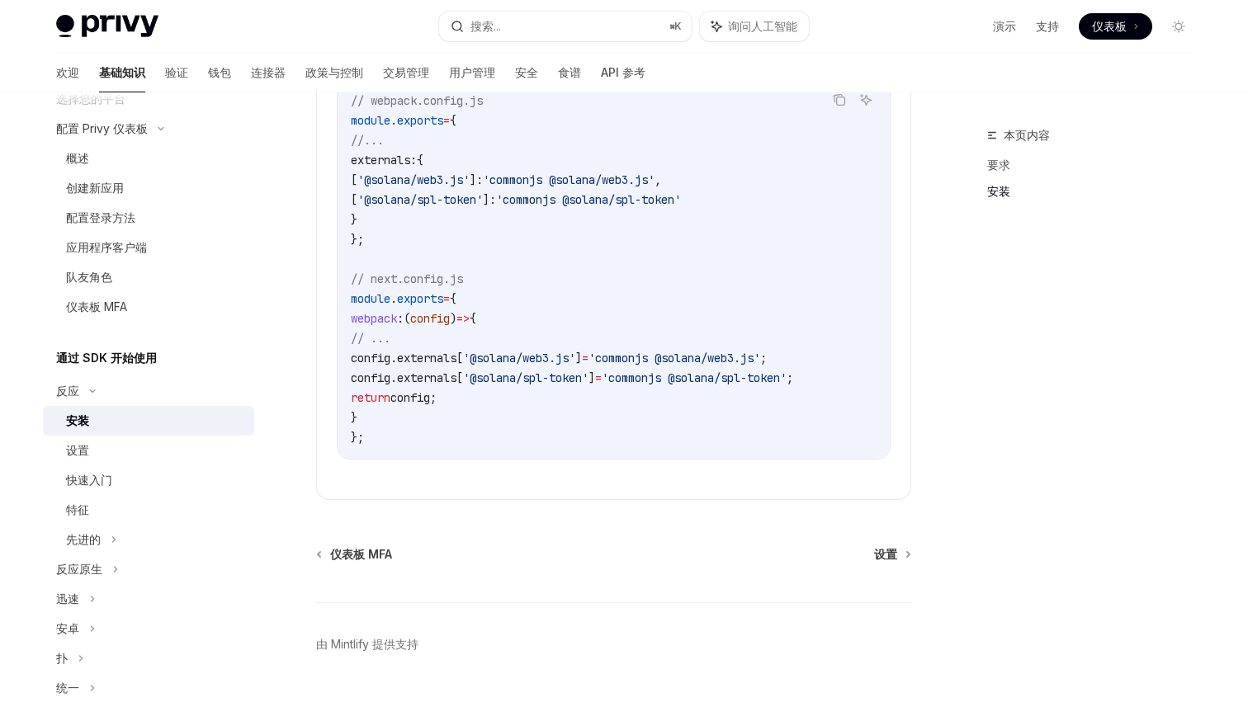
scroll to position [557, 0]
